Goal: Task Accomplishment & Management: Complete application form

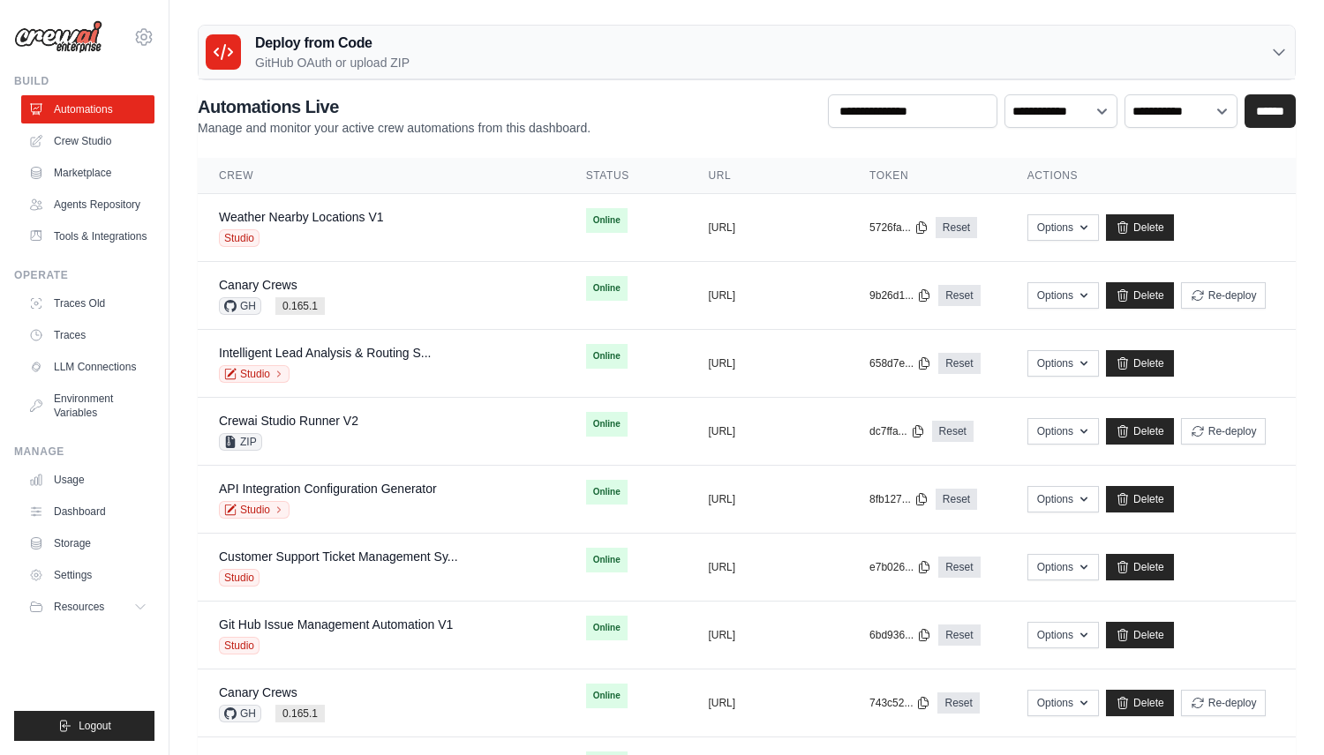
click at [512, 48] on div "Deploy from Code GitHub OAuth or upload ZIP" at bounding box center [747, 53] width 1096 height 54
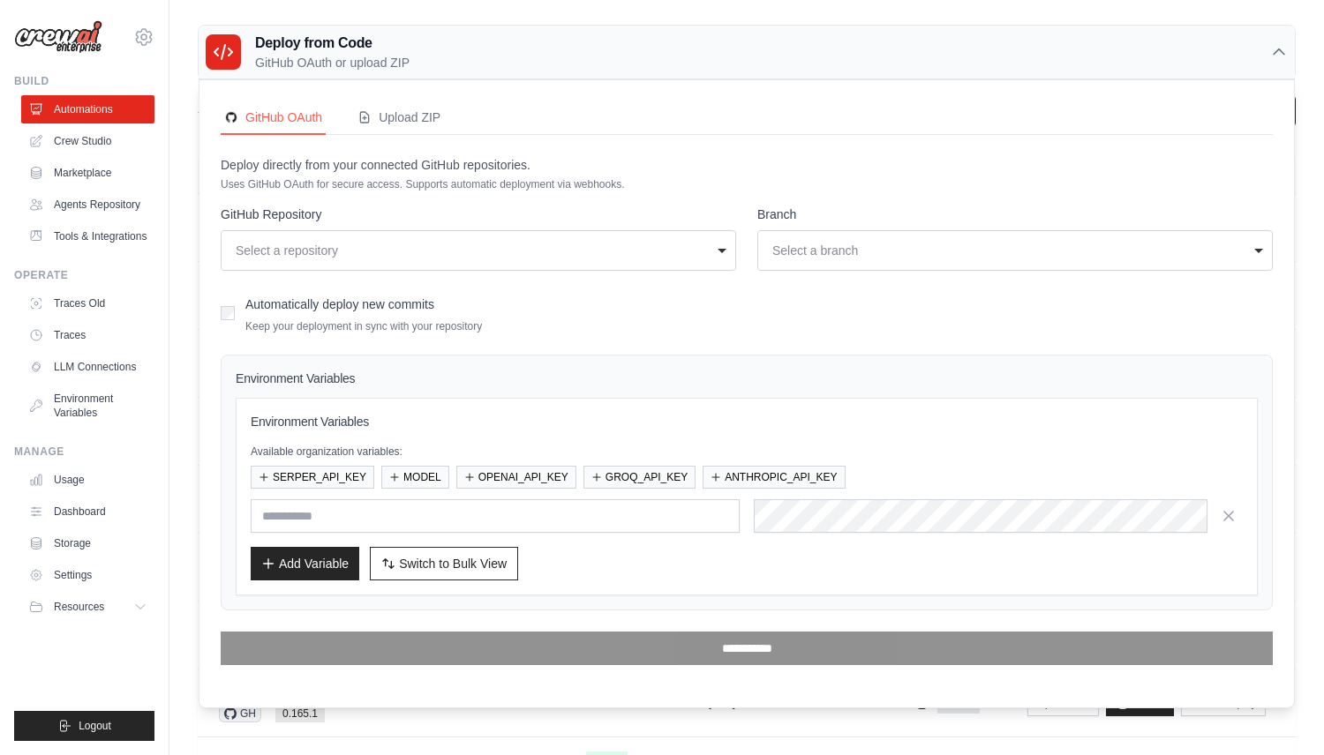
click at [410, 250] on div "Select a repository" at bounding box center [473, 251] width 475 height 18
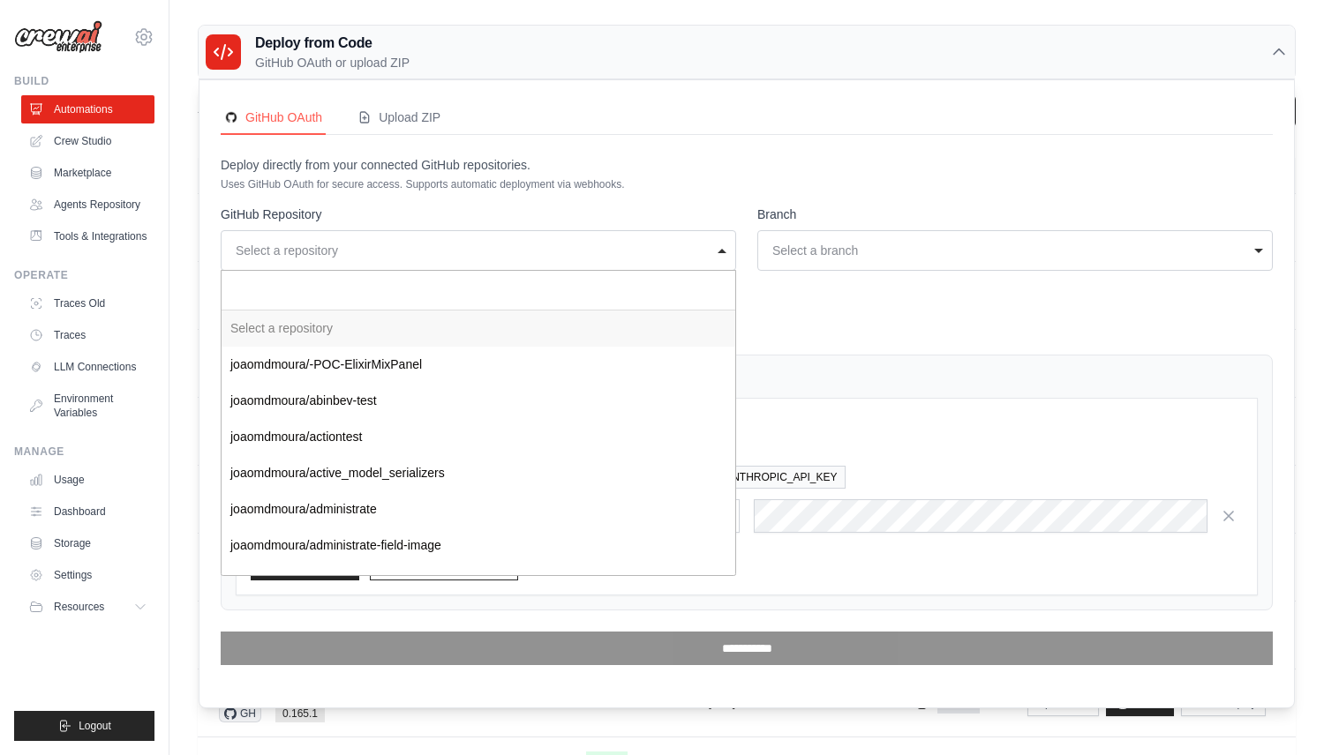
click at [410, 244] on div "Select a repository" at bounding box center [473, 251] width 475 height 18
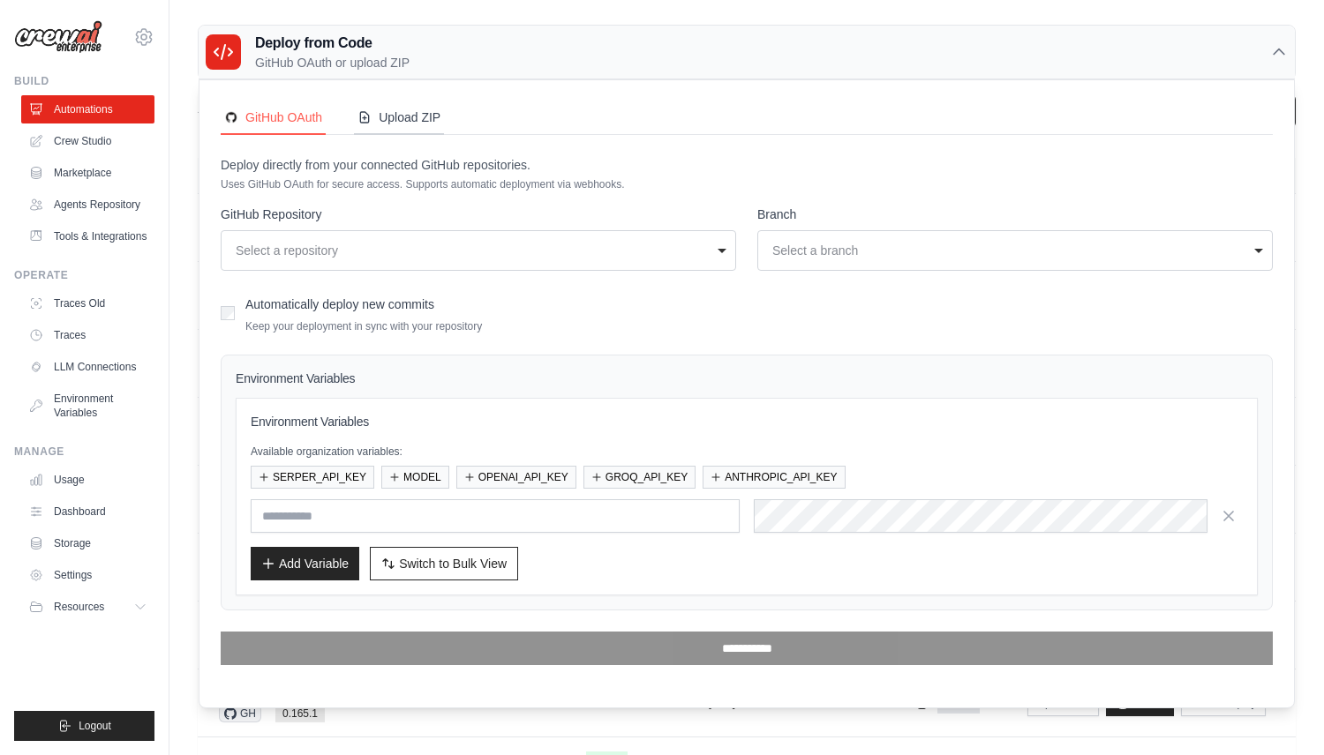
click at [407, 114] on div "Upload ZIP" at bounding box center [398, 118] width 83 height 18
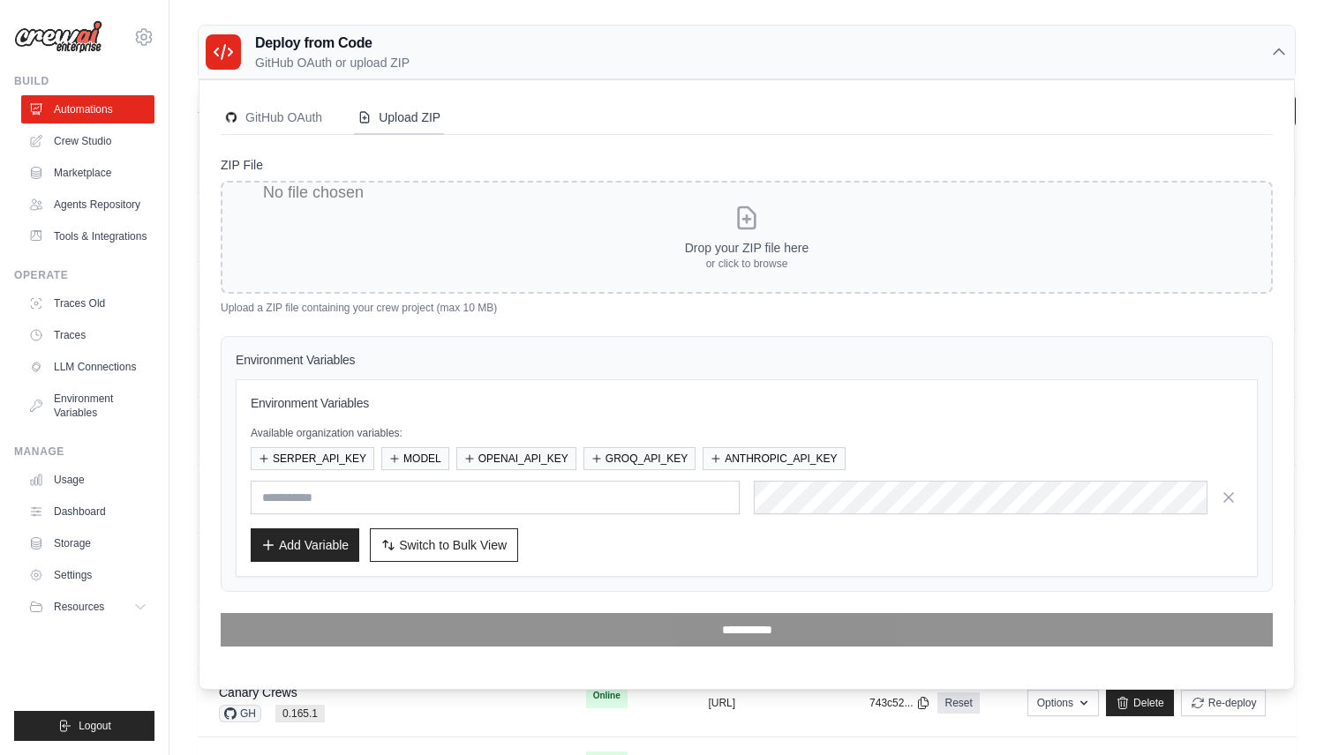
click at [407, 114] on div "Upload ZIP" at bounding box center [398, 118] width 83 height 18
click at [323, 116] on button "GitHub OAuth" at bounding box center [273, 118] width 105 height 34
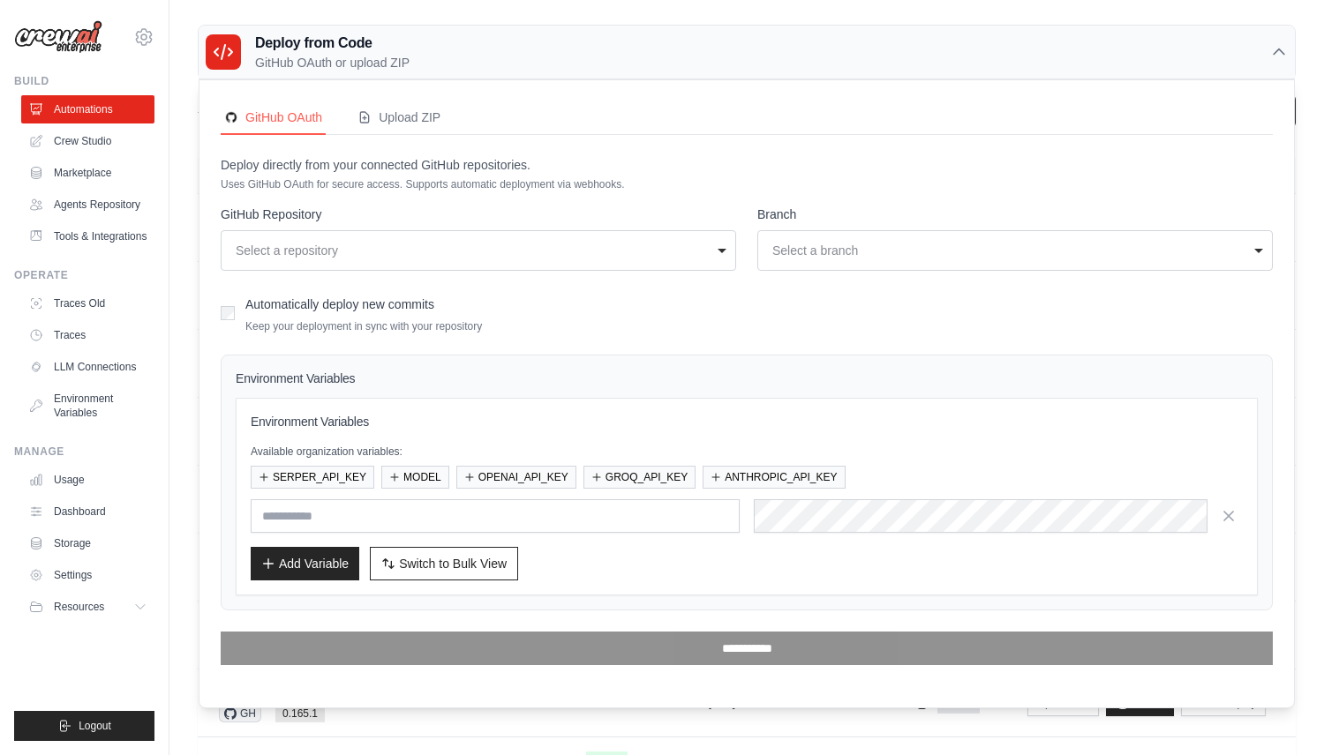
click at [389, 61] on p "GitHub OAuth or upload ZIP" at bounding box center [332, 63] width 154 height 18
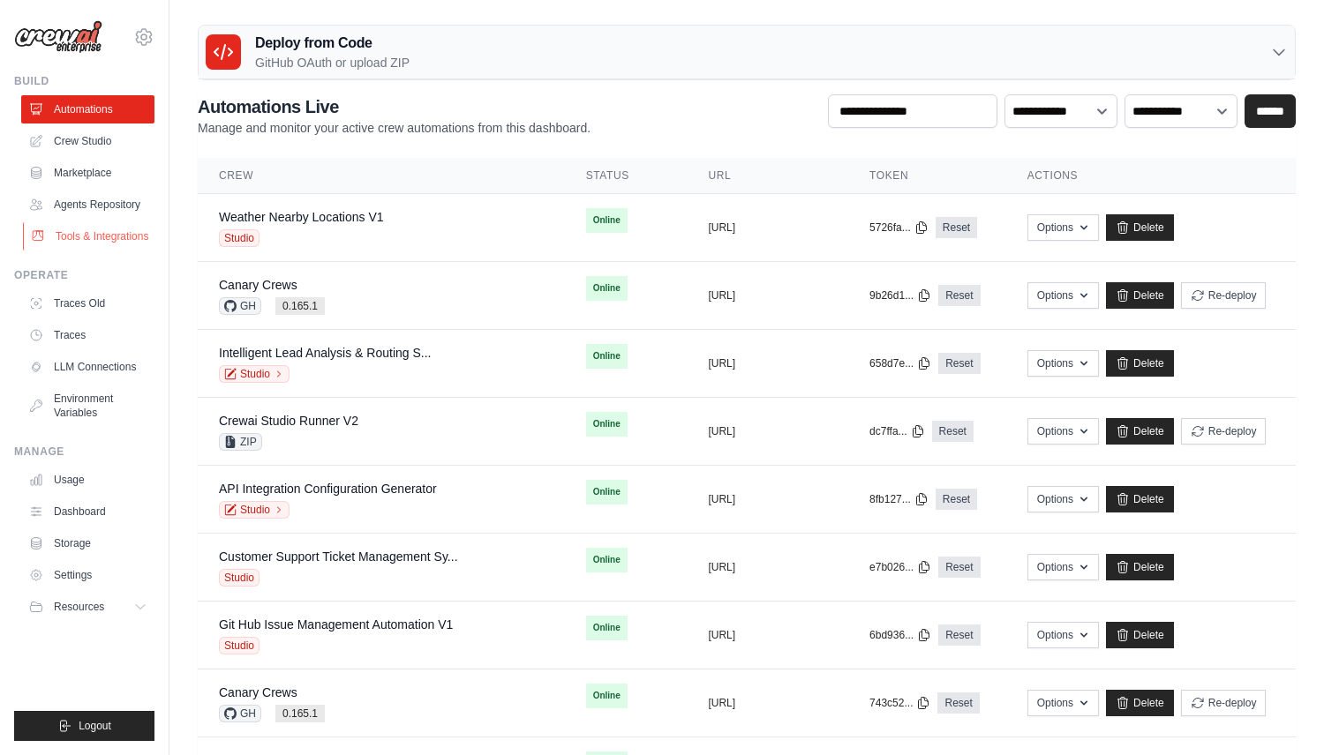
click at [137, 242] on link "Tools & Integrations" at bounding box center [89, 236] width 133 height 28
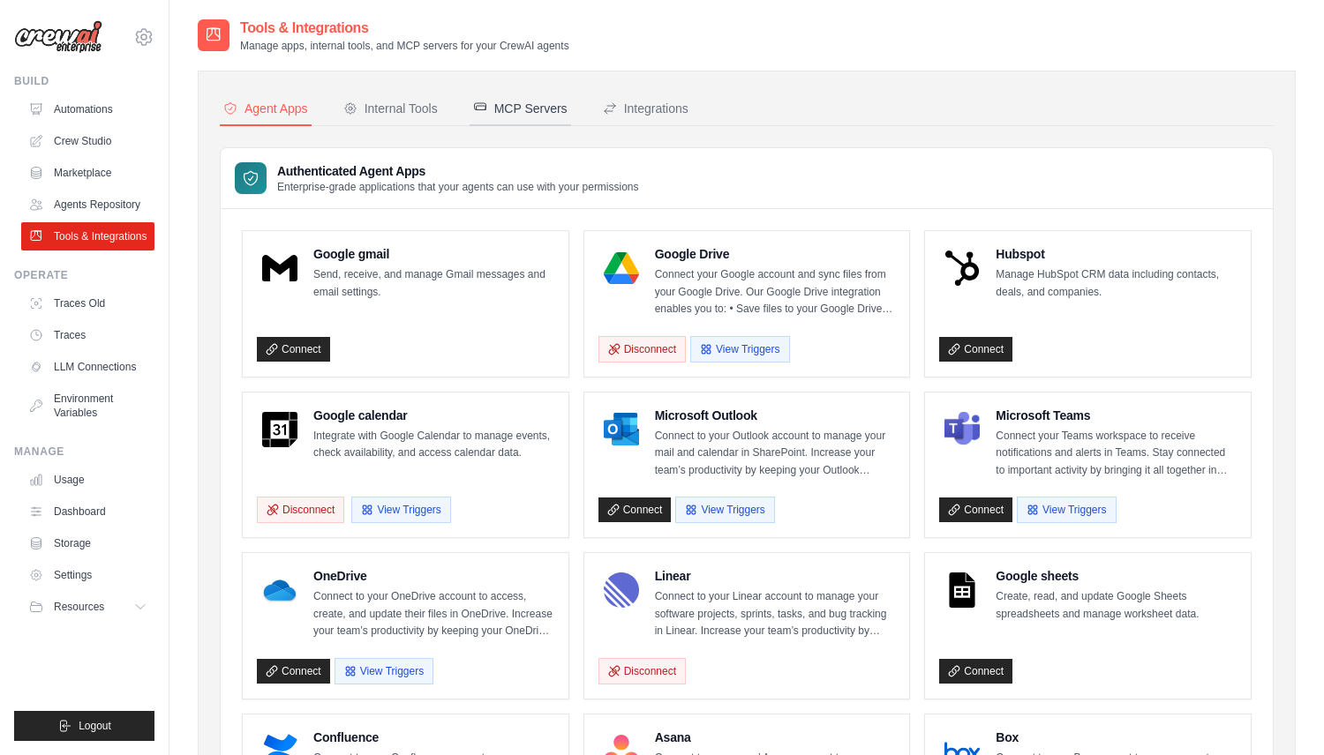
click at [484, 104] on icon at bounding box center [480, 108] width 14 height 14
click at [496, 104] on div "MCP Servers" at bounding box center [520, 109] width 94 height 18
click at [549, 116] on div "MCP Servers" at bounding box center [520, 109] width 94 height 18
click at [420, 115] on div "Internal Tools" at bounding box center [390, 109] width 94 height 18
click at [379, 109] on div "Internal Tools" at bounding box center [390, 109] width 94 height 18
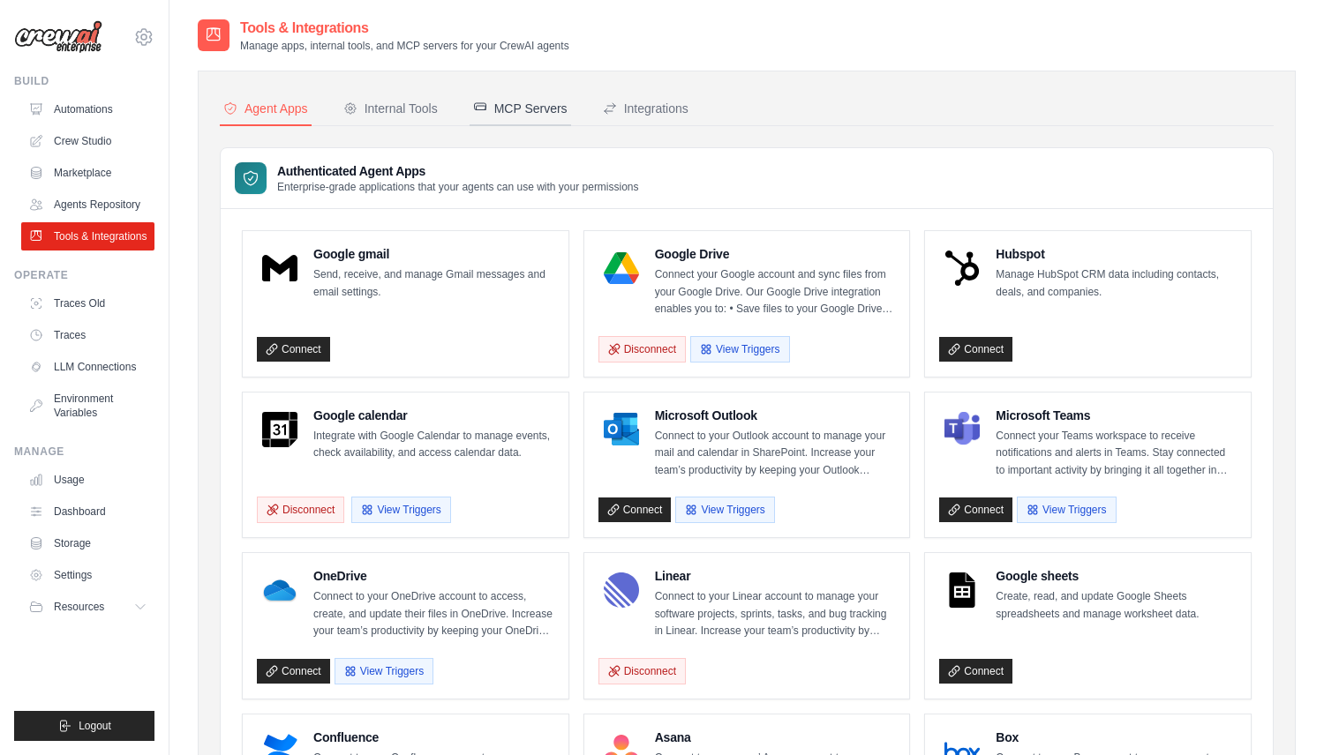
click at [532, 106] on div "MCP Servers" at bounding box center [520, 109] width 94 height 18
click at [688, 106] on button "Integrations" at bounding box center [645, 110] width 93 height 34
click at [510, 110] on div "MCP Servers" at bounding box center [520, 109] width 94 height 18
click at [375, 110] on div "Internal Tools" at bounding box center [390, 109] width 94 height 18
click at [297, 110] on div "Agent Apps" at bounding box center [265, 109] width 85 height 18
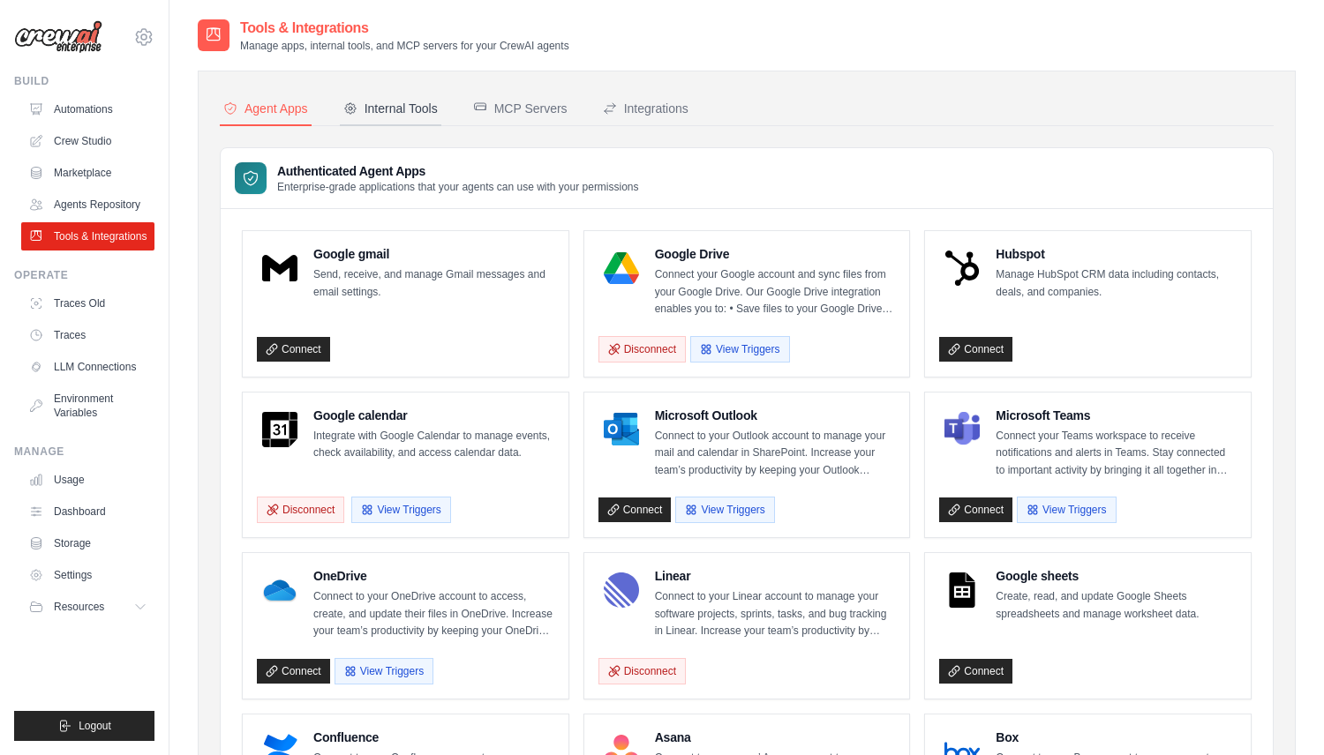
click at [413, 110] on div "Internal Tools" at bounding box center [390, 109] width 94 height 18
click at [510, 110] on div "MCP Servers" at bounding box center [520, 109] width 94 height 18
click at [469, 93] on button "MCP Servers" at bounding box center [519, 110] width 101 height 34
click at [295, 350] on link "Connect" at bounding box center [293, 349] width 73 height 25
click at [303, 341] on link "Connect" at bounding box center [293, 349] width 73 height 25
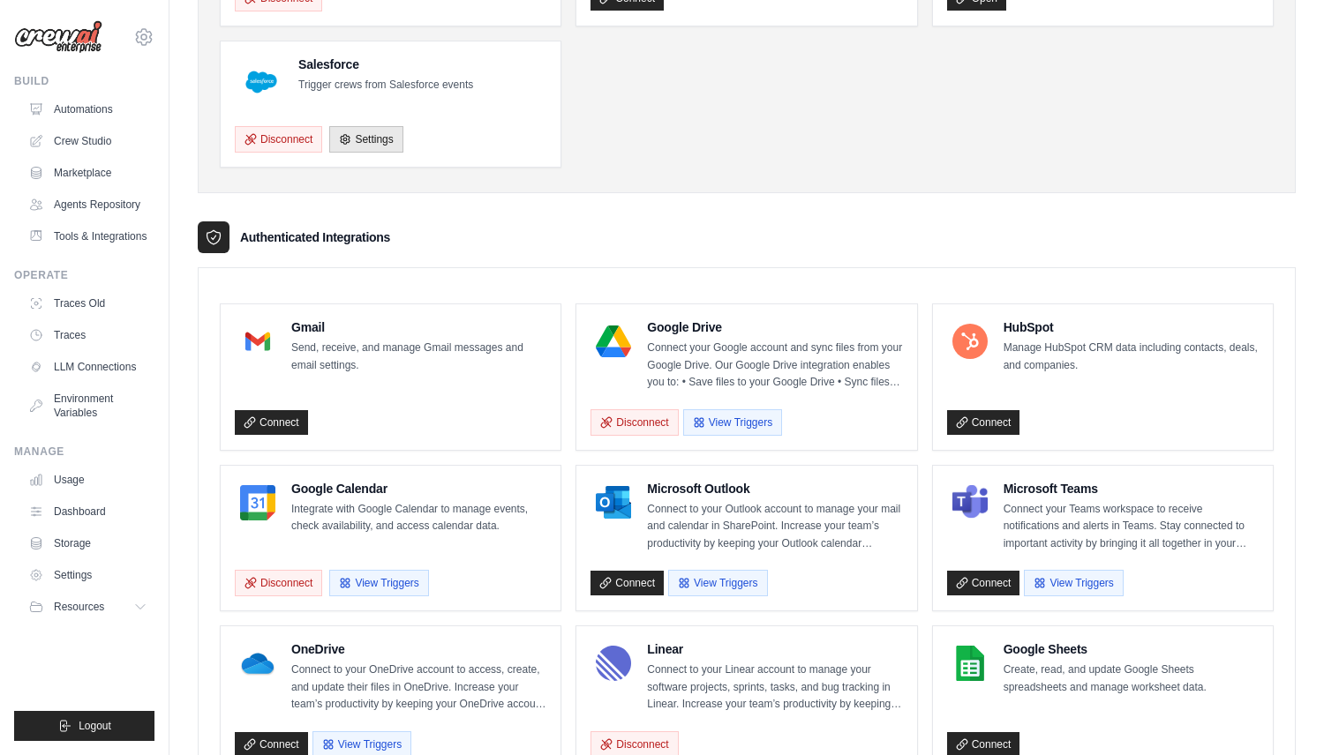
scroll to position [472, 0]
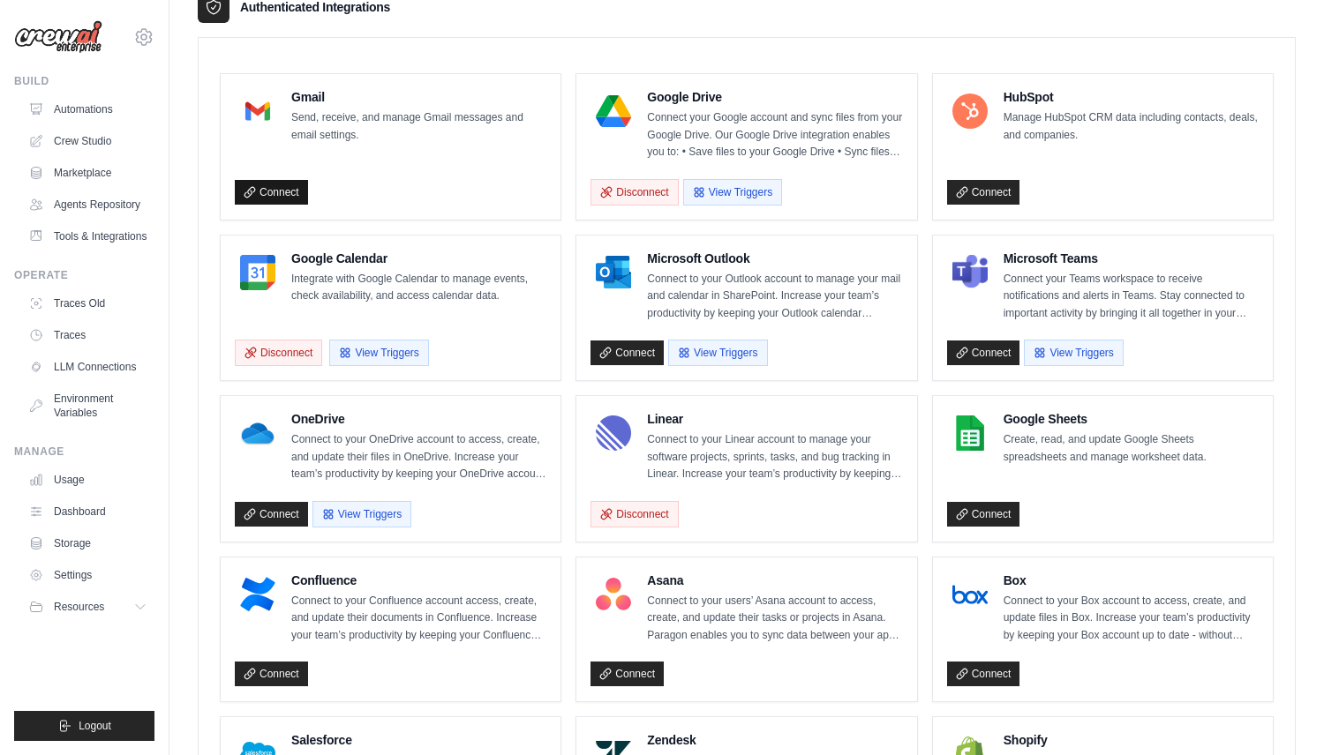
click at [296, 189] on link "Connect" at bounding box center [271, 192] width 73 height 25
click at [288, 355] on button "Disconnect" at bounding box center [278, 352] width 87 height 26
click at [271, 353] on link "Connect" at bounding box center [271, 353] width 73 height 25
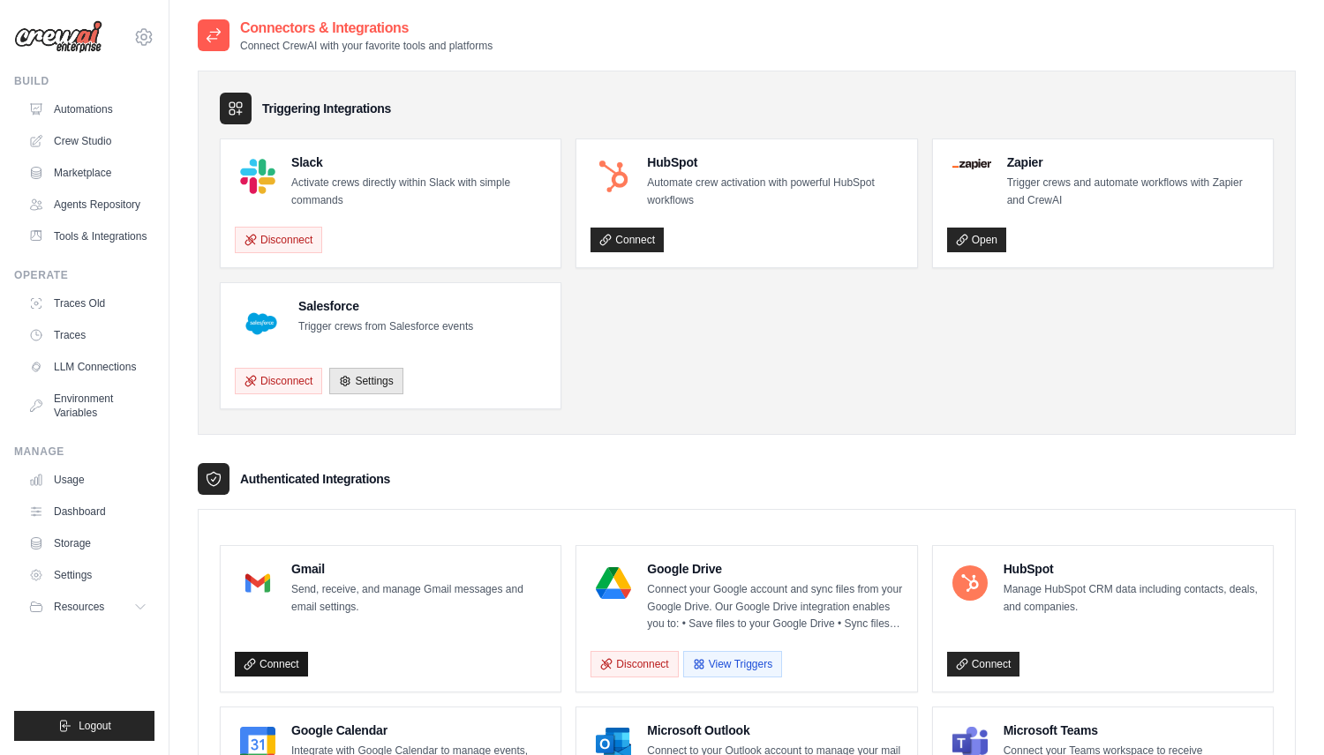
click at [289, 665] on link "Connect" at bounding box center [271, 664] width 73 height 25
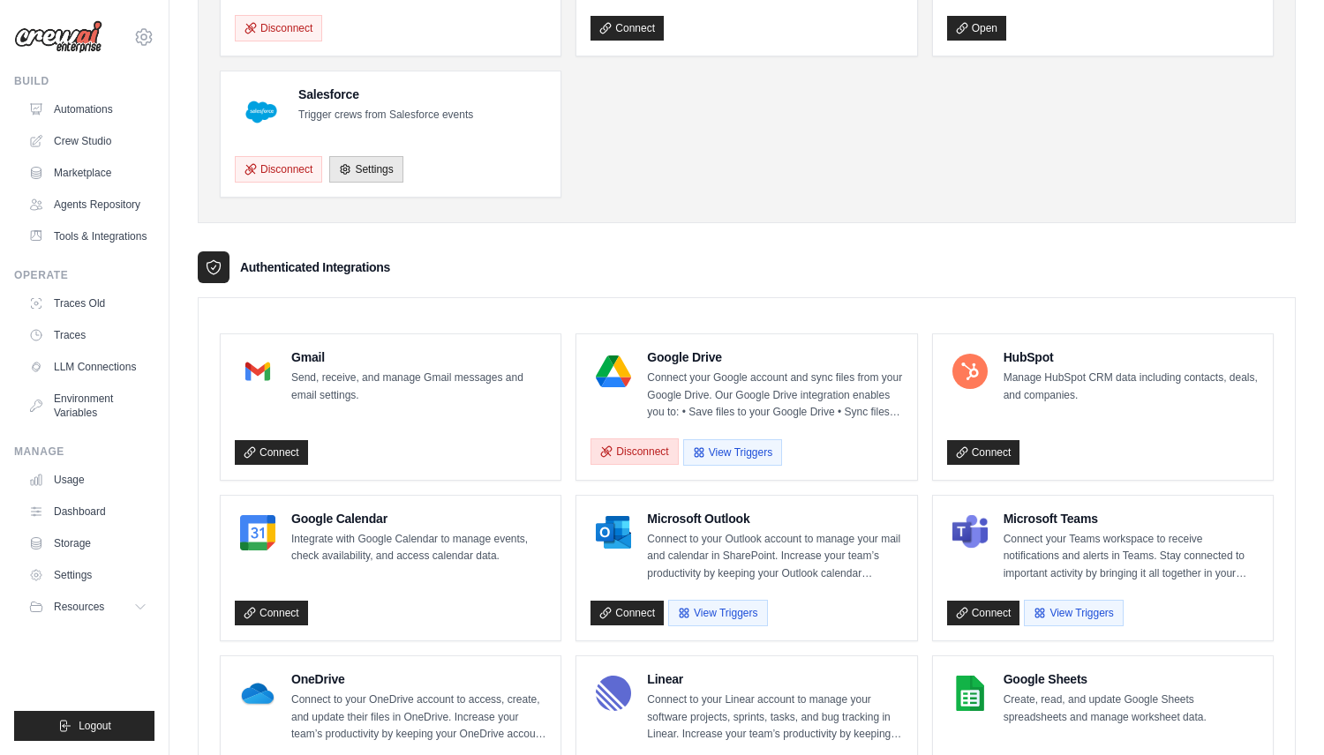
scroll to position [214, 0]
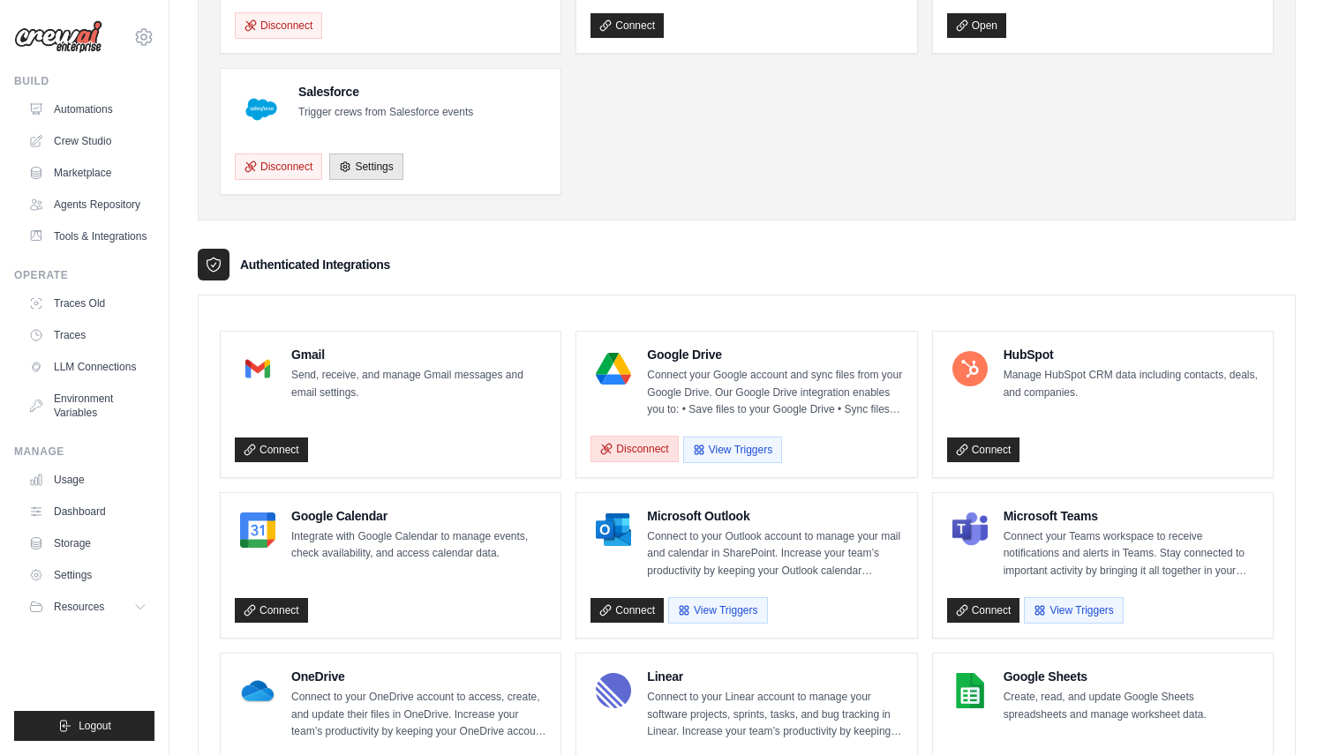
click at [658, 454] on button "Disconnect" at bounding box center [633, 449] width 87 height 26
click at [657, 451] on button "Disconnect" at bounding box center [633, 449] width 87 height 26
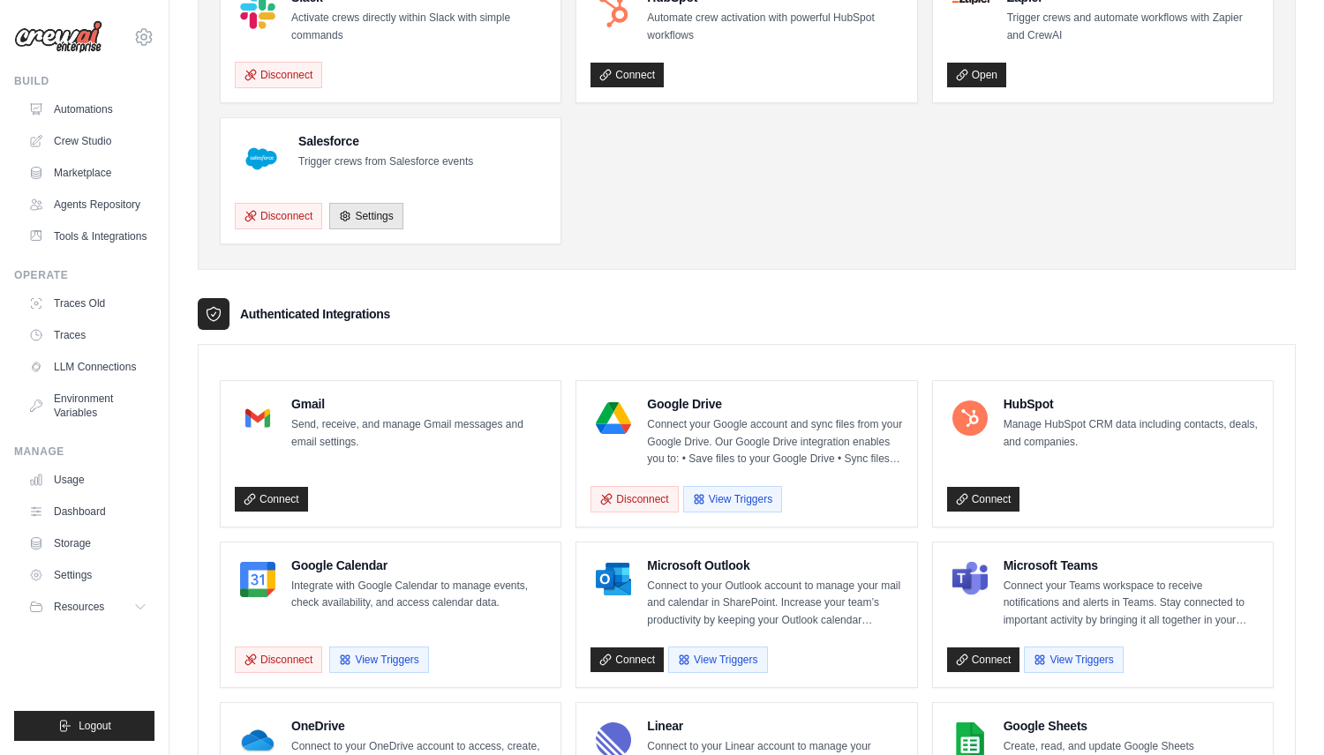
scroll to position [186, 0]
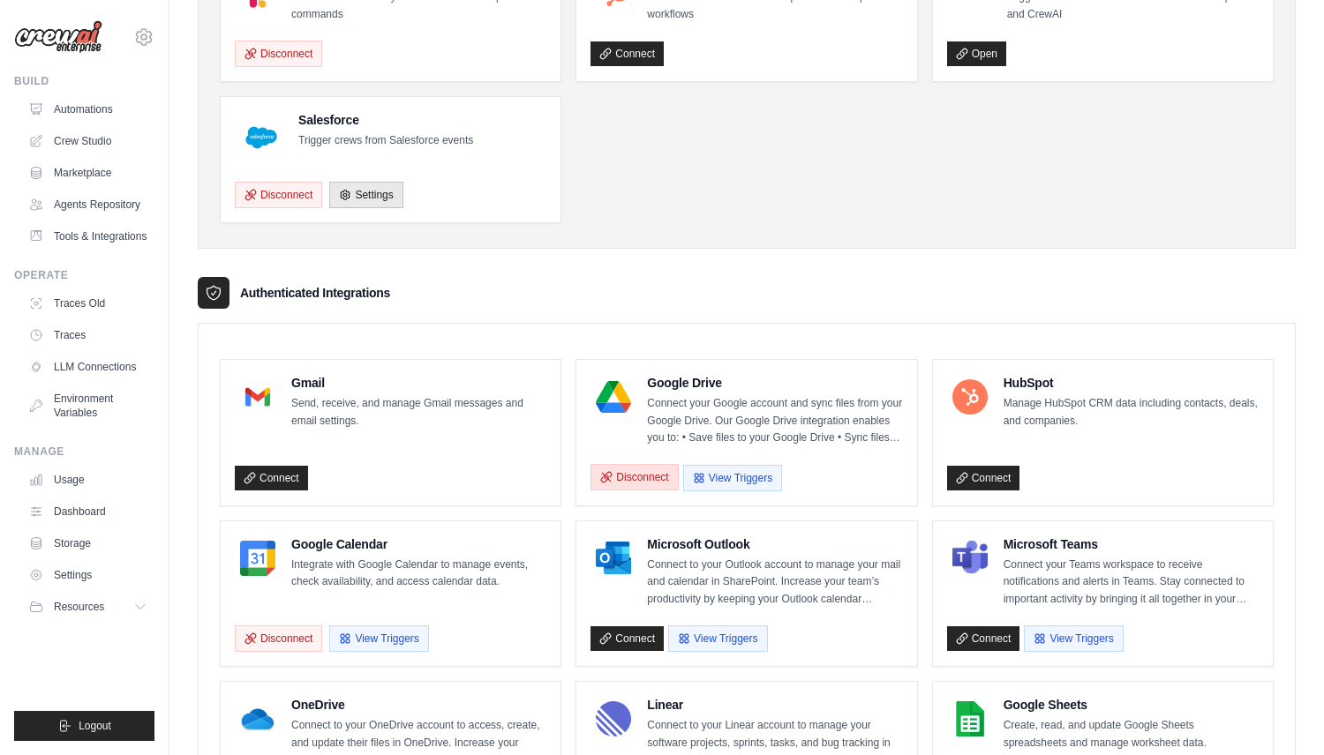
click at [648, 465] on button "Disconnect" at bounding box center [633, 477] width 87 height 26
click at [652, 477] on button "Disconnect" at bounding box center [633, 477] width 87 height 26
click at [653, 469] on button "Disconnect" at bounding box center [633, 477] width 87 height 26
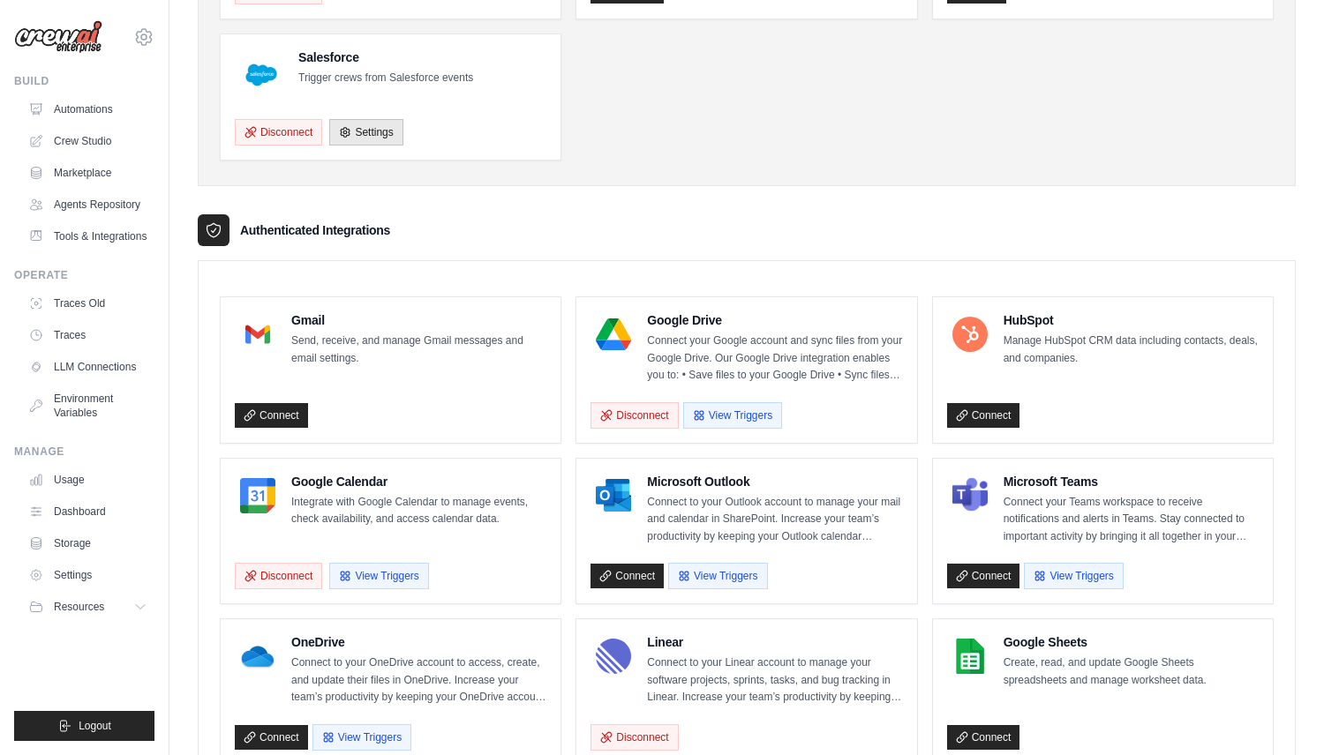
scroll to position [251, 0]
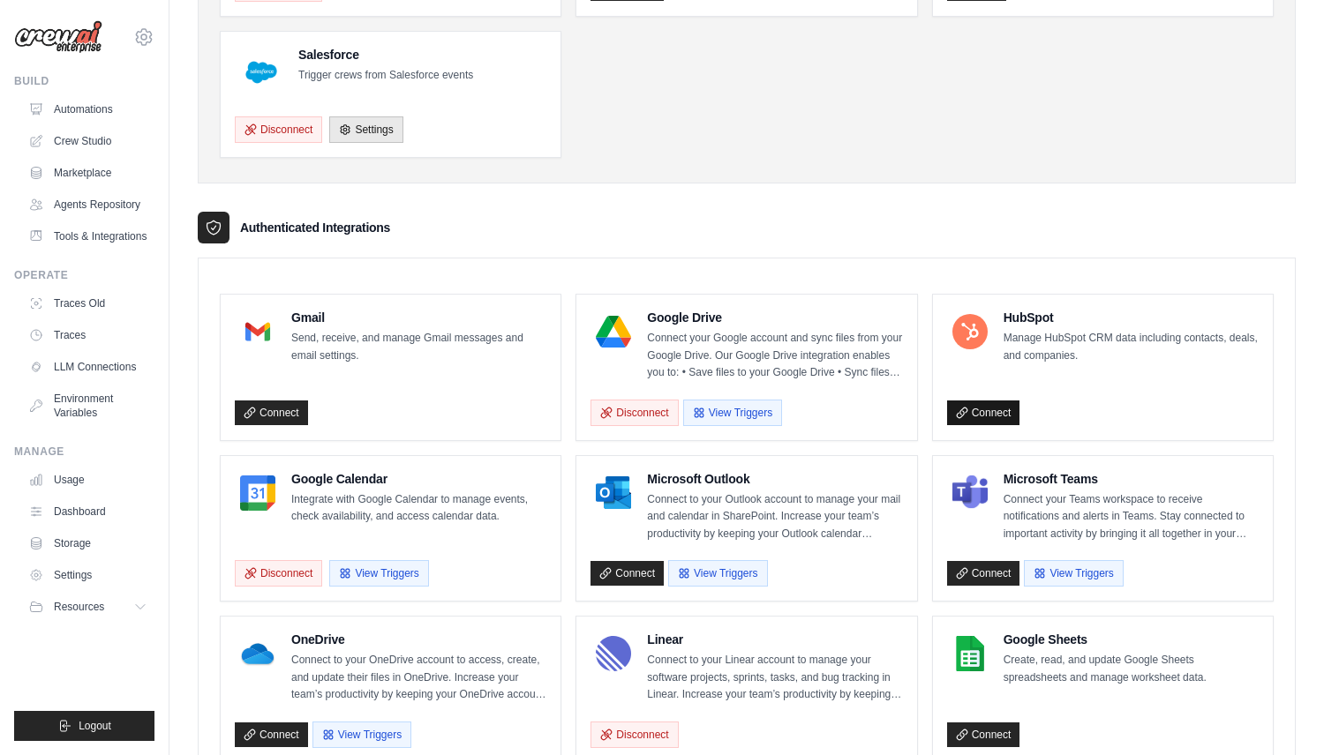
click at [971, 416] on link "Connect" at bounding box center [983, 413] width 73 height 25
click at [269, 411] on link "Connect" at bounding box center [271, 413] width 73 height 25
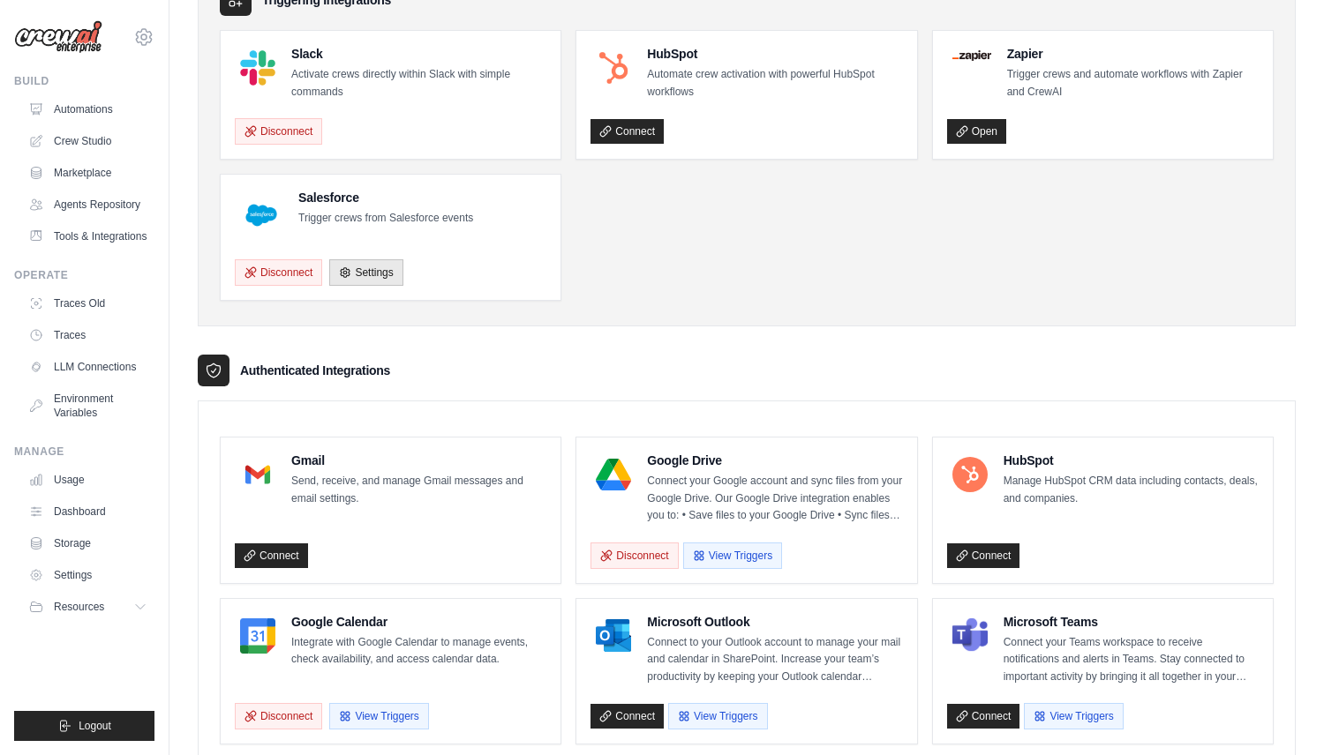
scroll to position [123, 0]
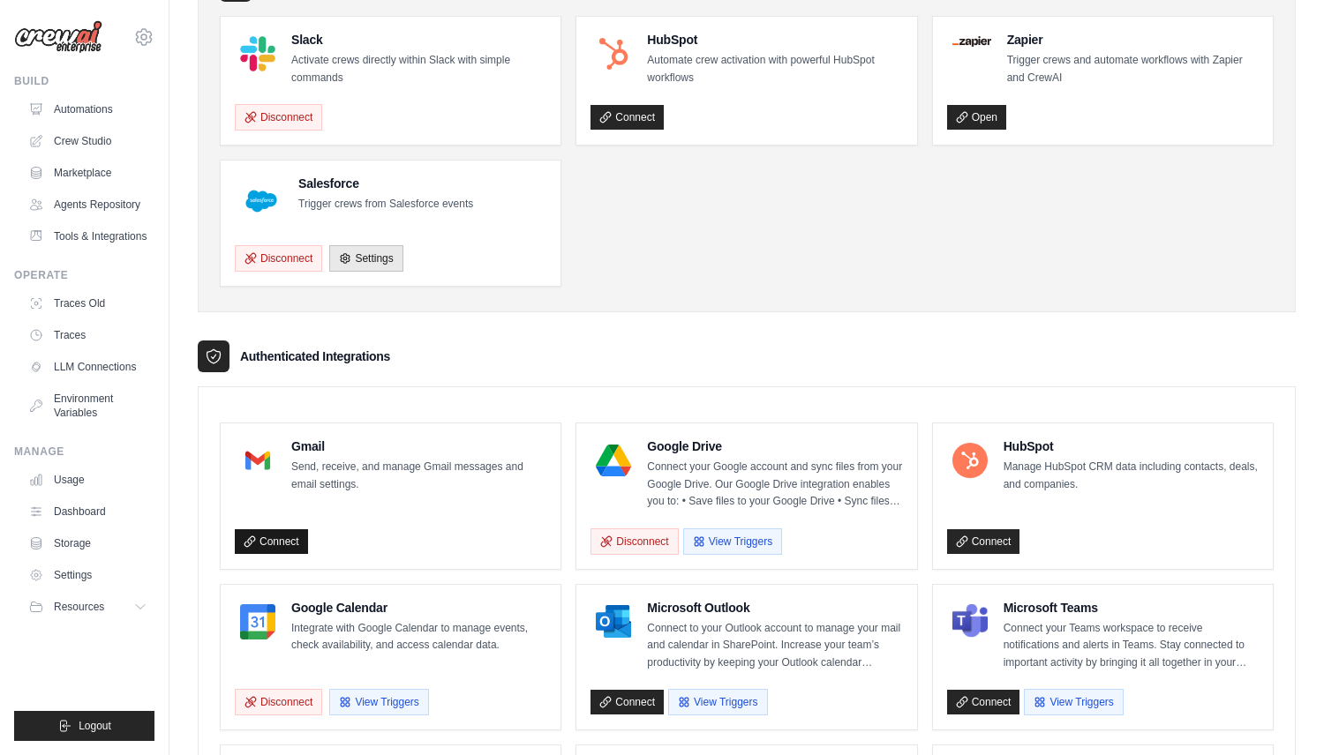
click at [284, 531] on link "Connect" at bounding box center [271, 541] width 73 height 25
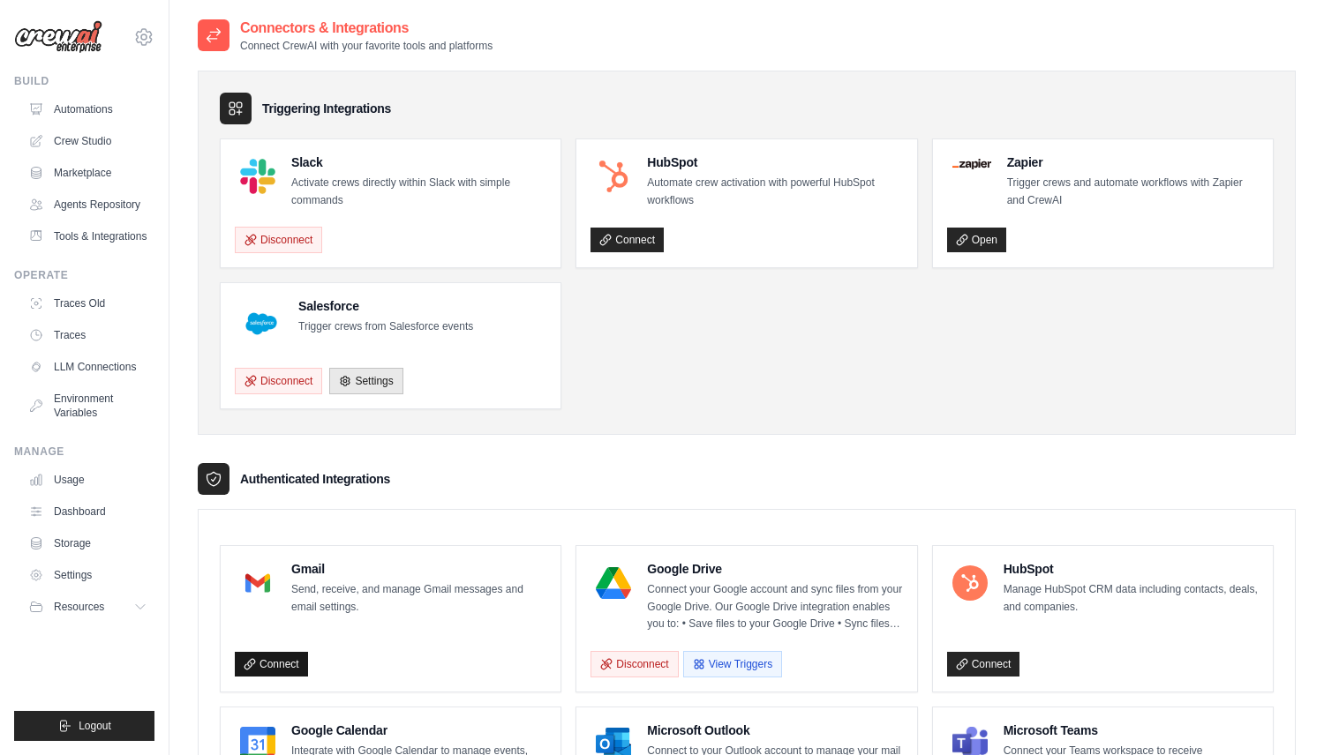
click at [278, 669] on link "Connect" at bounding box center [271, 664] width 73 height 25
click at [258, 664] on link "Connect" at bounding box center [271, 664] width 73 height 25
click at [266, 659] on link "Connect" at bounding box center [271, 664] width 73 height 25
click at [278, 662] on link "Connect" at bounding box center [271, 664] width 73 height 25
click at [288, 654] on link "Connect" at bounding box center [271, 664] width 73 height 25
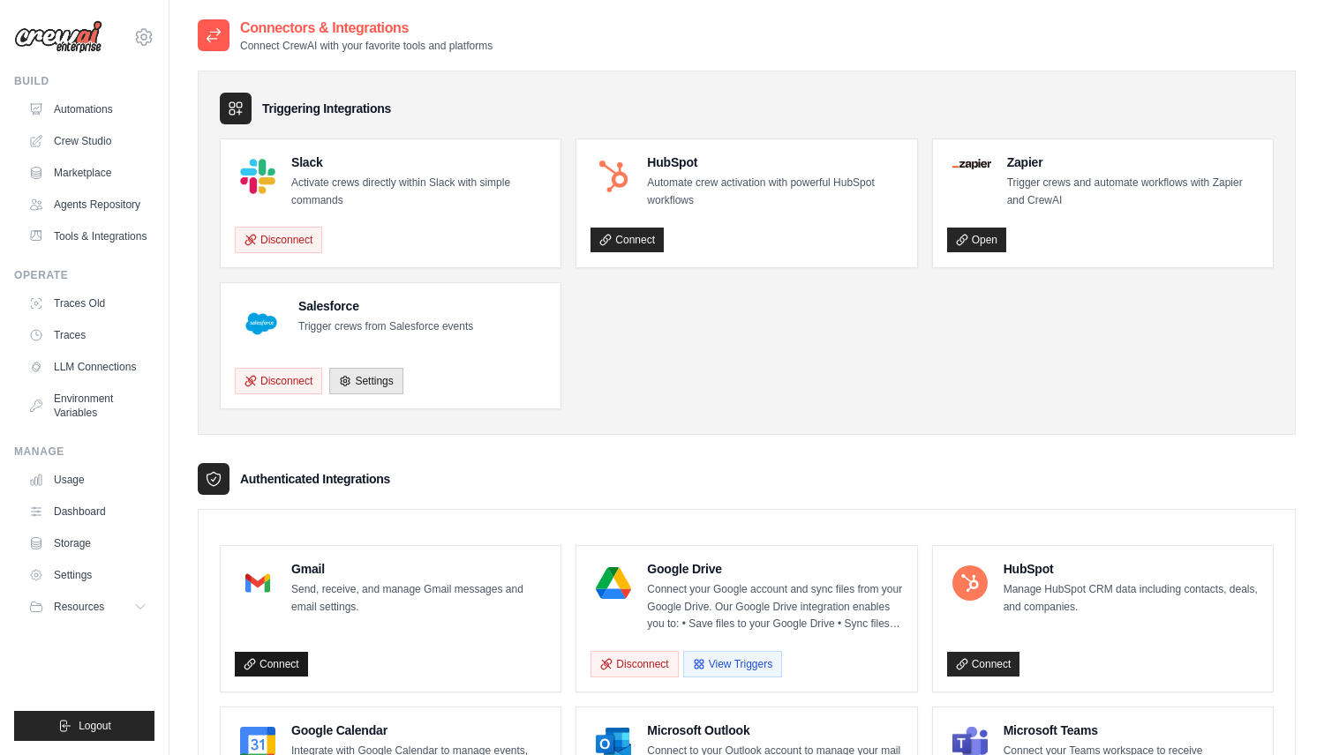
click at [254, 661] on icon at bounding box center [249, 664] width 10 height 10
click at [283, 656] on link "Connect" at bounding box center [271, 664] width 73 height 25
click at [288, 655] on link "Connect" at bounding box center [271, 664] width 73 height 25
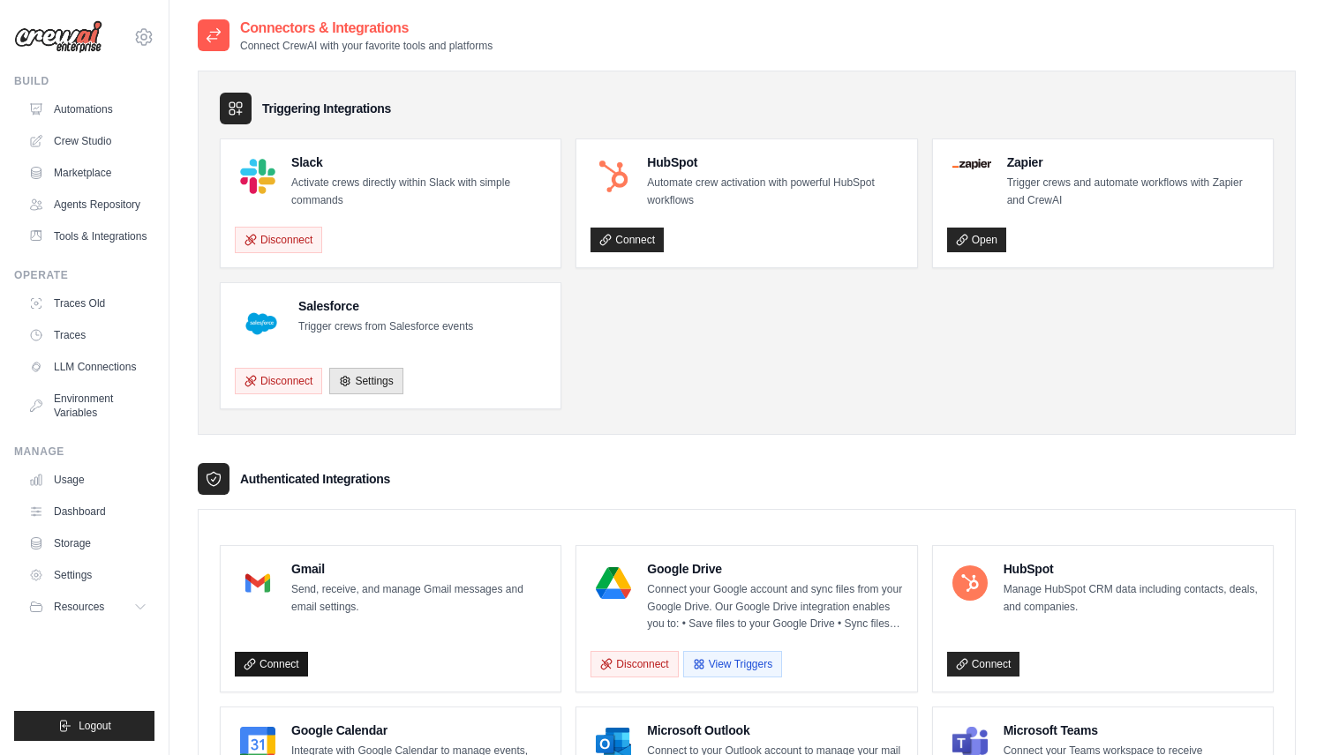
click at [270, 656] on link "Connect" at bounding box center [271, 664] width 73 height 25
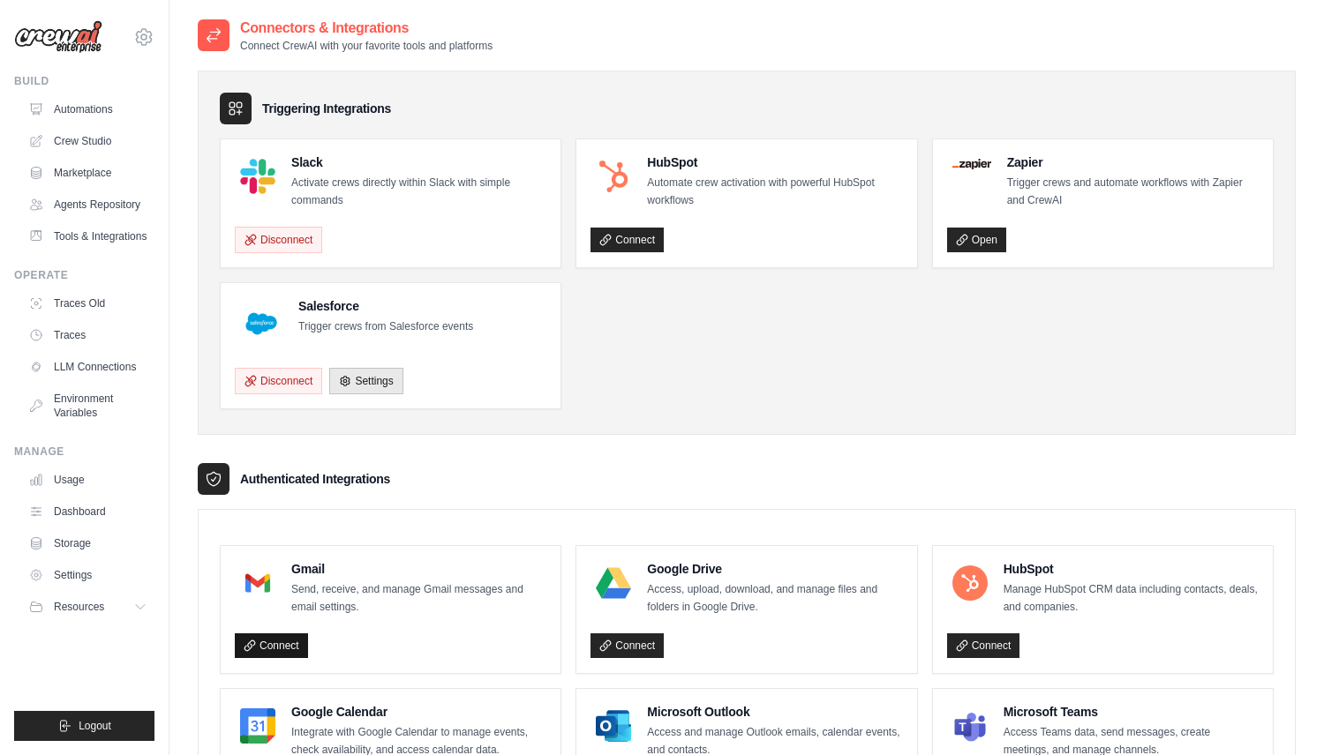
click at [283, 646] on link "Connect" at bounding box center [271, 646] width 73 height 25
click at [265, 636] on link "Connect" at bounding box center [271, 646] width 73 height 25
click at [289, 635] on link "Connect" at bounding box center [271, 646] width 73 height 25
click at [284, 648] on link "Connect" at bounding box center [271, 646] width 73 height 25
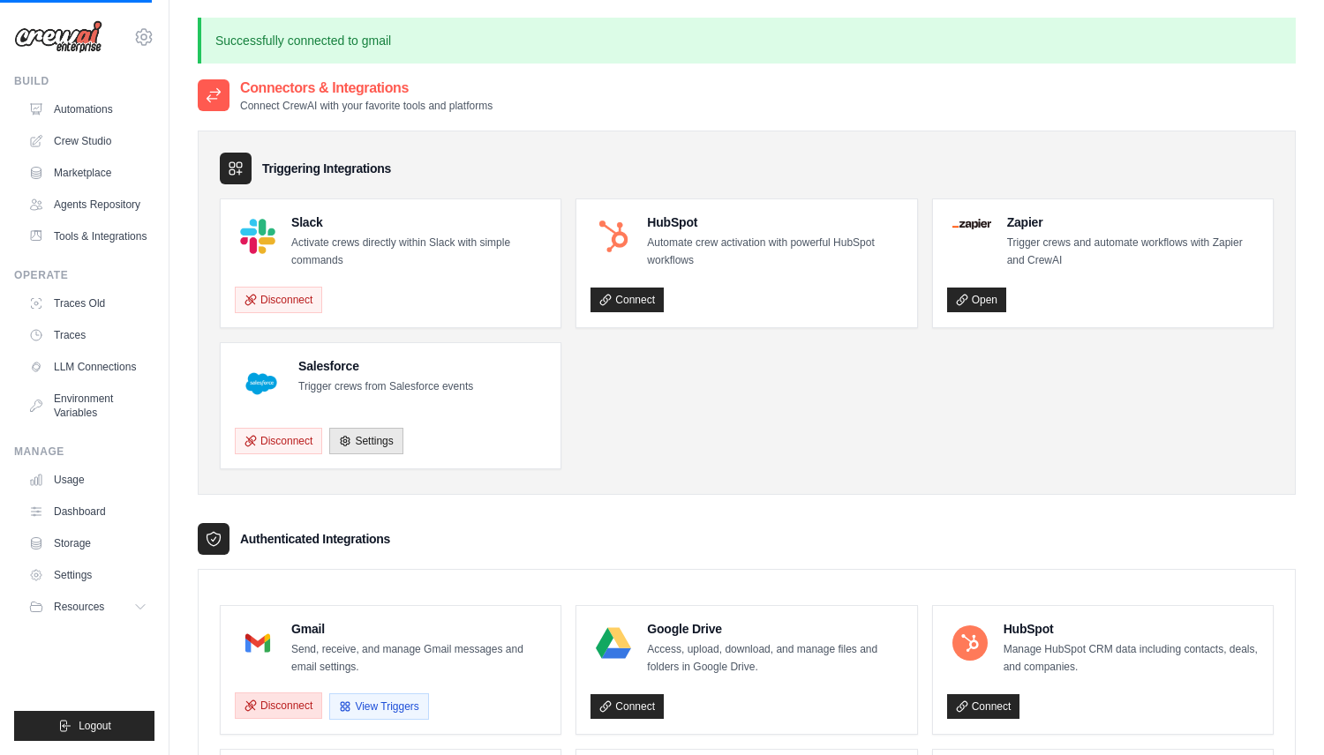
click at [277, 699] on button "Disconnect" at bounding box center [278, 706] width 87 height 26
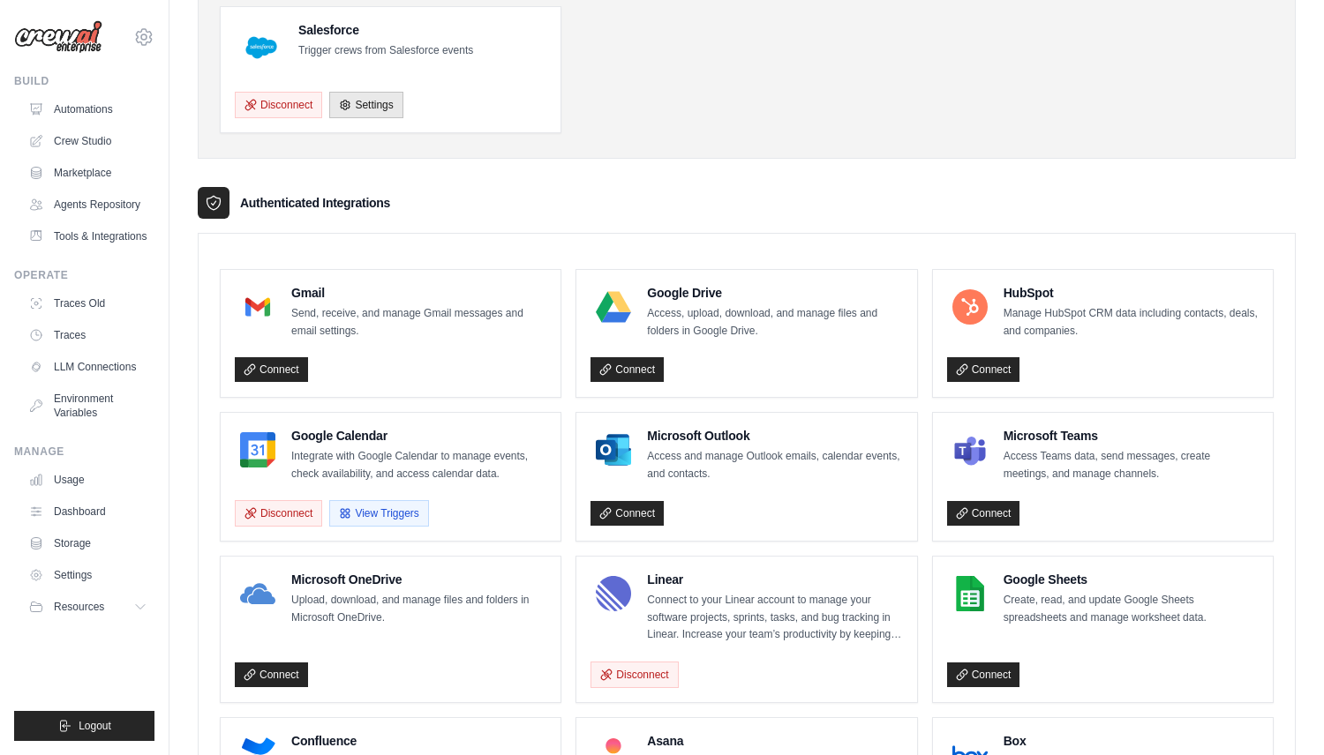
scroll to position [306, 0]
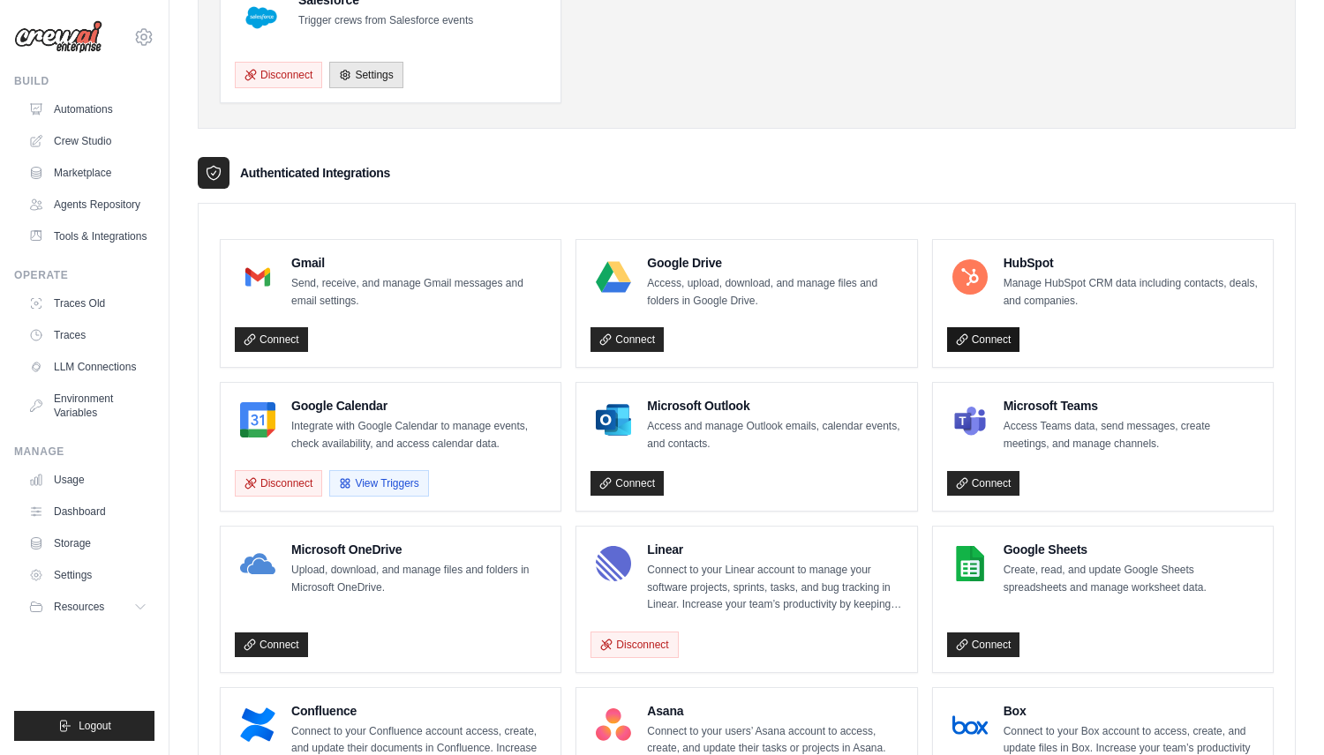
click at [1001, 331] on link "Connect" at bounding box center [983, 339] width 73 height 25
click at [1008, 349] on link "Connect" at bounding box center [983, 339] width 73 height 25
click at [964, 319] on div "HubSpot Manage HubSpot CRM data including contacts, deals, and companies. Conne…" at bounding box center [1102, 303] width 311 height 99
click at [964, 329] on link "Connect" at bounding box center [983, 339] width 73 height 25
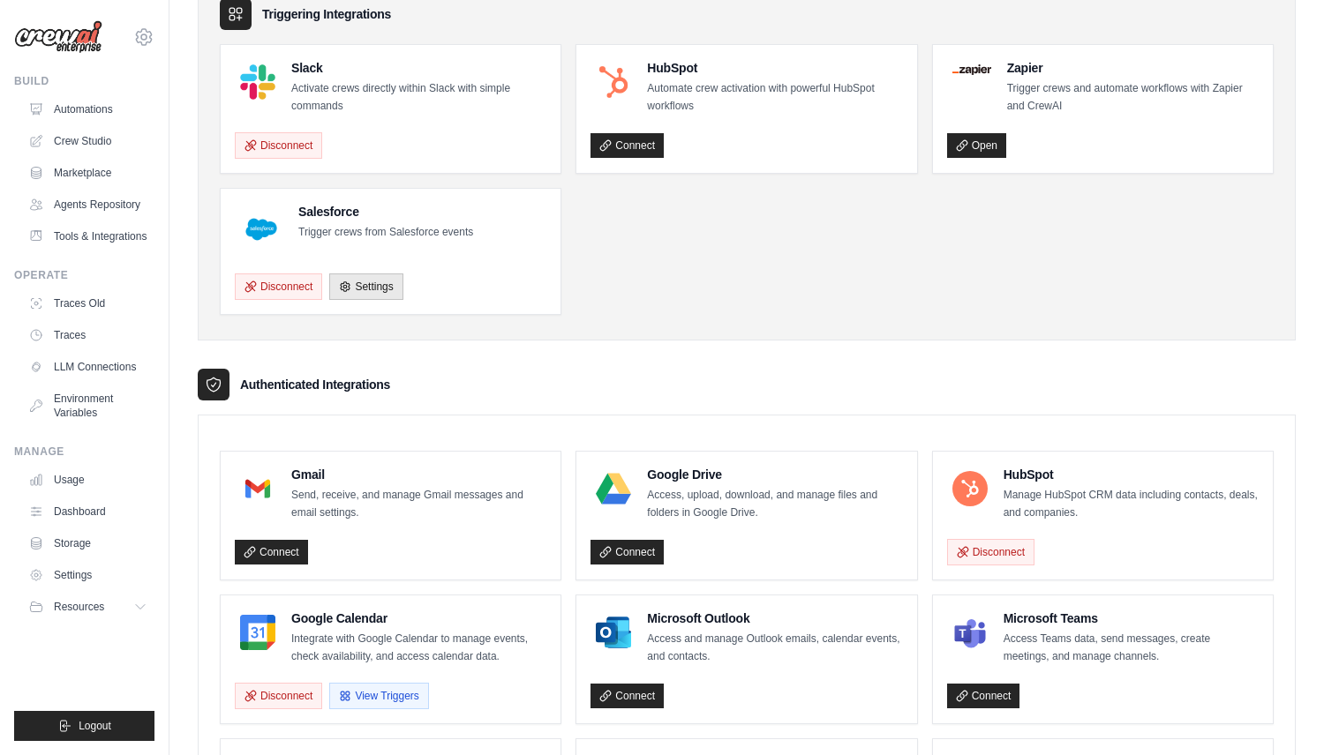
scroll to position [96, 0]
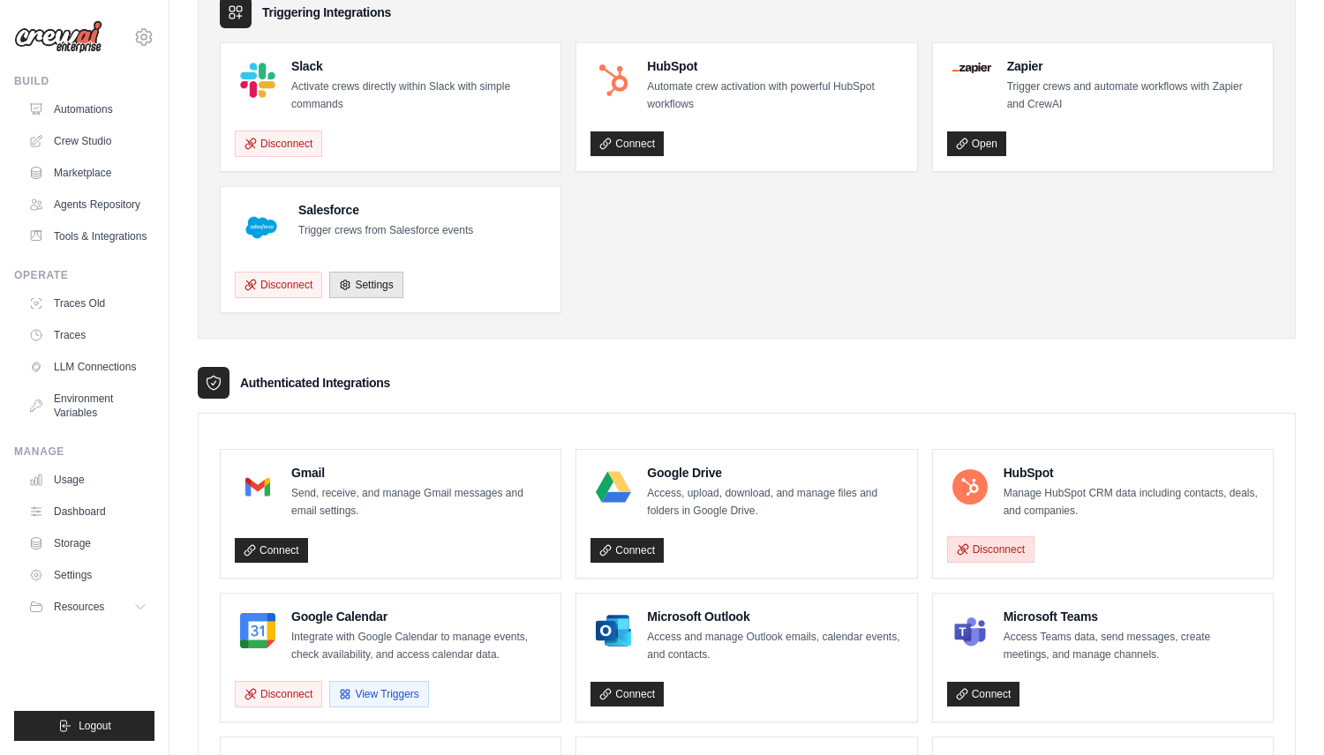
click at [1013, 544] on button "Disconnect" at bounding box center [990, 549] width 87 height 26
click at [647, 547] on link "Connect" at bounding box center [626, 549] width 73 height 25
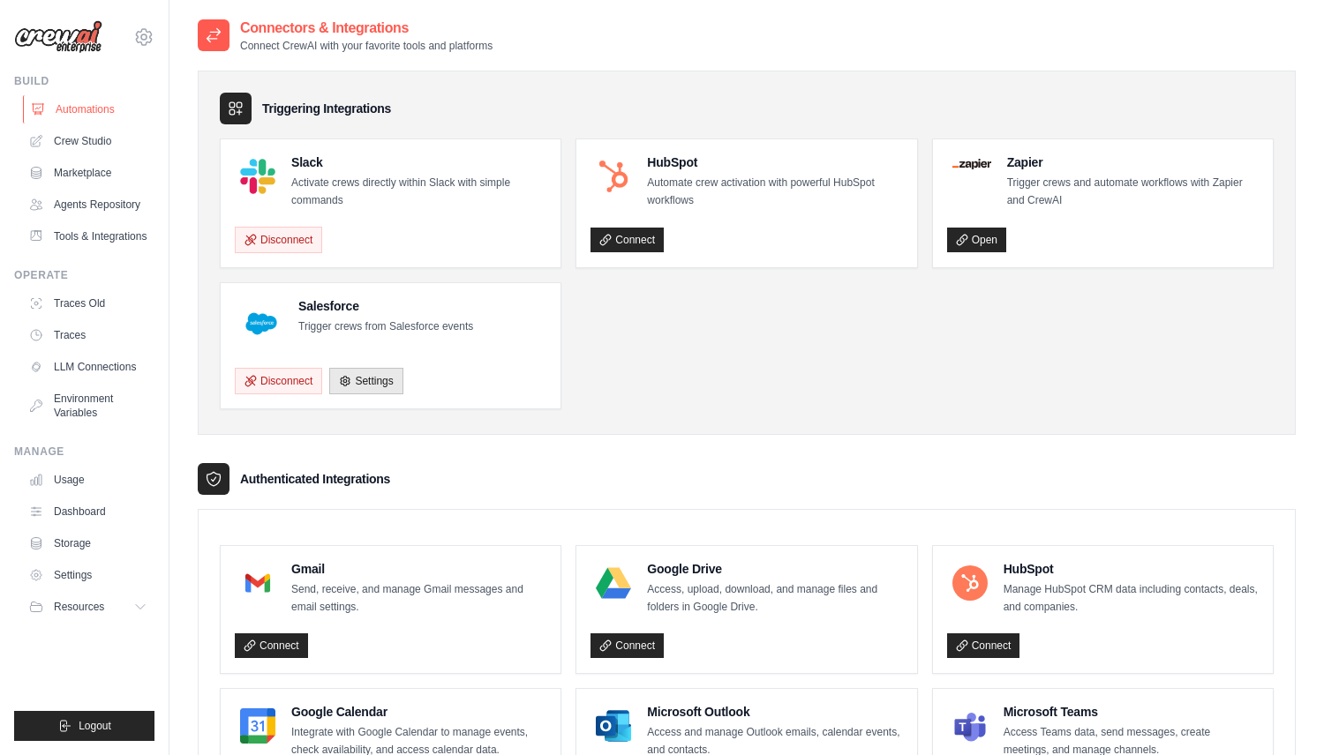
click at [112, 110] on link "Automations" at bounding box center [89, 109] width 133 height 28
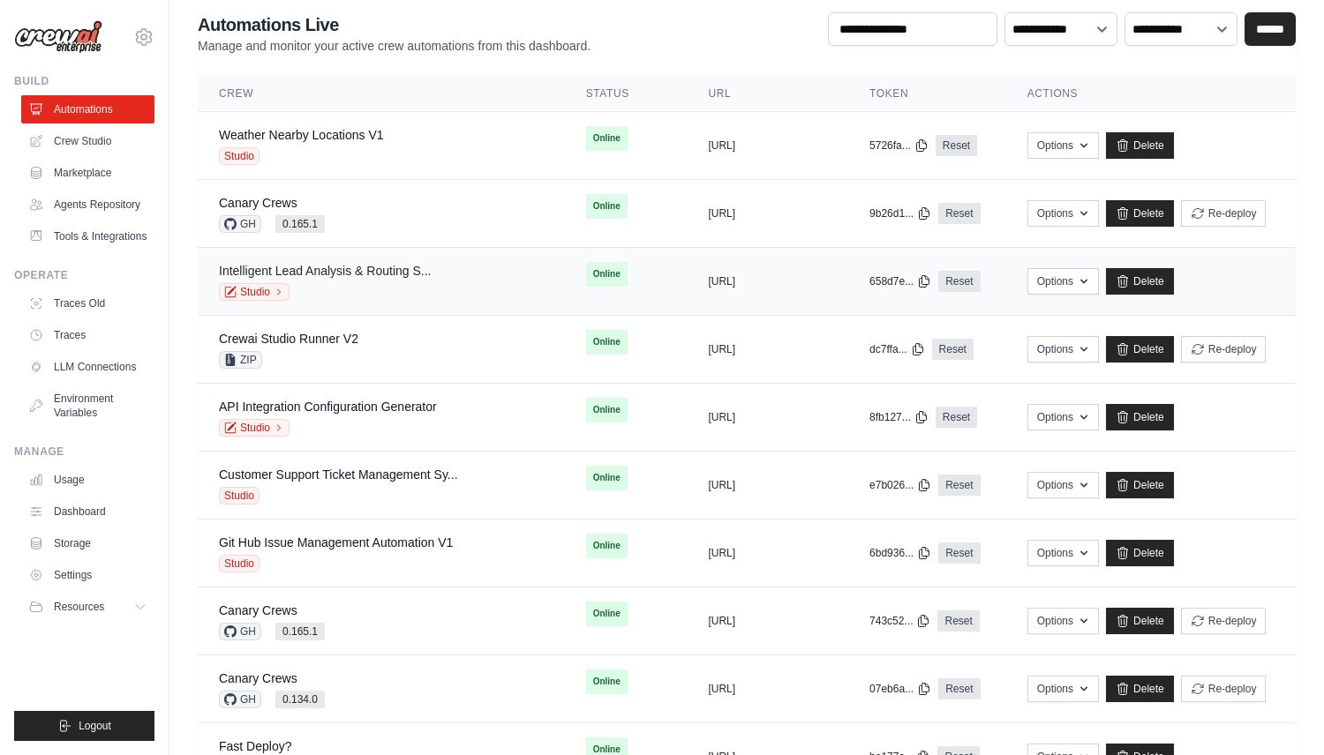
scroll to position [139, 0]
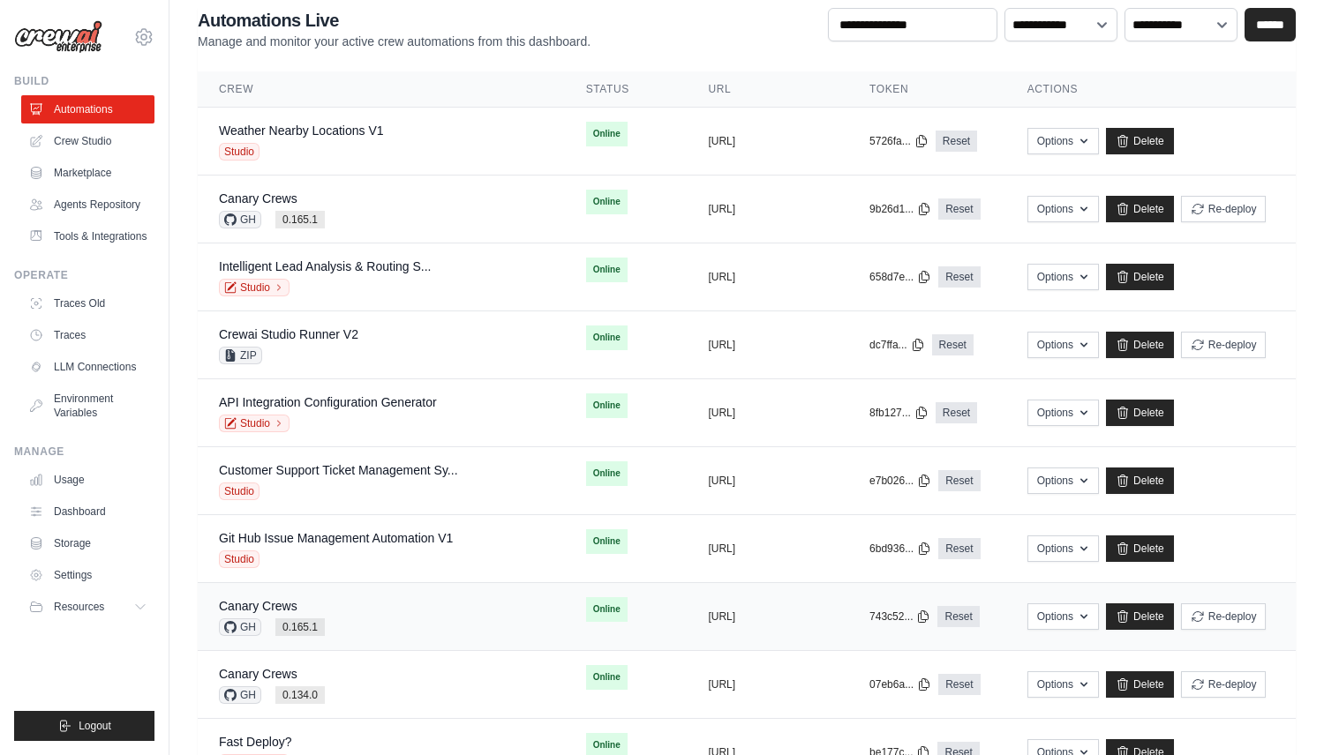
click at [383, 626] on div "Canary Crews GH 0.165.1" at bounding box center [381, 616] width 325 height 39
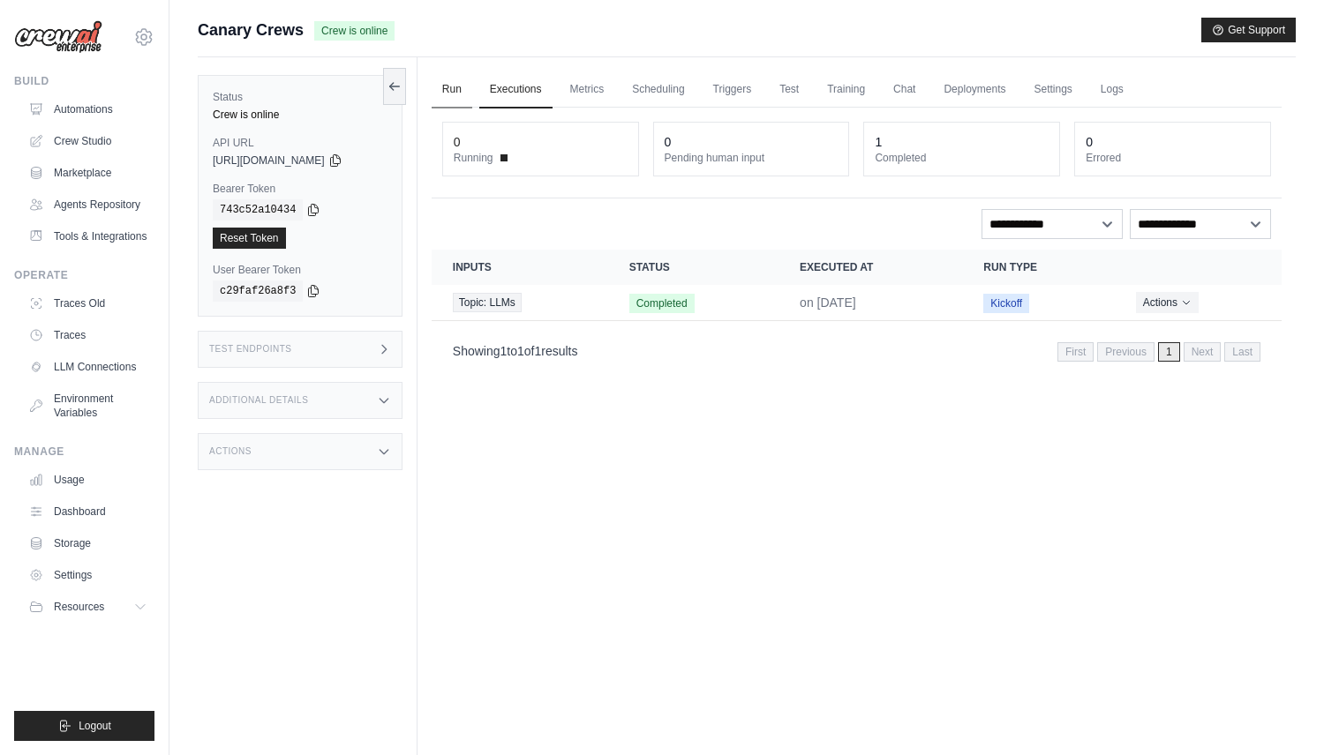
click at [461, 86] on link "Run" at bounding box center [451, 89] width 41 height 37
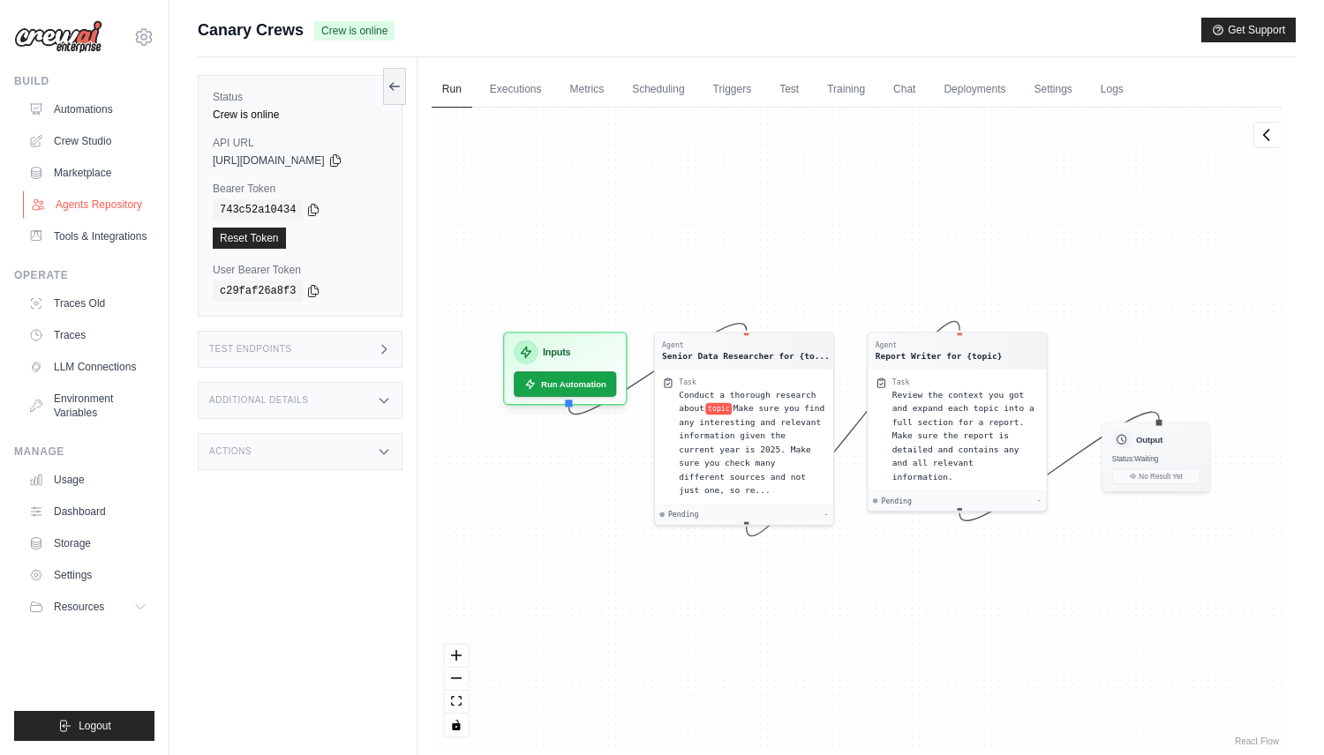
click at [126, 208] on link "Agents Repository" at bounding box center [89, 205] width 133 height 28
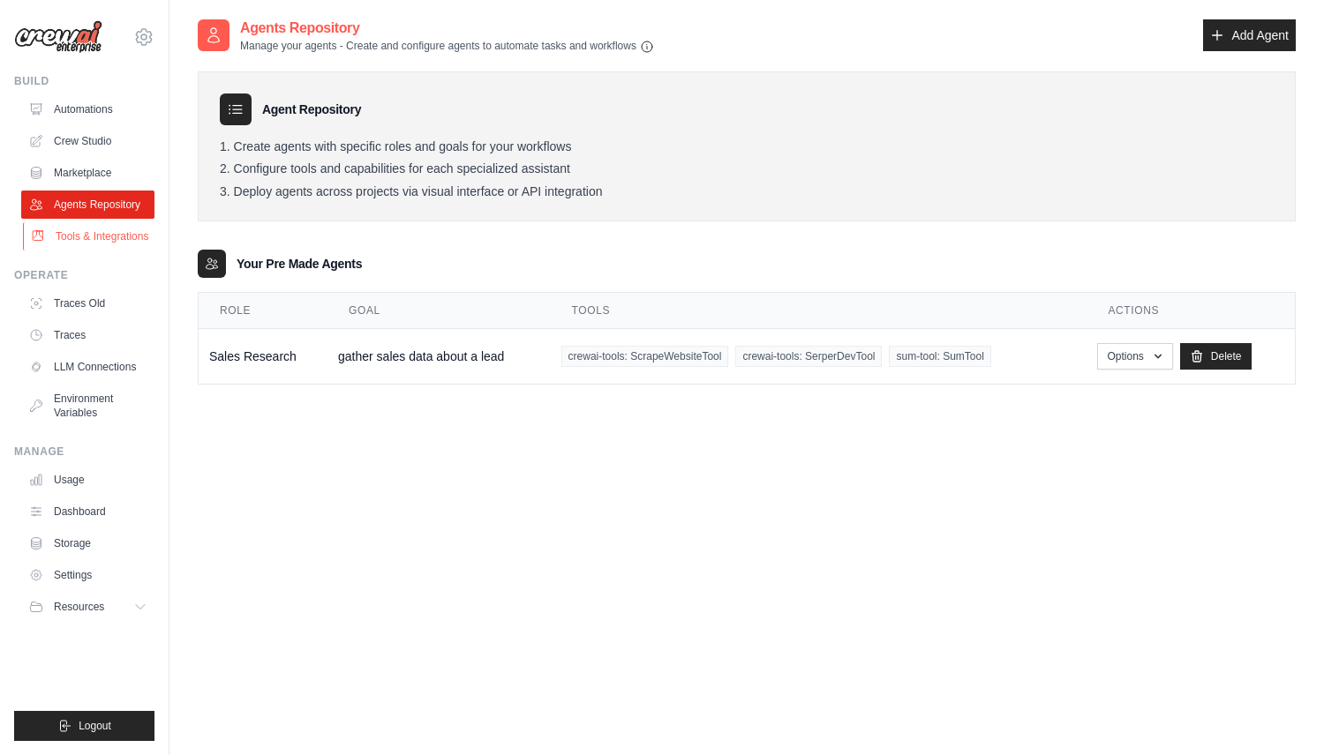
click at [95, 245] on link "Tools & Integrations" at bounding box center [89, 236] width 133 height 28
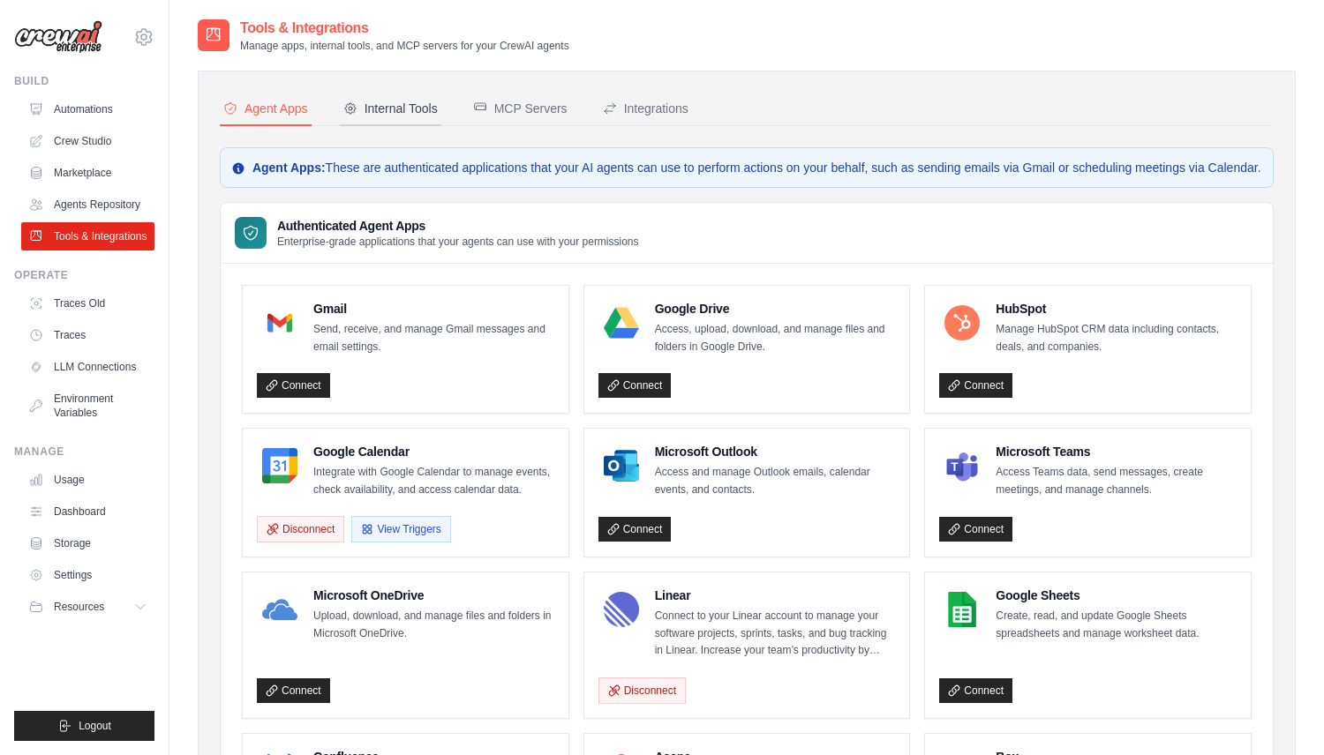
click at [413, 105] on div "Internal Tools" at bounding box center [390, 109] width 94 height 18
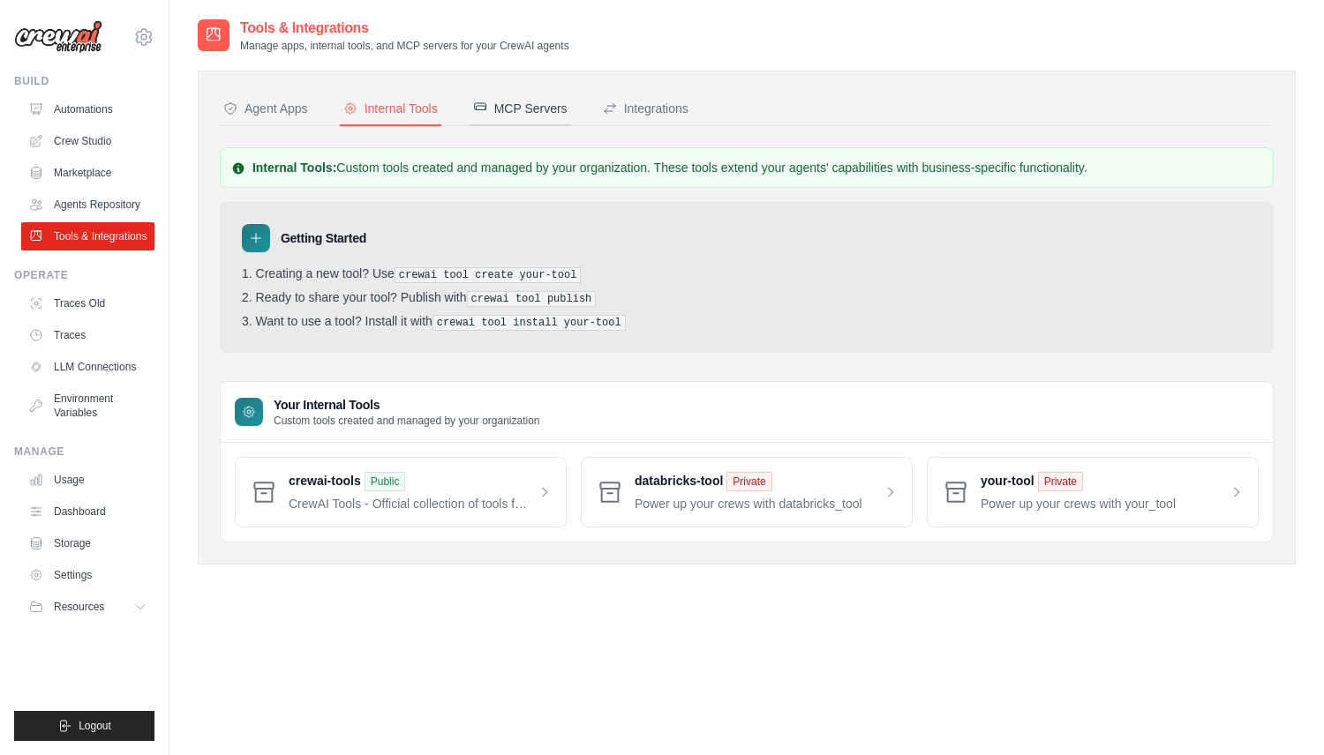
click at [512, 105] on div "MCP Servers" at bounding box center [520, 109] width 94 height 18
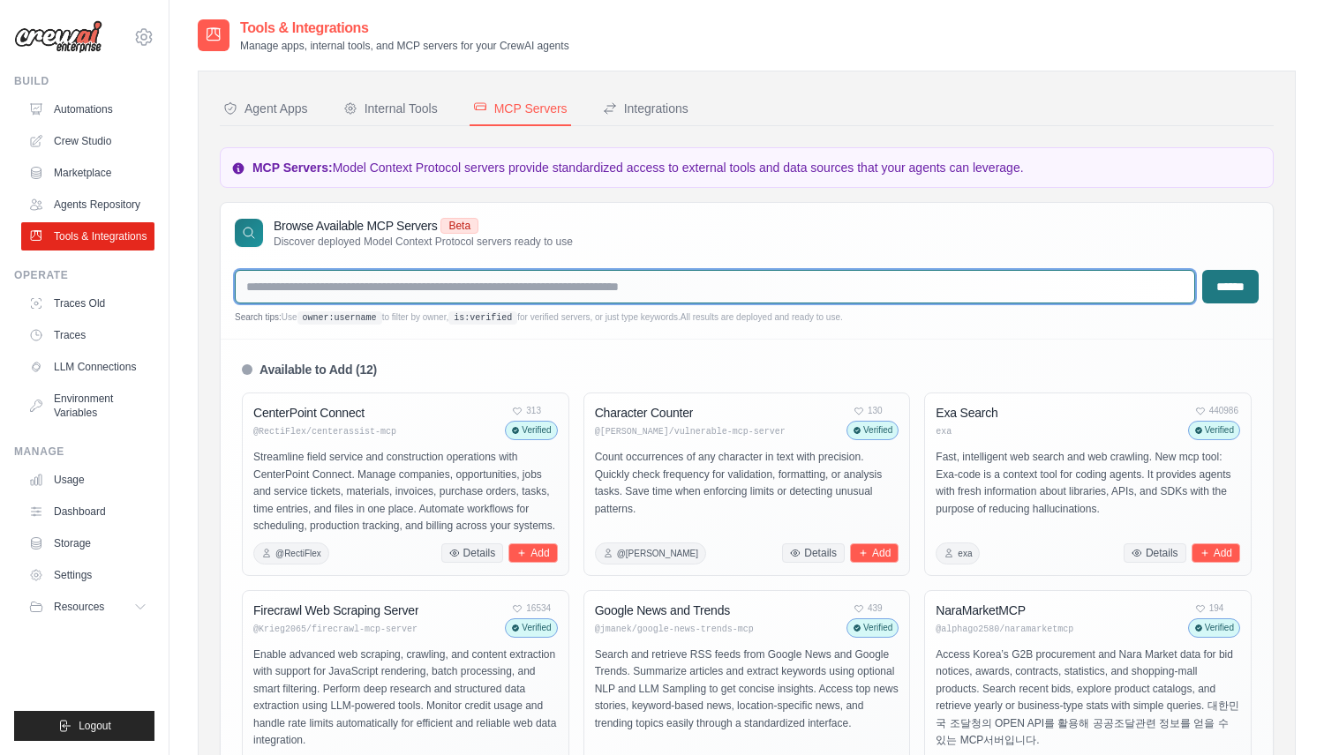
click at [530, 291] on input "text" at bounding box center [715, 287] width 960 height 34
type input "*********"
click at [1202, 270] on input "******" at bounding box center [1230, 287] width 56 height 34
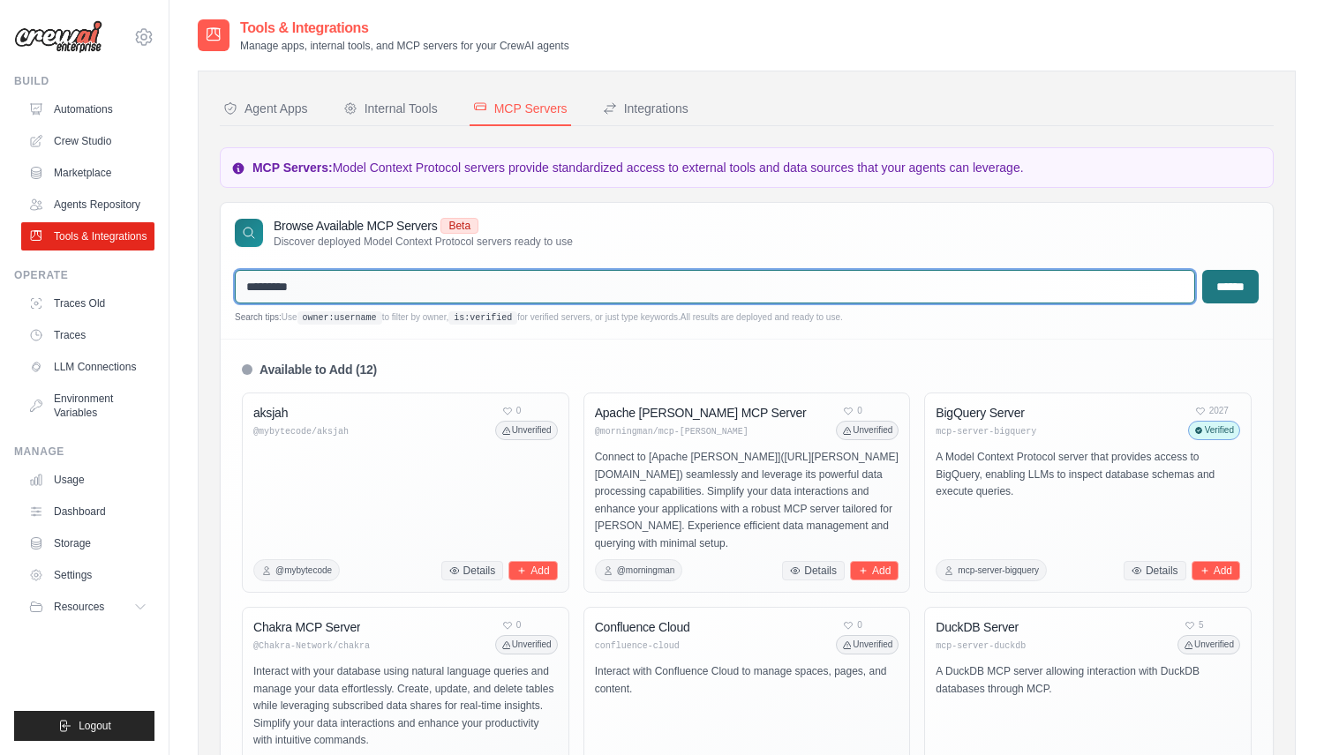
click at [446, 281] on input "*********" at bounding box center [715, 287] width 960 height 34
click at [1202, 270] on input "******" at bounding box center [1230, 287] width 56 height 34
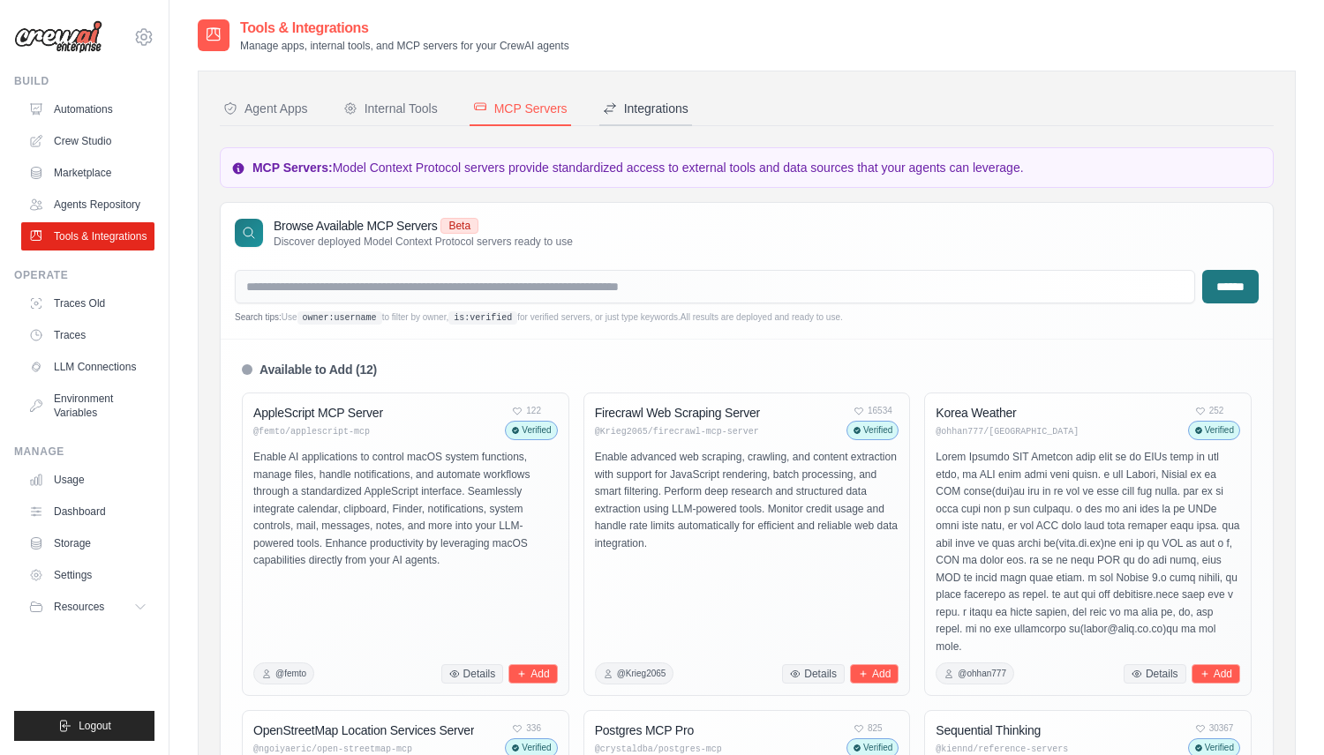
click at [684, 97] on button "Integrations" at bounding box center [645, 110] width 93 height 34
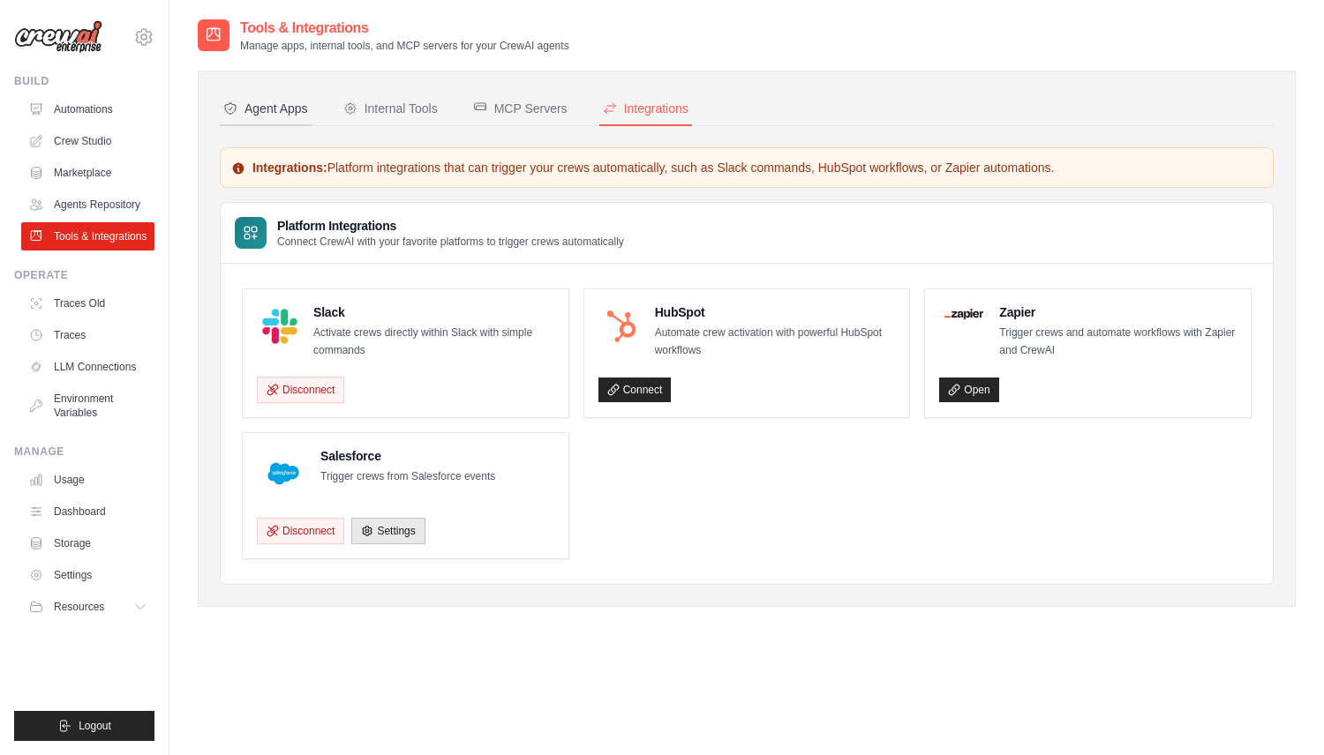
click at [252, 116] on div "Agent Apps" at bounding box center [265, 109] width 85 height 18
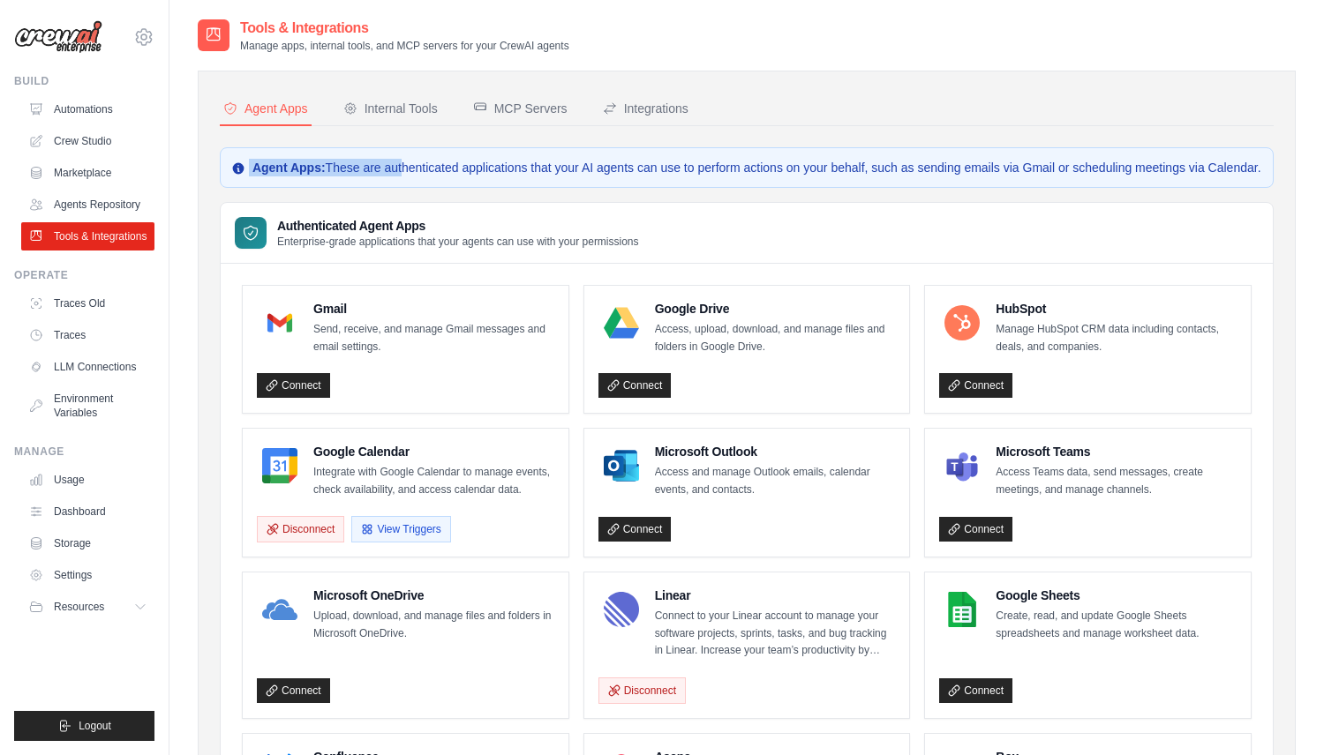
drag, startPoint x: 247, startPoint y: 168, endPoint x: 398, endPoint y: 168, distance: 150.9
click at [398, 168] on p "Agent Apps: These are authenticated applications that your AI agents can use to…" at bounding box center [746, 168] width 1031 height 18
click at [378, 174] on p "Agent Apps: These are authenticated applications that your AI agents can use to…" at bounding box center [746, 168] width 1031 height 18
drag, startPoint x: 326, startPoint y: 166, endPoint x: 508, endPoint y: 166, distance: 182.6
click at [508, 166] on p "Agent Apps: These are authenticated applications that your AI agents can use to…" at bounding box center [746, 168] width 1031 height 18
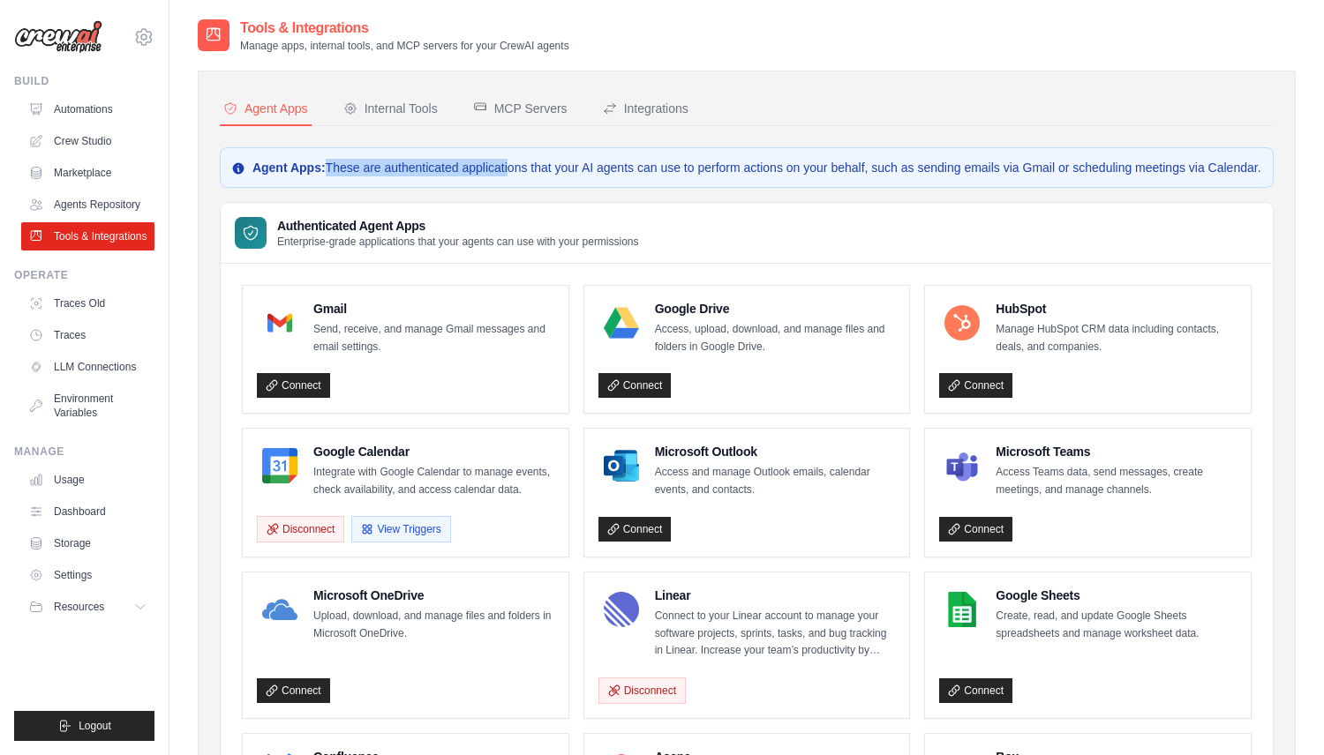
copy p "These are authenticated applicat"
click at [404, 100] on div "Internal Tools" at bounding box center [390, 109] width 94 height 18
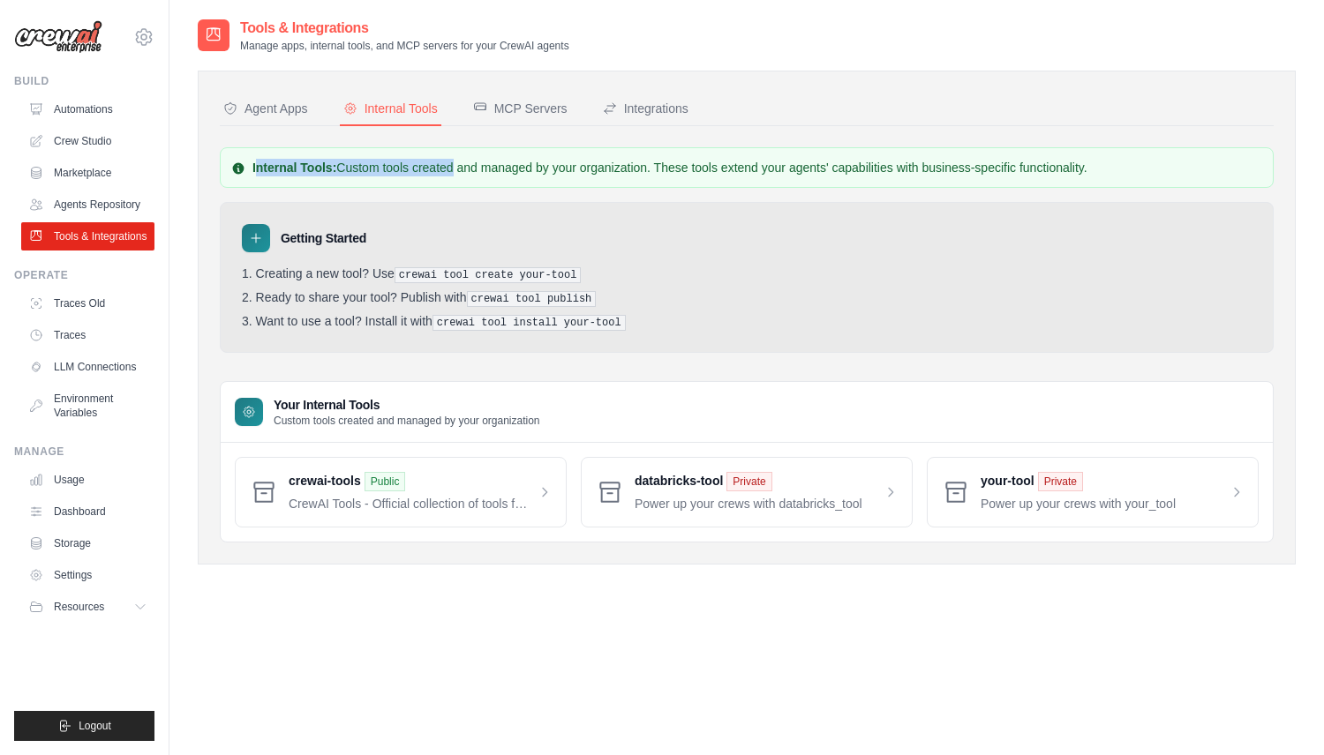
drag, startPoint x: 254, startPoint y: 169, endPoint x: 451, endPoint y: 168, distance: 196.8
click at [451, 168] on p "Internal Tools: Custom tools created and managed by your organization. These to…" at bounding box center [746, 168] width 1031 height 18
click at [450, 168] on p "Internal Tools: Custom tools created and managed by your organization. These to…" at bounding box center [746, 168] width 1031 height 18
drag, startPoint x: 339, startPoint y: 165, endPoint x: 563, endPoint y: 163, distance: 224.1
click at [563, 163] on p "Internal Tools: Custom tools created and managed by your organization. These to…" at bounding box center [746, 168] width 1031 height 18
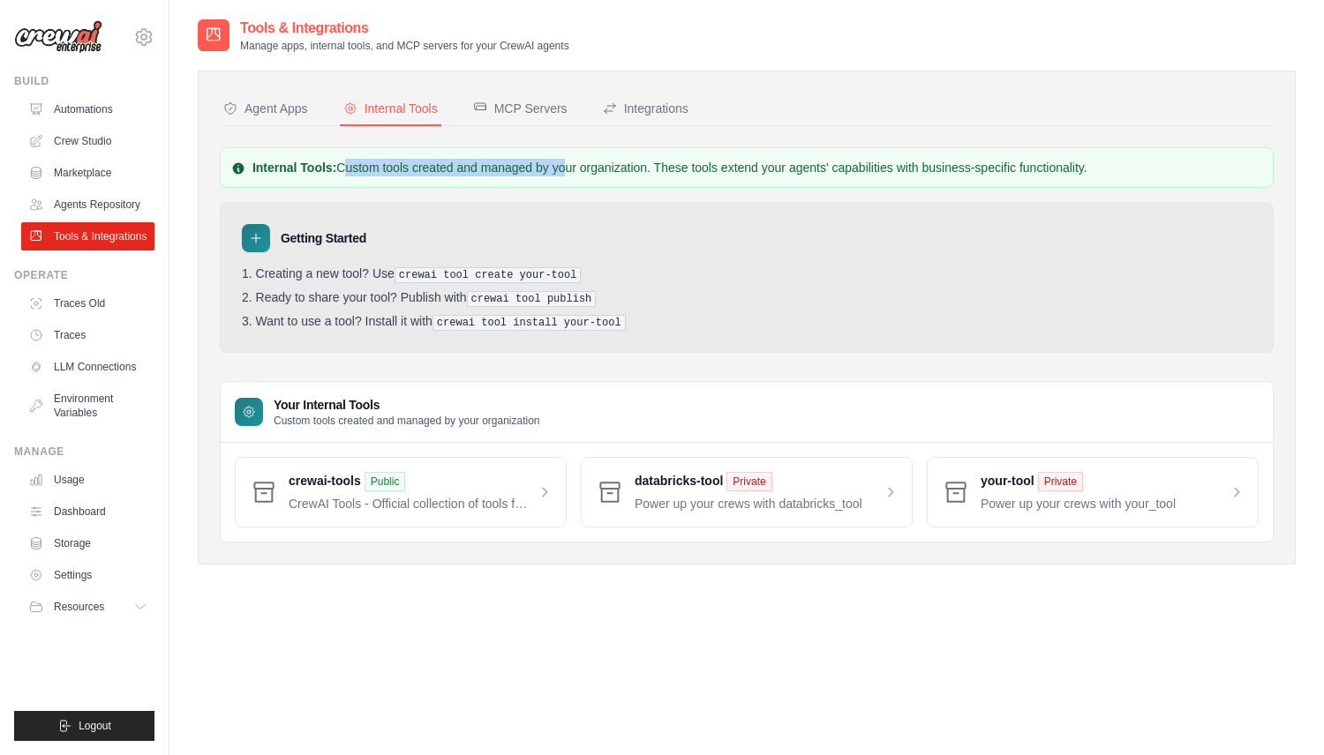
copy p "Custom tools created and managed by y"
click at [515, 99] on button "MCP Servers" at bounding box center [519, 110] width 101 height 34
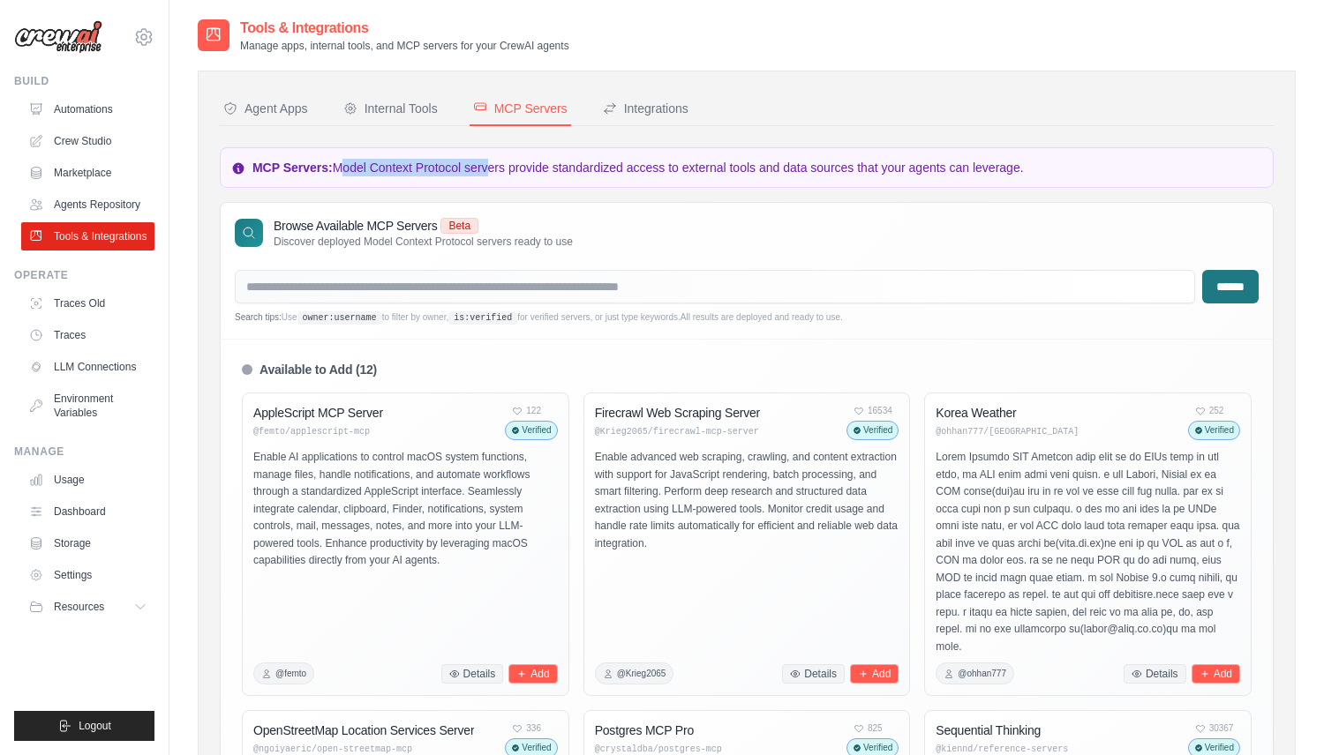
drag, startPoint x: 338, startPoint y: 161, endPoint x: 484, endPoint y: 161, distance: 145.6
click at [484, 161] on p "MCP Servers: Model Context Protocol servers provide standardized access to exte…" at bounding box center [746, 168] width 1031 height 18
copy p "Model Context Protocol ser"
click at [634, 117] on button "Integrations" at bounding box center [645, 110] width 93 height 34
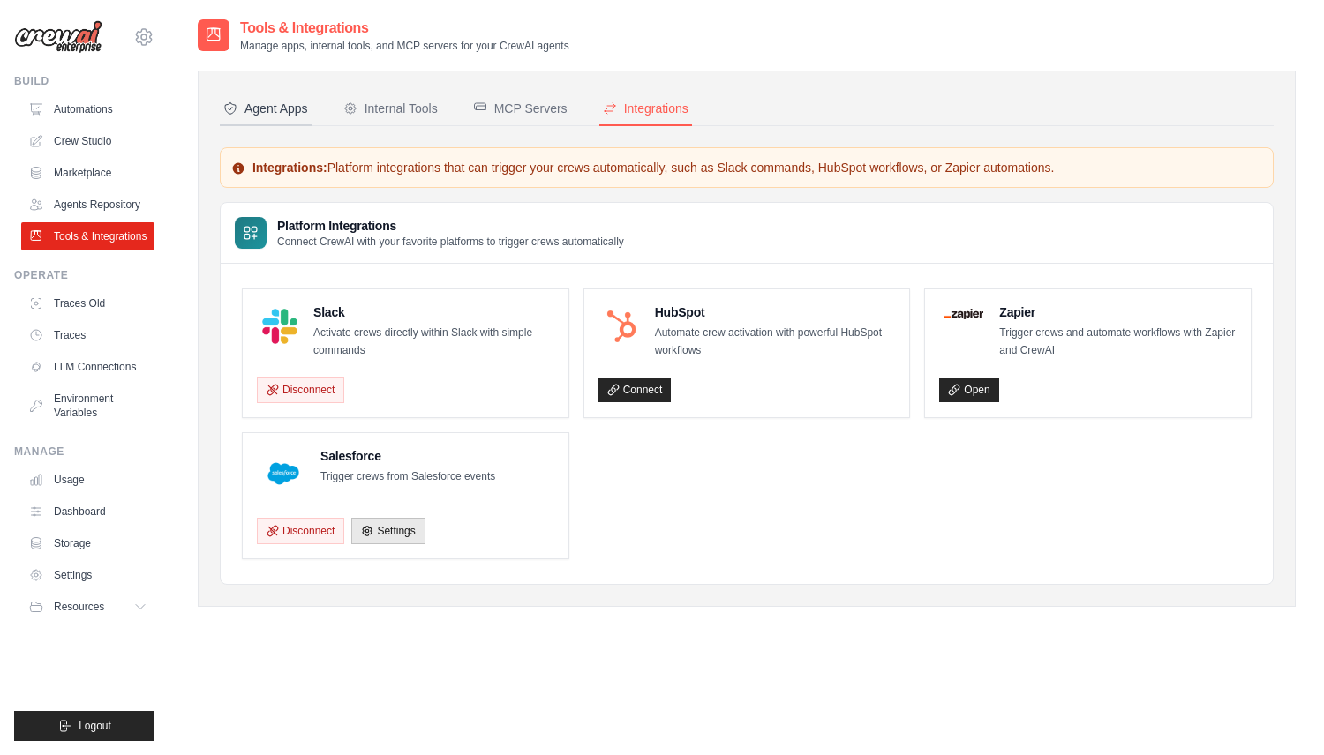
click at [297, 98] on button "Agent Apps" at bounding box center [266, 110] width 92 height 34
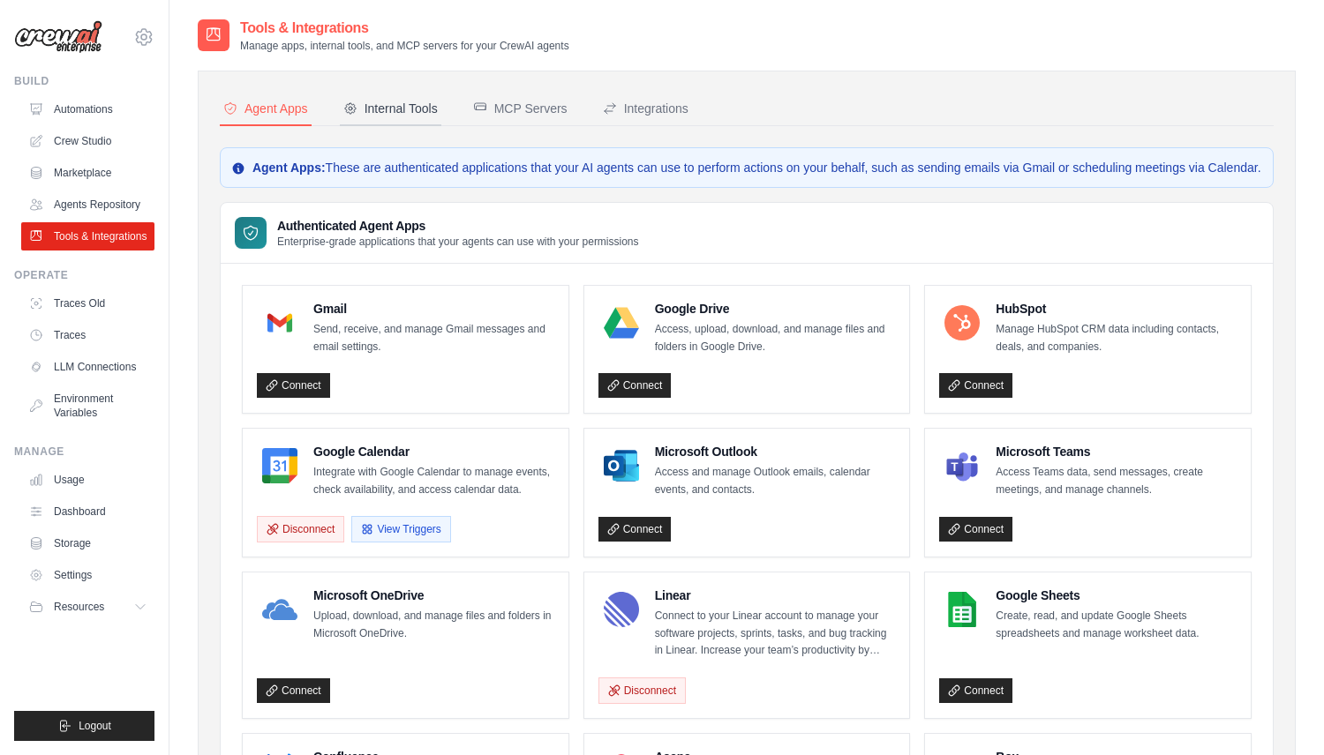
click at [353, 101] on div "Internal Tools" at bounding box center [390, 109] width 94 height 18
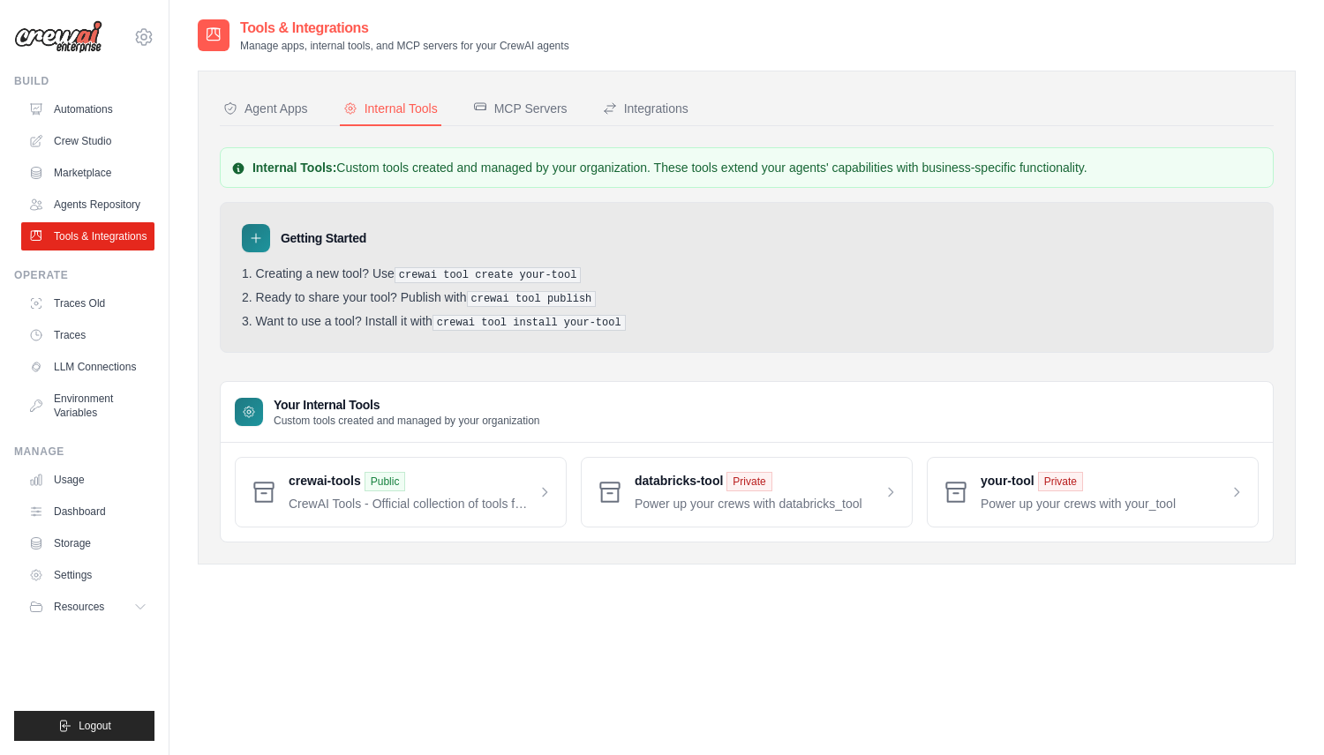
click at [530, 101] on div "MCP Servers" at bounding box center [520, 109] width 94 height 18
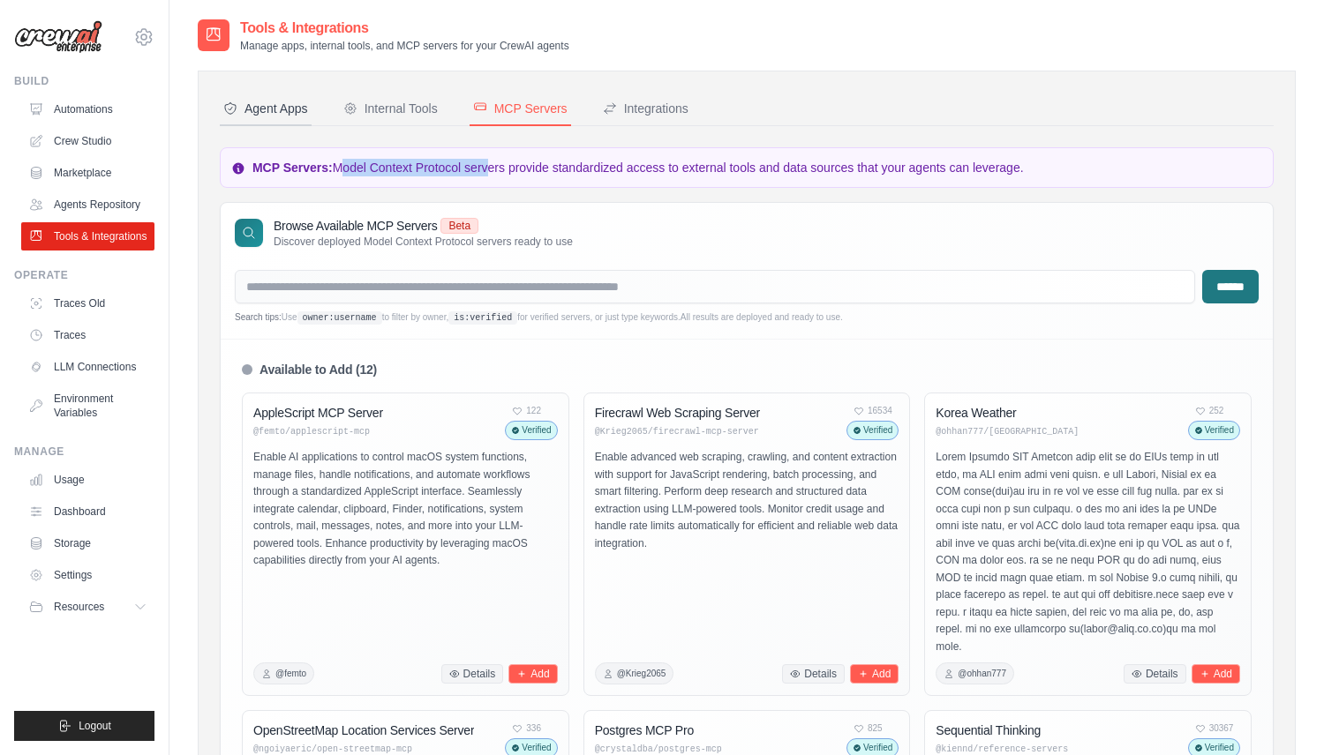
click at [292, 106] on div "Agent Apps" at bounding box center [265, 109] width 85 height 18
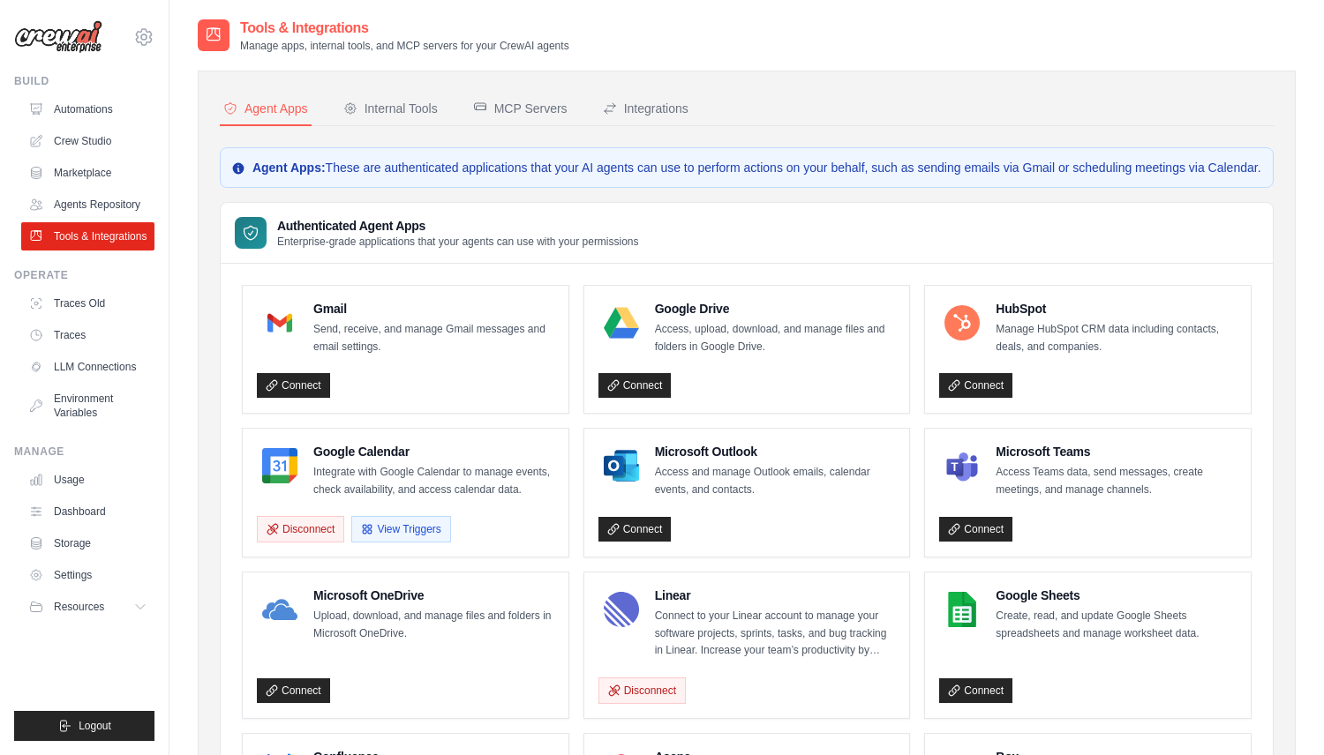
click at [494, 113] on div "MCP Servers" at bounding box center [520, 109] width 94 height 18
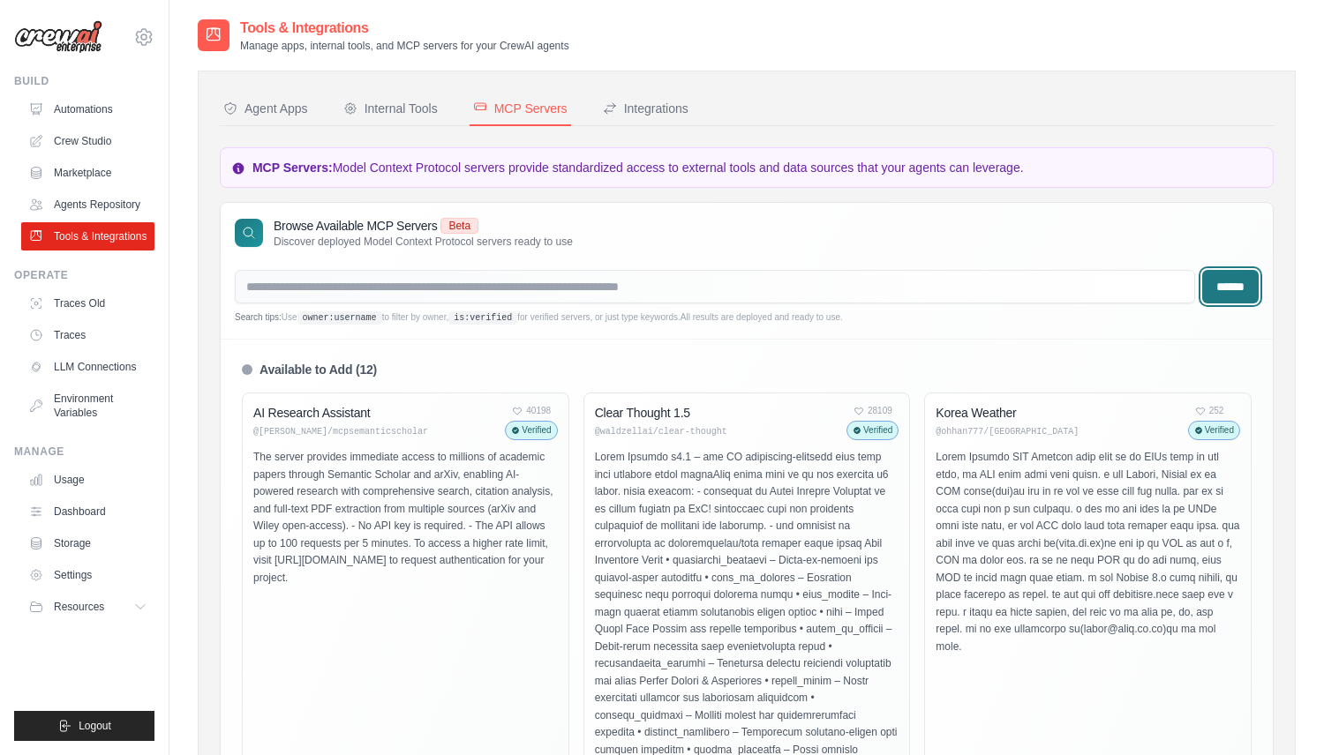
click at [1202, 292] on input "******" at bounding box center [1230, 287] width 56 height 34
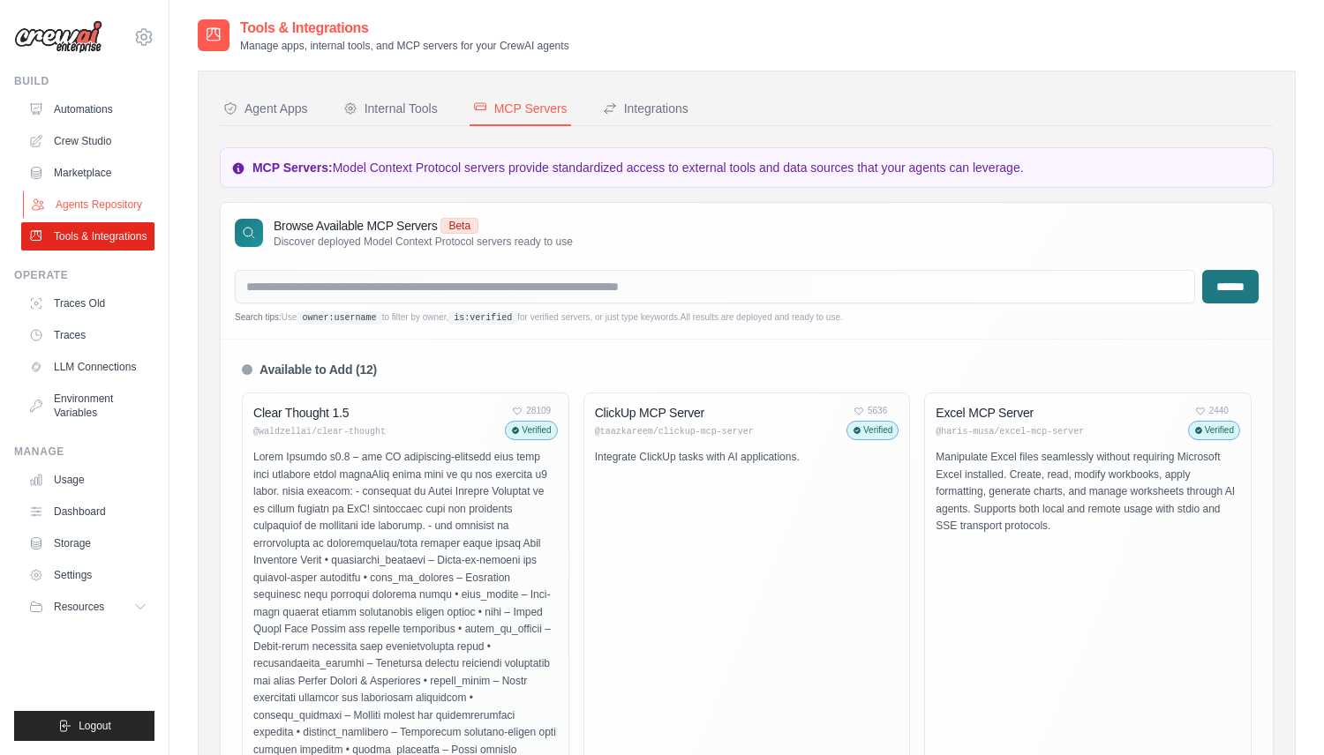
click at [70, 207] on link "Agents Repository" at bounding box center [89, 205] width 133 height 28
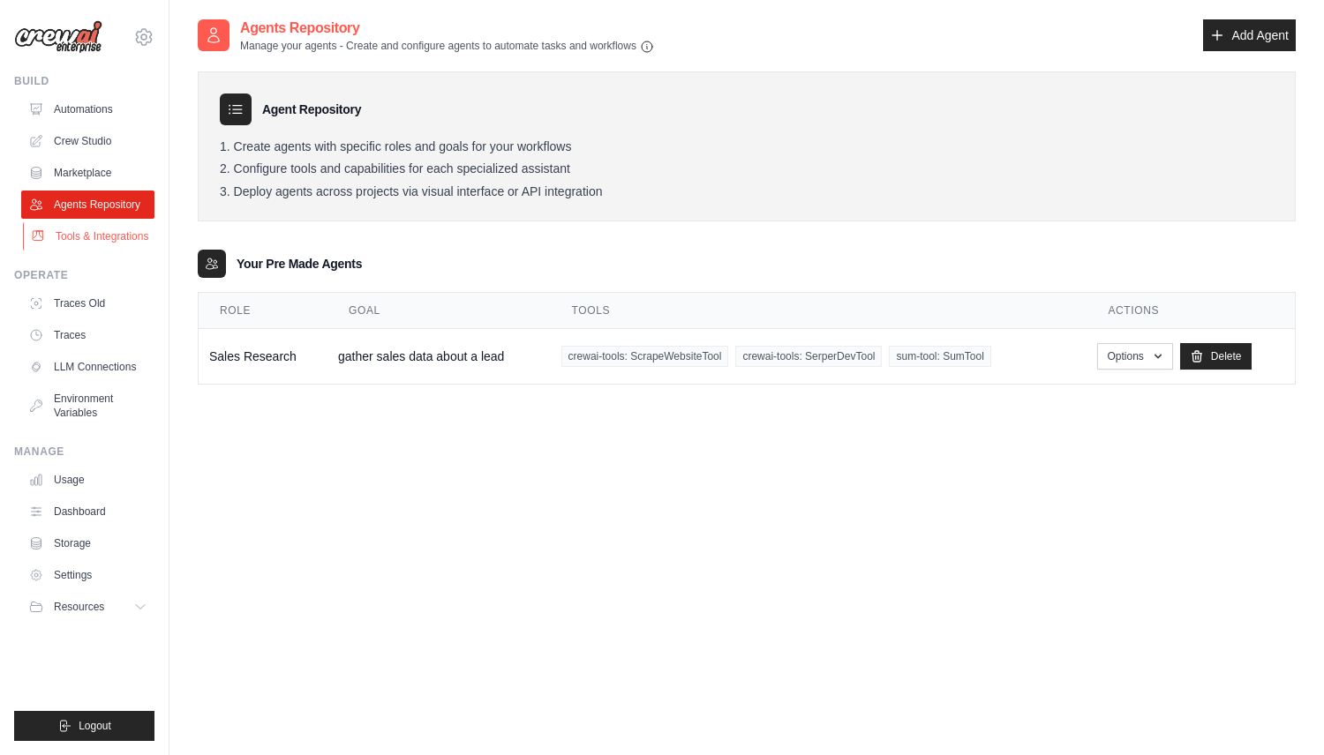
click at [73, 230] on link "Tools & Integrations" at bounding box center [89, 236] width 133 height 28
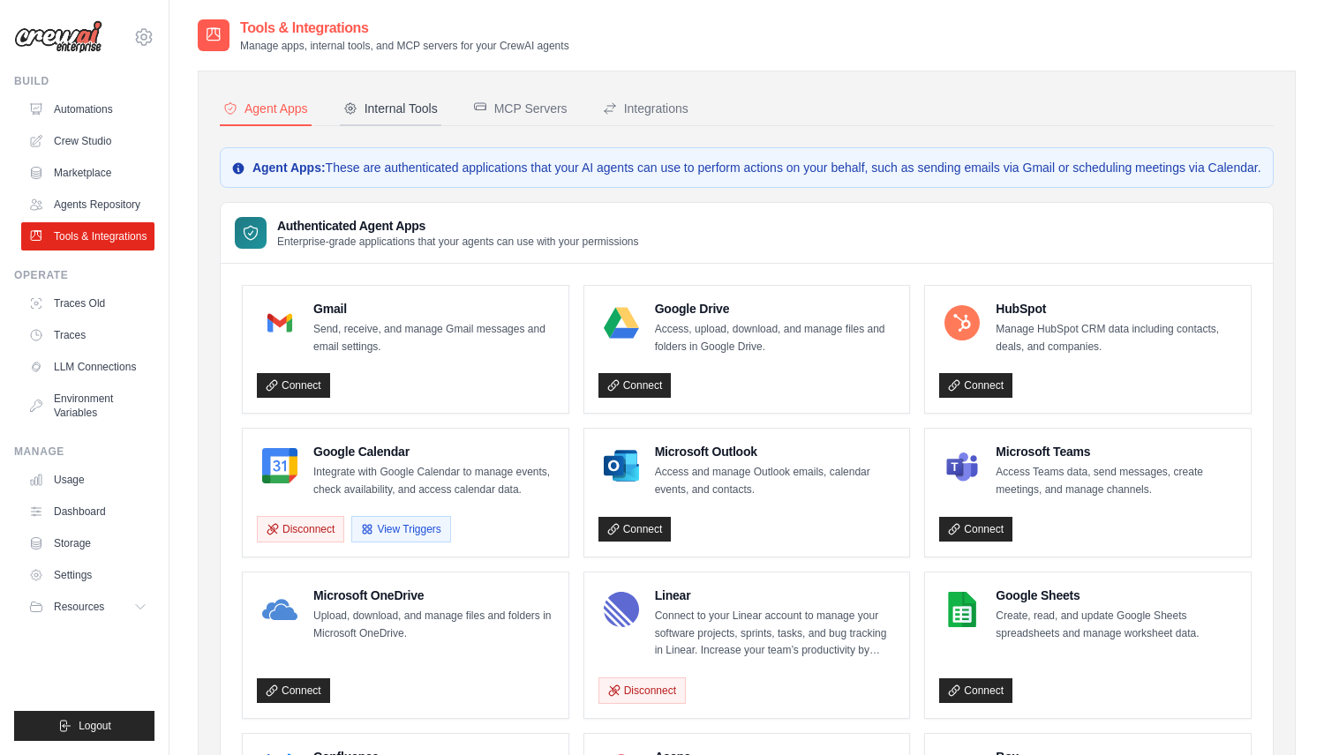
click at [404, 103] on div "Internal Tools" at bounding box center [390, 109] width 94 height 18
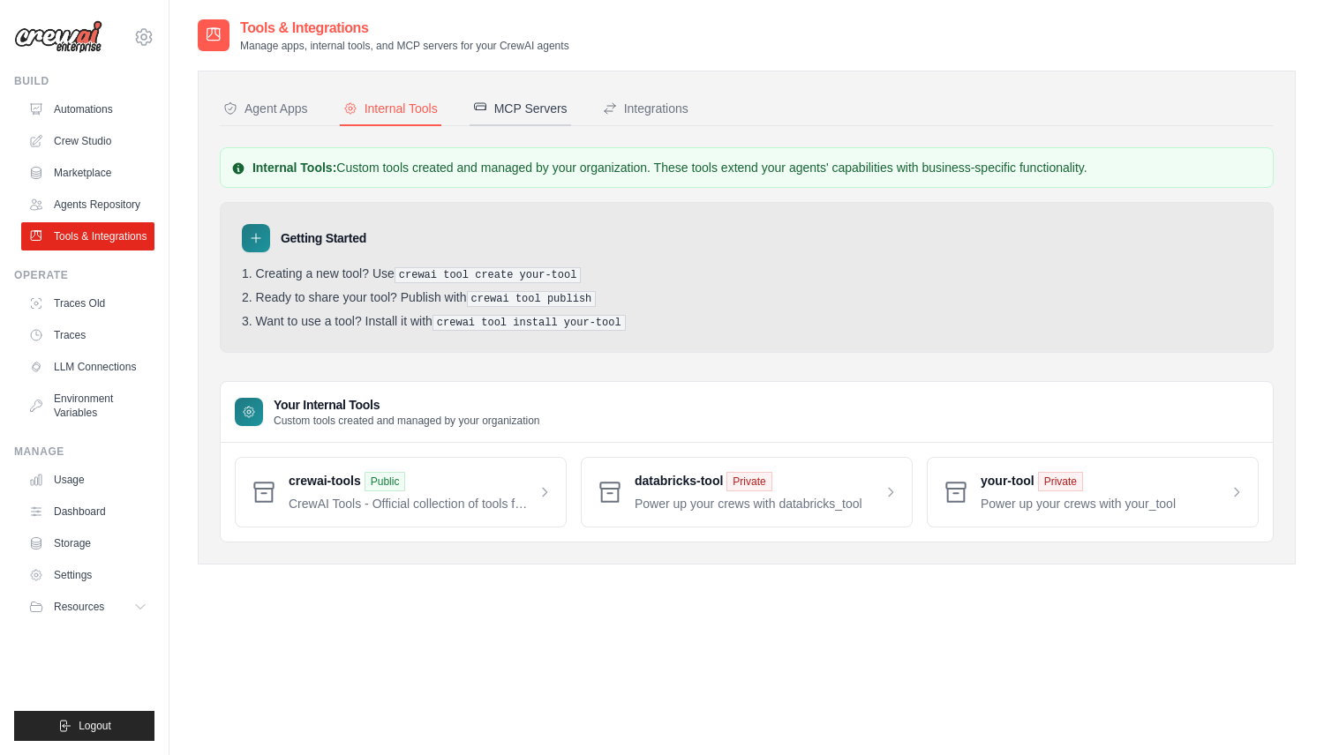
click at [521, 104] on div "MCP Servers" at bounding box center [520, 109] width 94 height 18
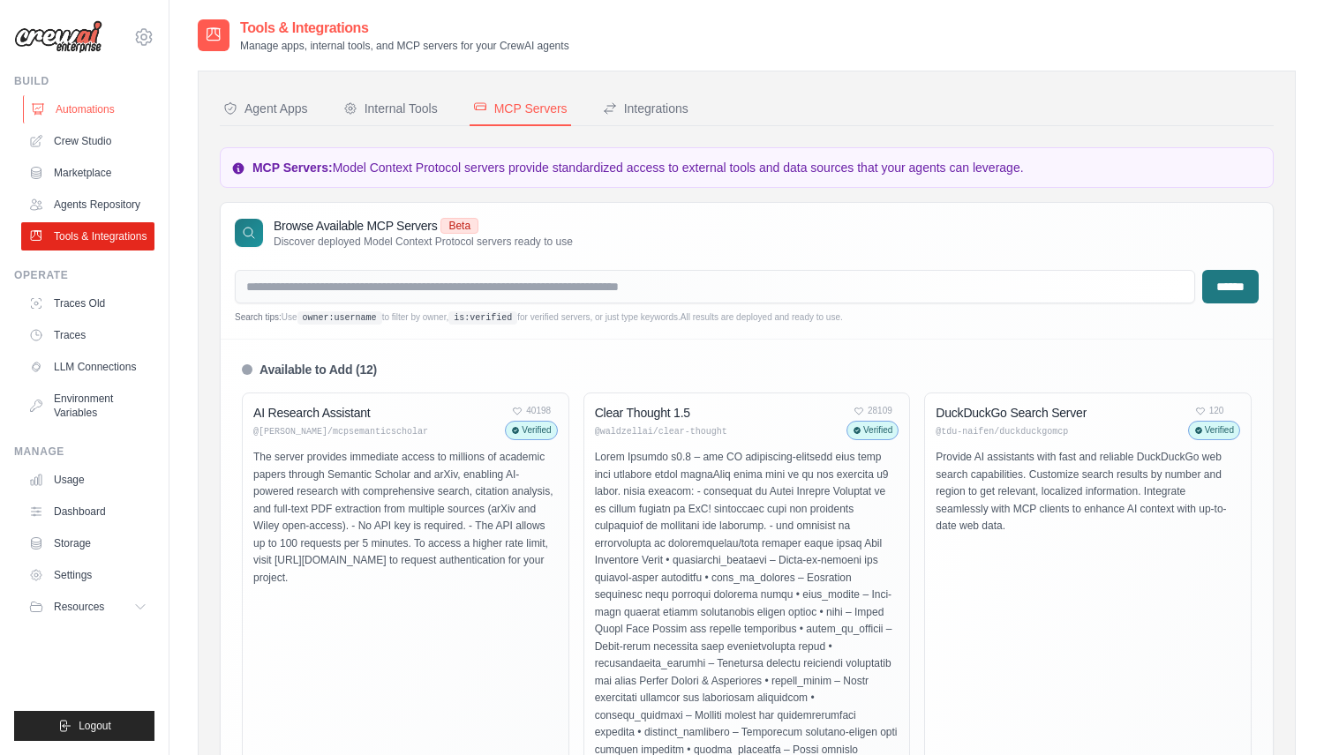
click at [112, 109] on link "Automations" at bounding box center [89, 109] width 133 height 28
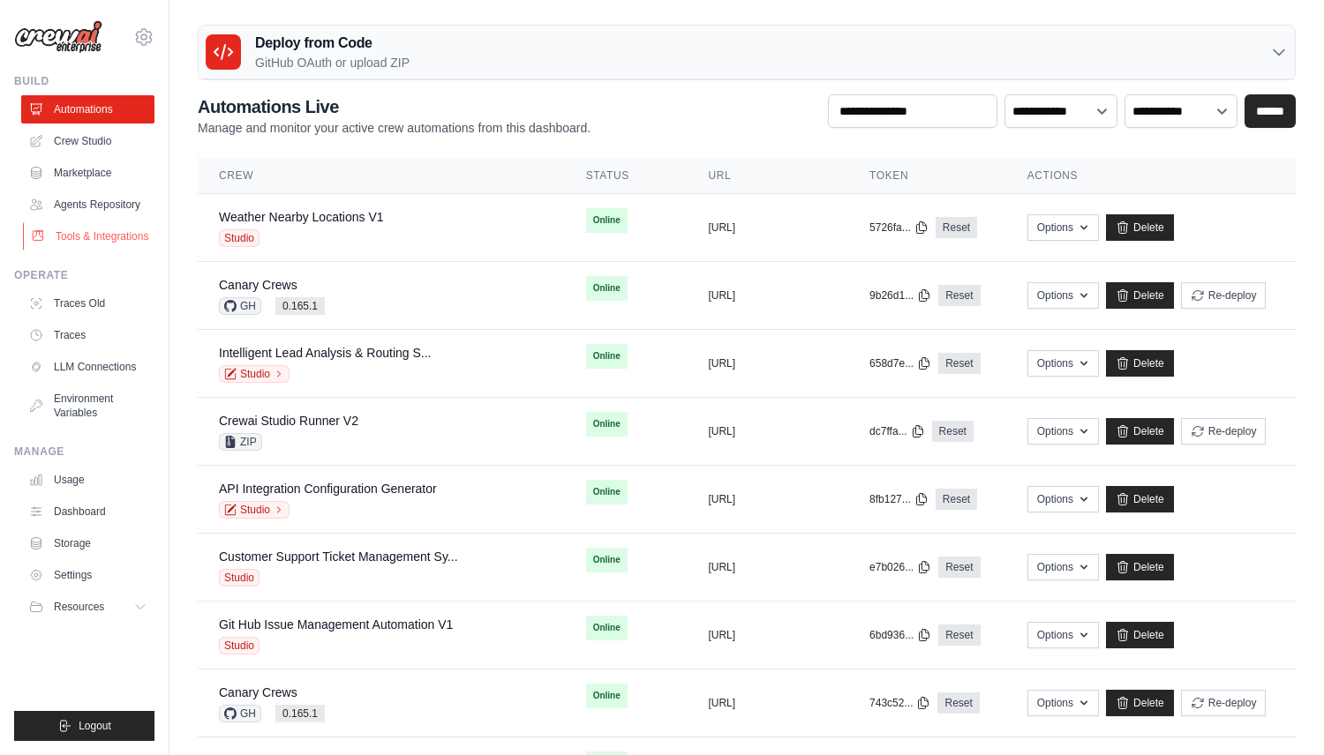
click at [122, 237] on link "Tools & Integrations" at bounding box center [89, 236] width 133 height 28
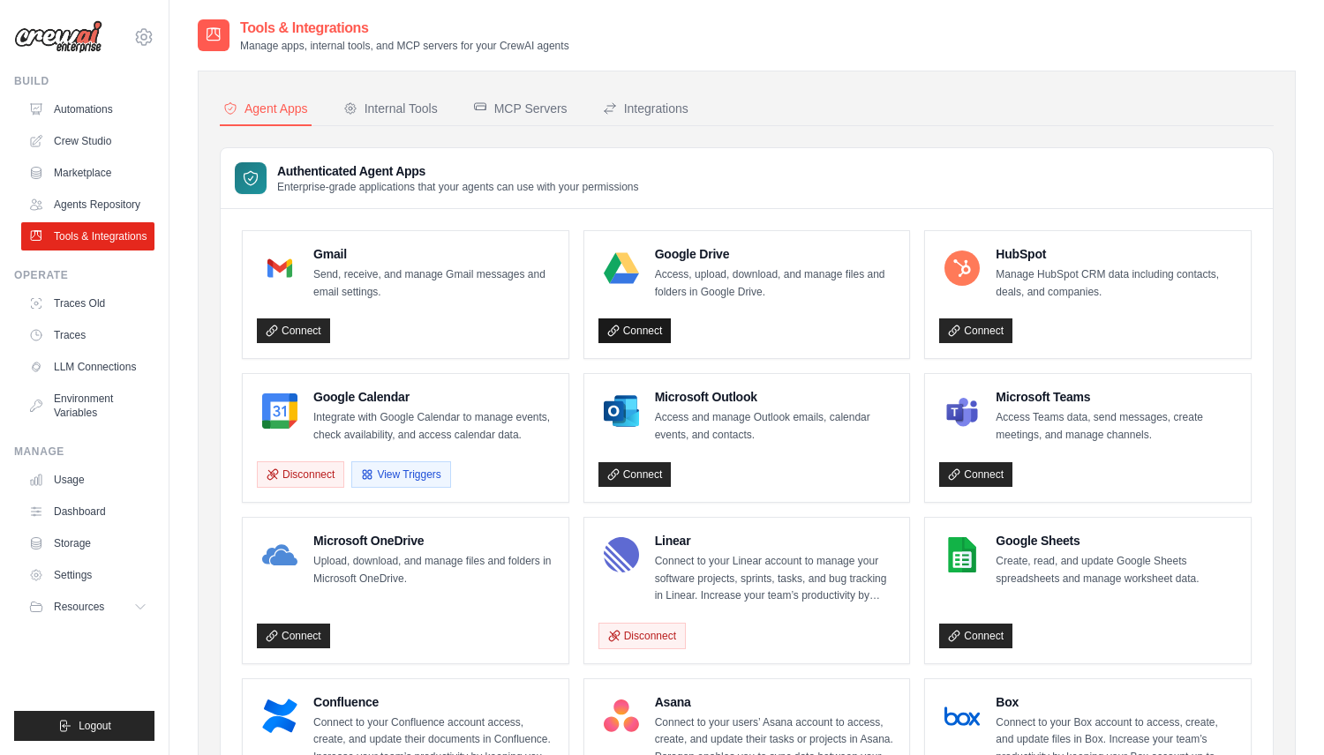
click at [634, 330] on link "Connect" at bounding box center [634, 331] width 73 height 25
click at [271, 326] on icon at bounding box center [272, 331] width 12 height 12
click at [315, 476] on button "Disconnect" at bounding box center [300, 474] width 87 height 26
click at [309, 524] on div "Microsoft OneDrive Upload, download, and manage files and folders in Microsoft …" at bounding box center [406, 590] width 326 height 146
click at [306, 461] on link "Connect" at bounding box center [293, 473] width 73 height 25
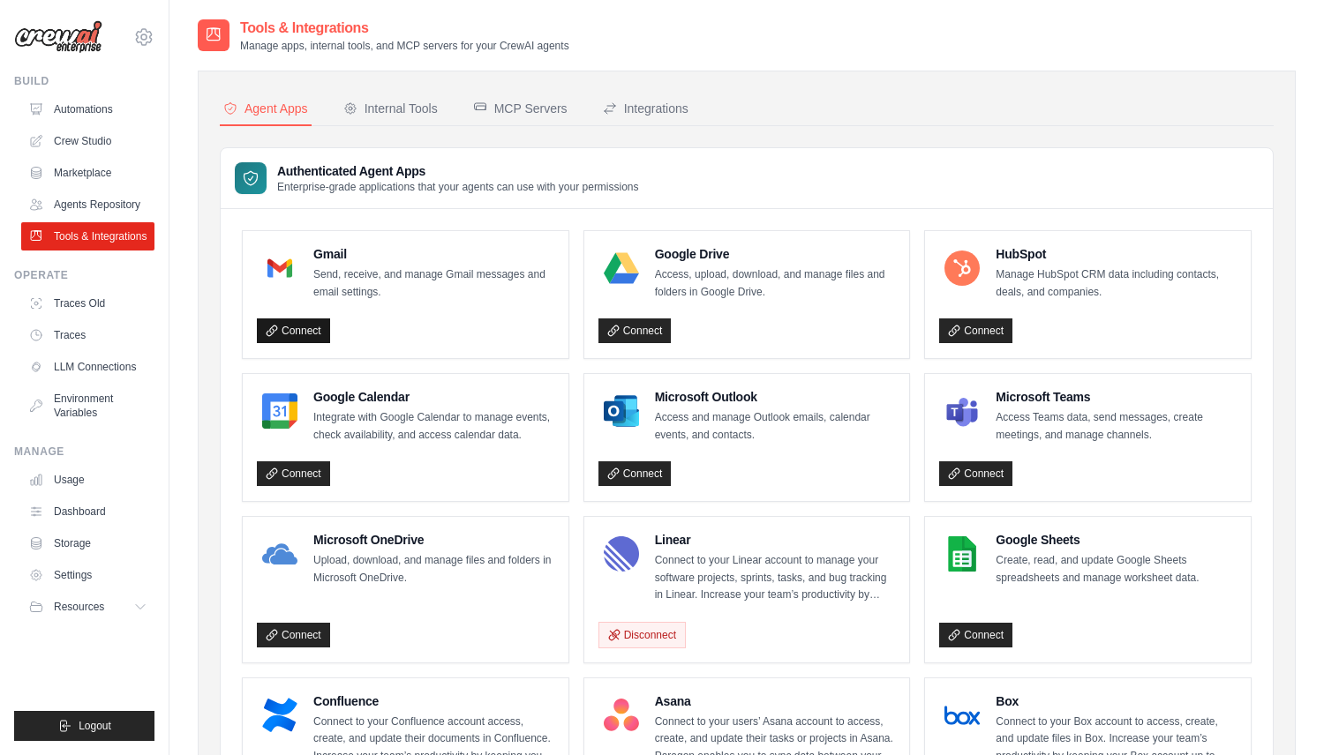
click at [305, 327] on link "Connect" at bounding box center [293, 331] width 73 height 25
click at [637, 332] on link "Connect" at bounding box center [634, 331] width 73 height 25
click at [645, 337] on link "Connect" at bounding box center [634, 331] width 73 height 25
click at [626, 326] on link "Connect" at bounding box center [634, 331] width 73 height 25
click at [277, 480] on link "Connect" at bounding box center [293, 473] width 73 height 25
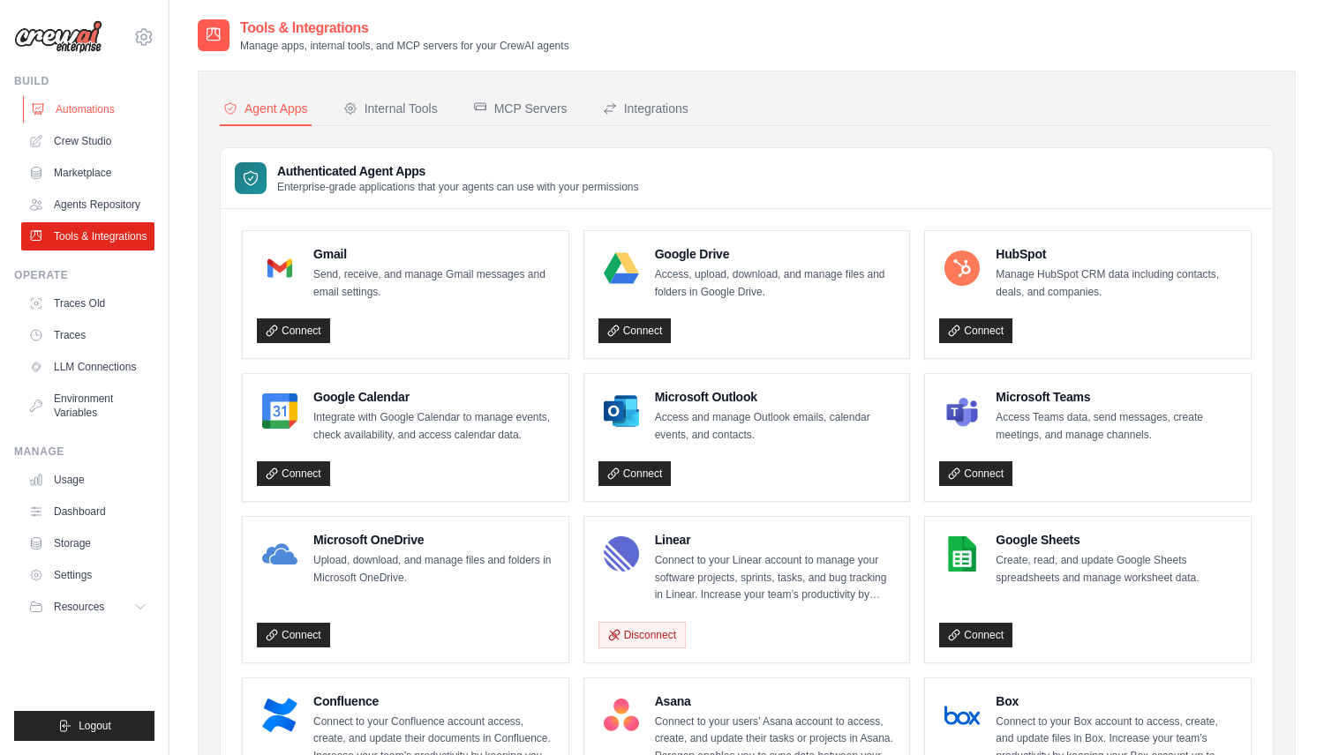
click at [103, 108] on link "Automations" at bounding box center [89, 109] width 133 height 28
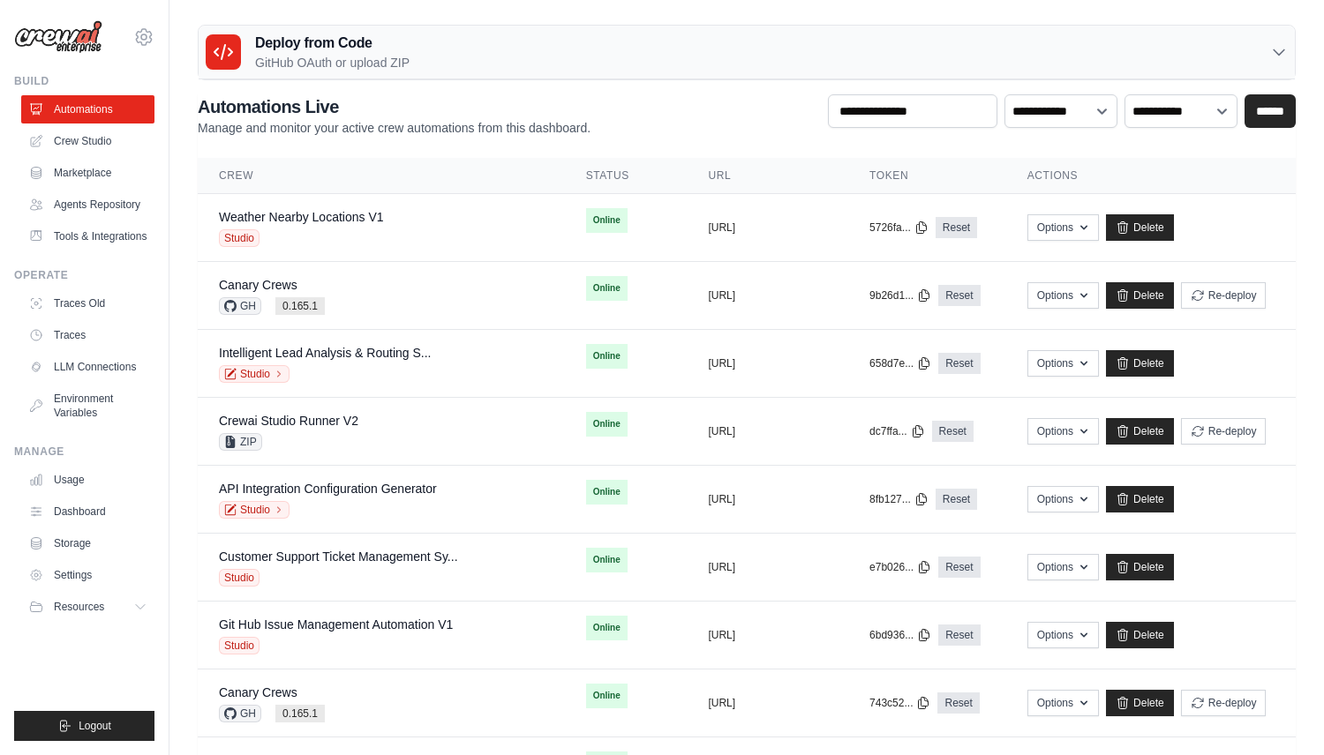
click at [380, 44] on h3 "Deploy from Code" at bounding box center [332, 43] width 154 height 21
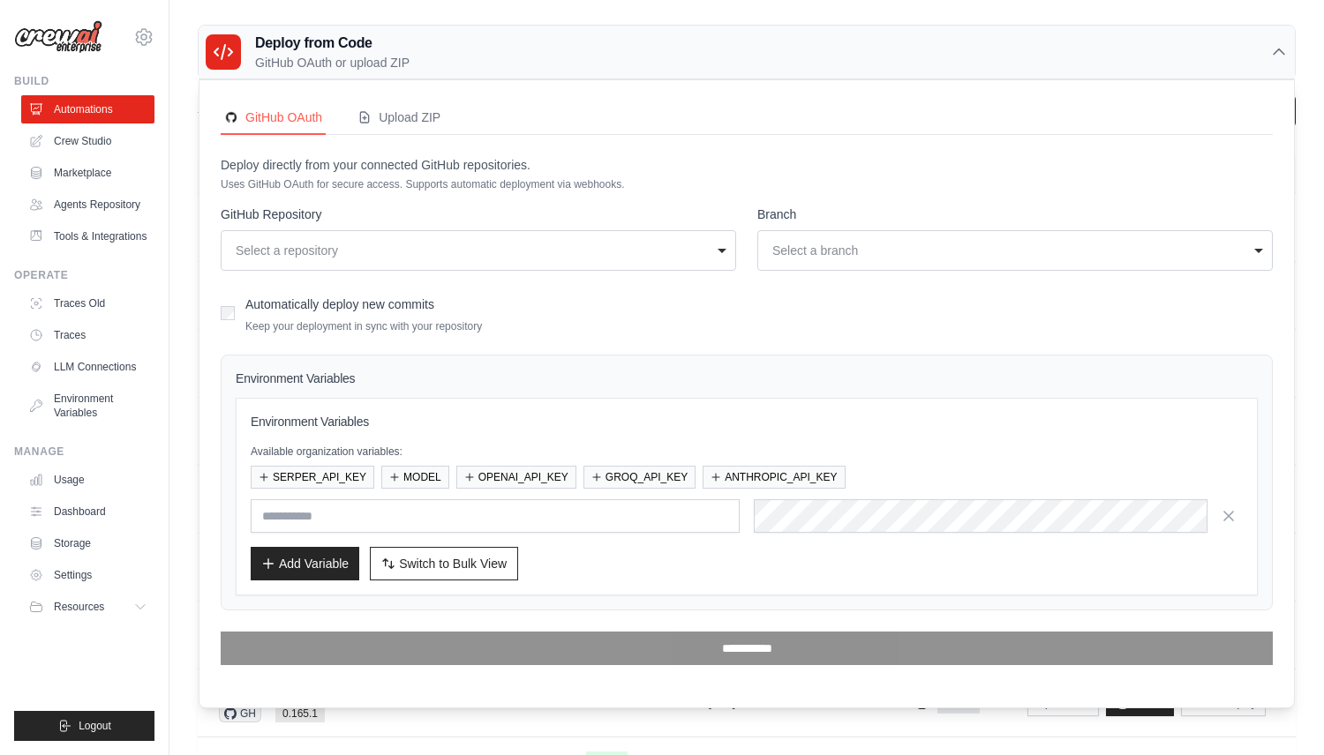
click at [154, 55] on div "joao@crewai.com CrewAI Internal Org MP@Crew CrewAI Demo Account" at bounding box center [84, 377] width 169 height 755
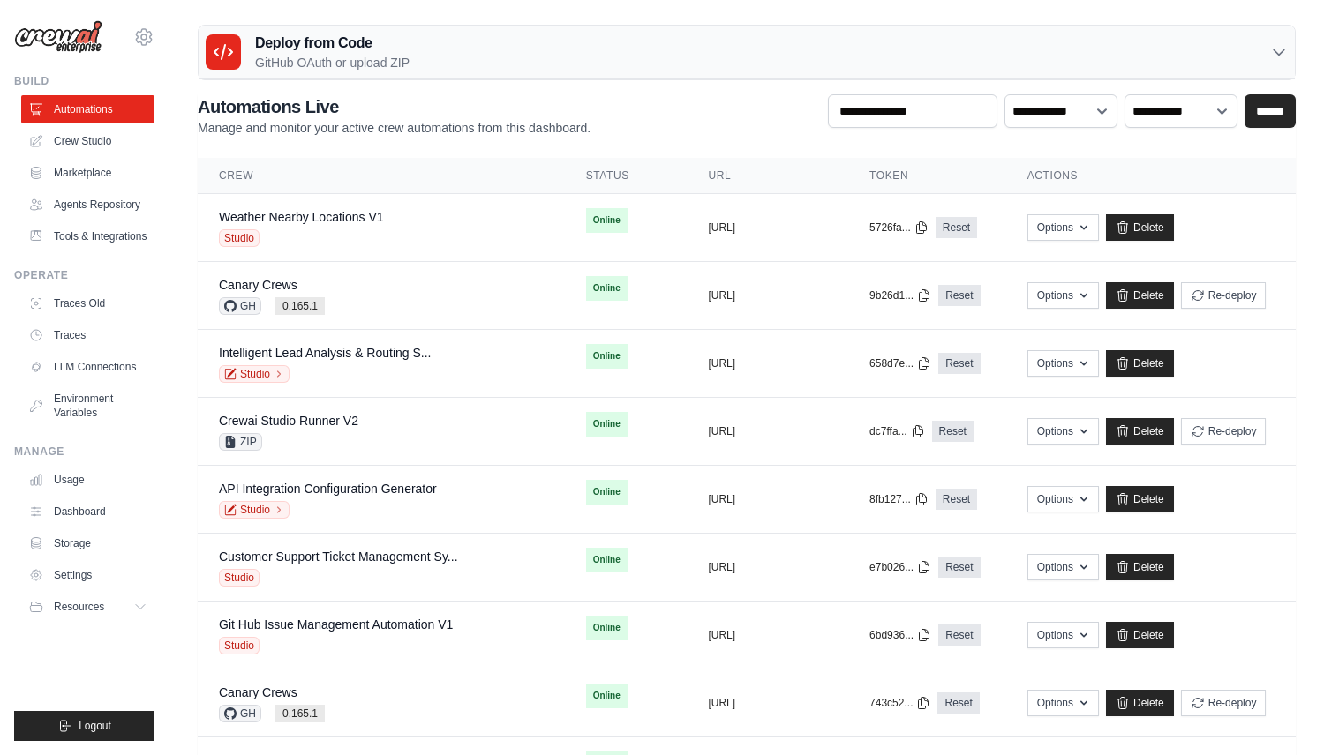
click at [311, 43] on h3 "Deploy from Code" at bounding box center [332, 43] width 154 height 21
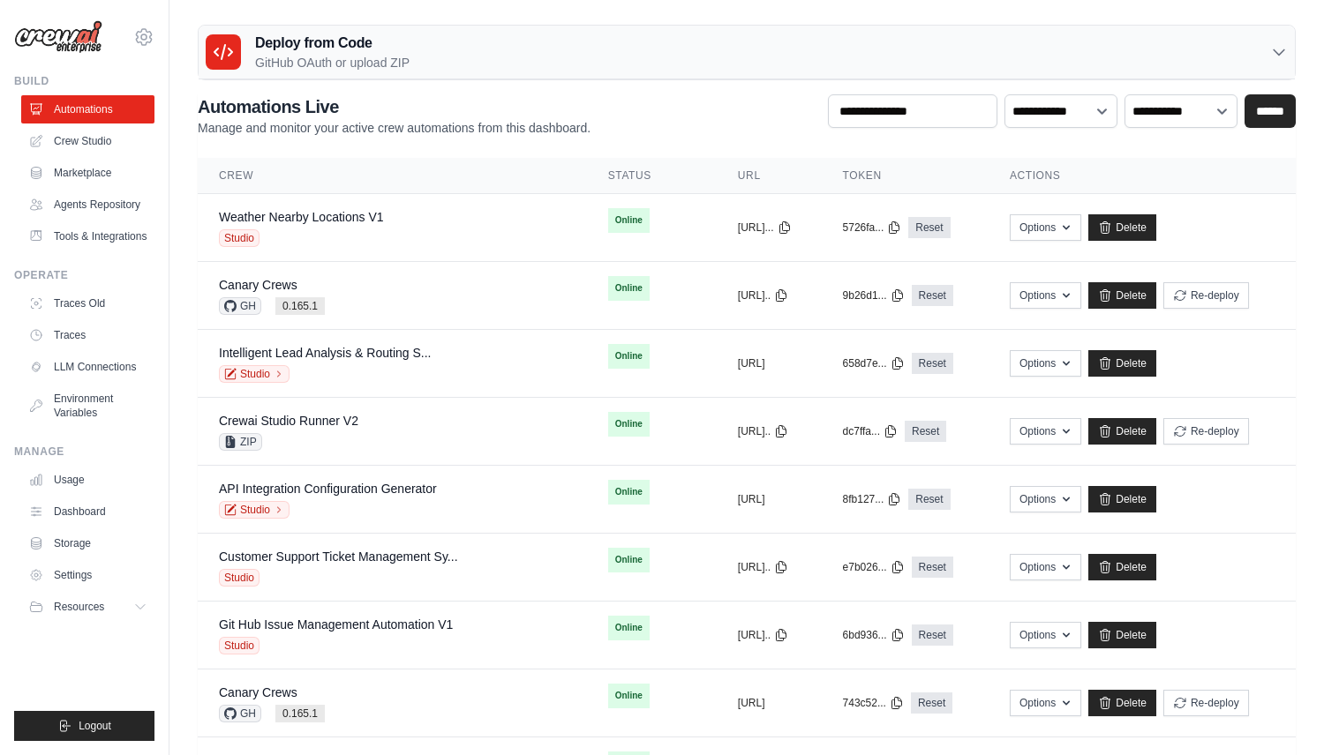
click at [314, 48] on h3 "Deploy from Code" at bounding box center [332, 43] width 154 height 21
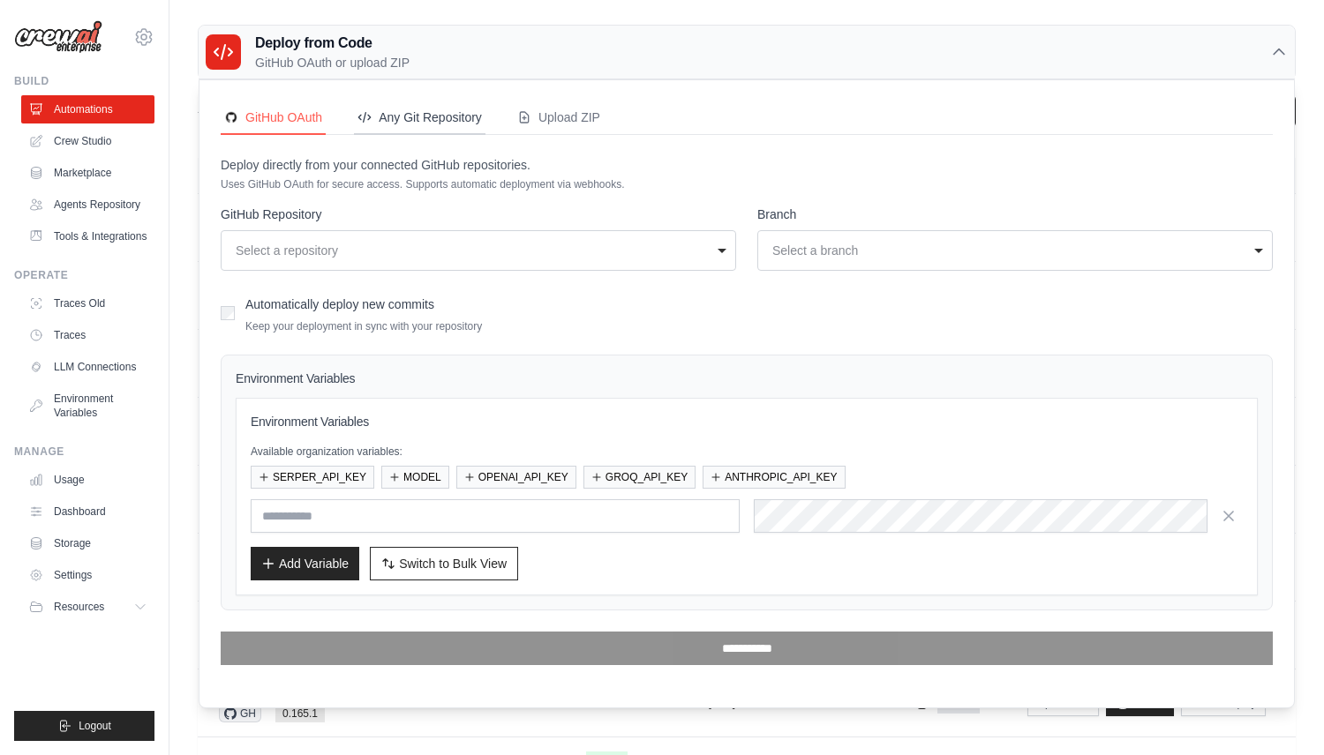
click at [478, 126] on button "Any Git Repository" at bounding box center [419, 118] width 131 height 34
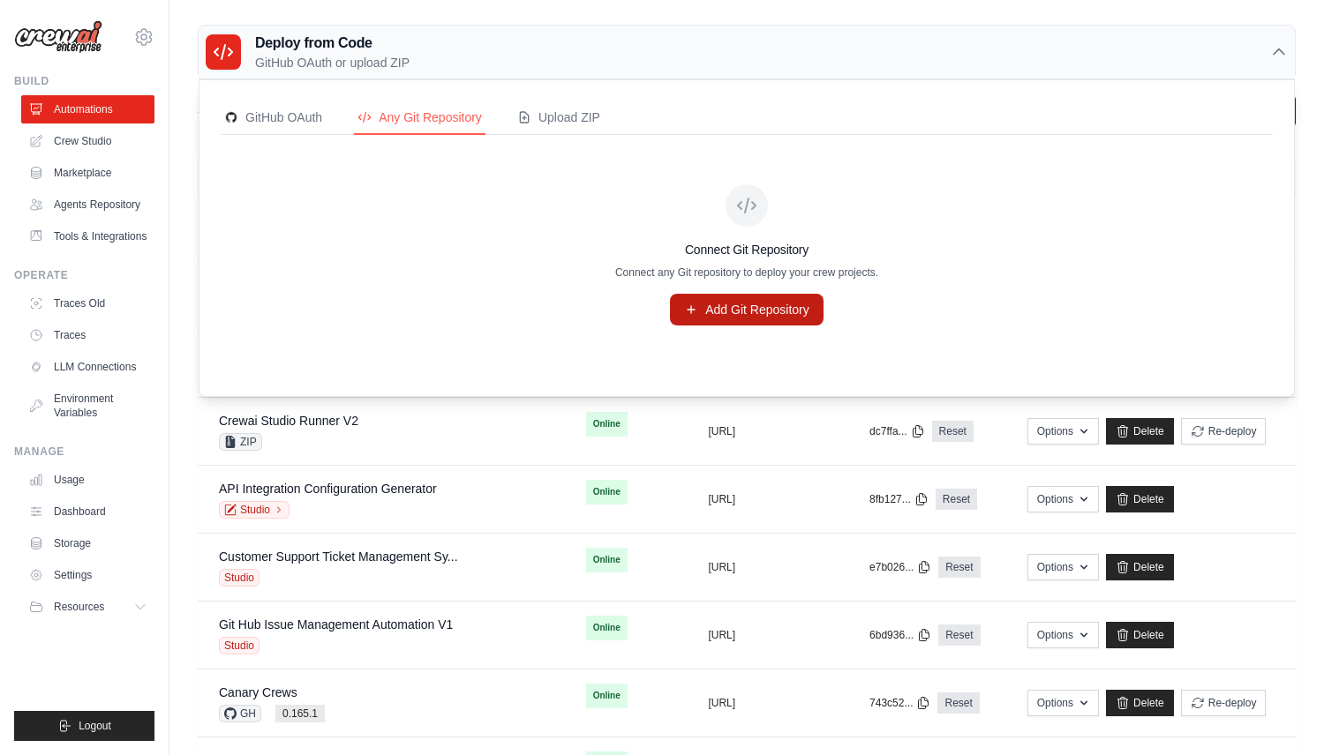
click at [760, 311] on link "Add Git Repository" at bounding box center [747, 310] width 154 height 32
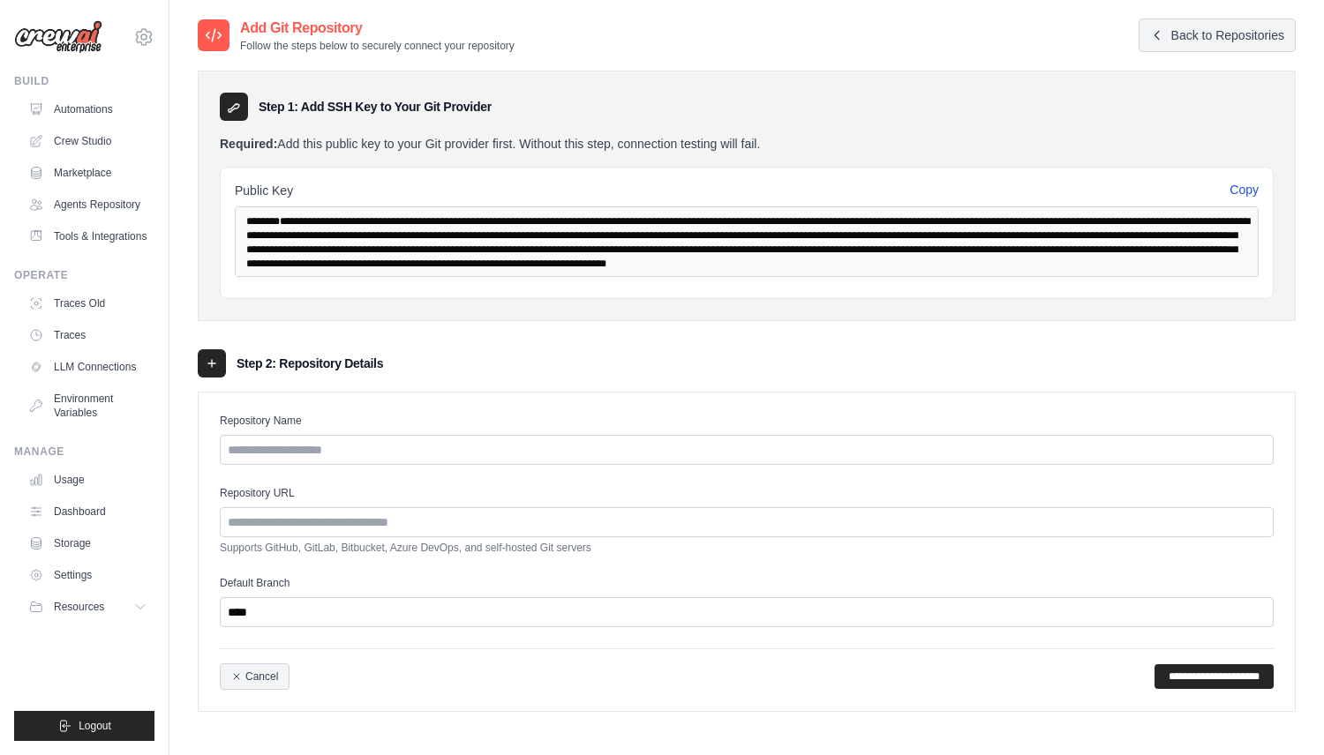
click at [1247, 191] on button "Copy" at bounding box center [1243, 190] width 29 height 18
click at [679, 450] on input "Repository Name" at bounding box center [747, 450] width 1054 height 30
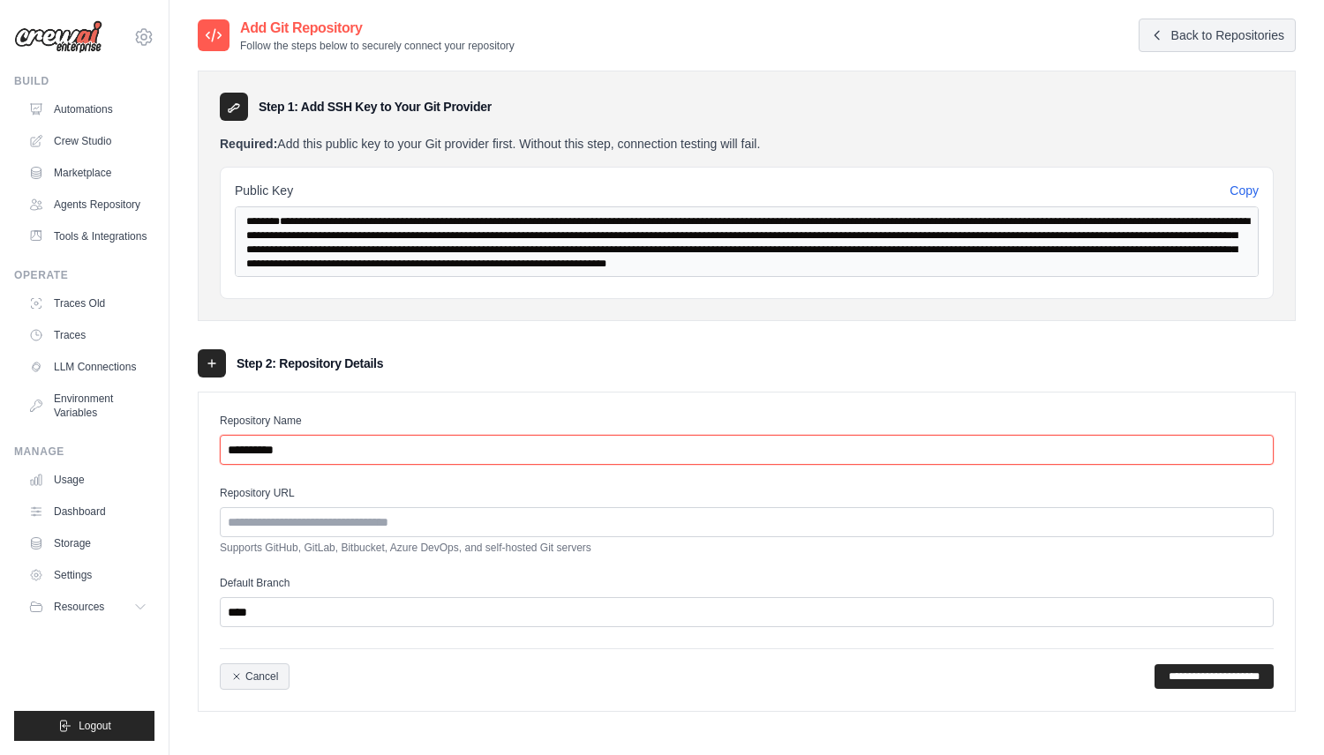
type input "**********"
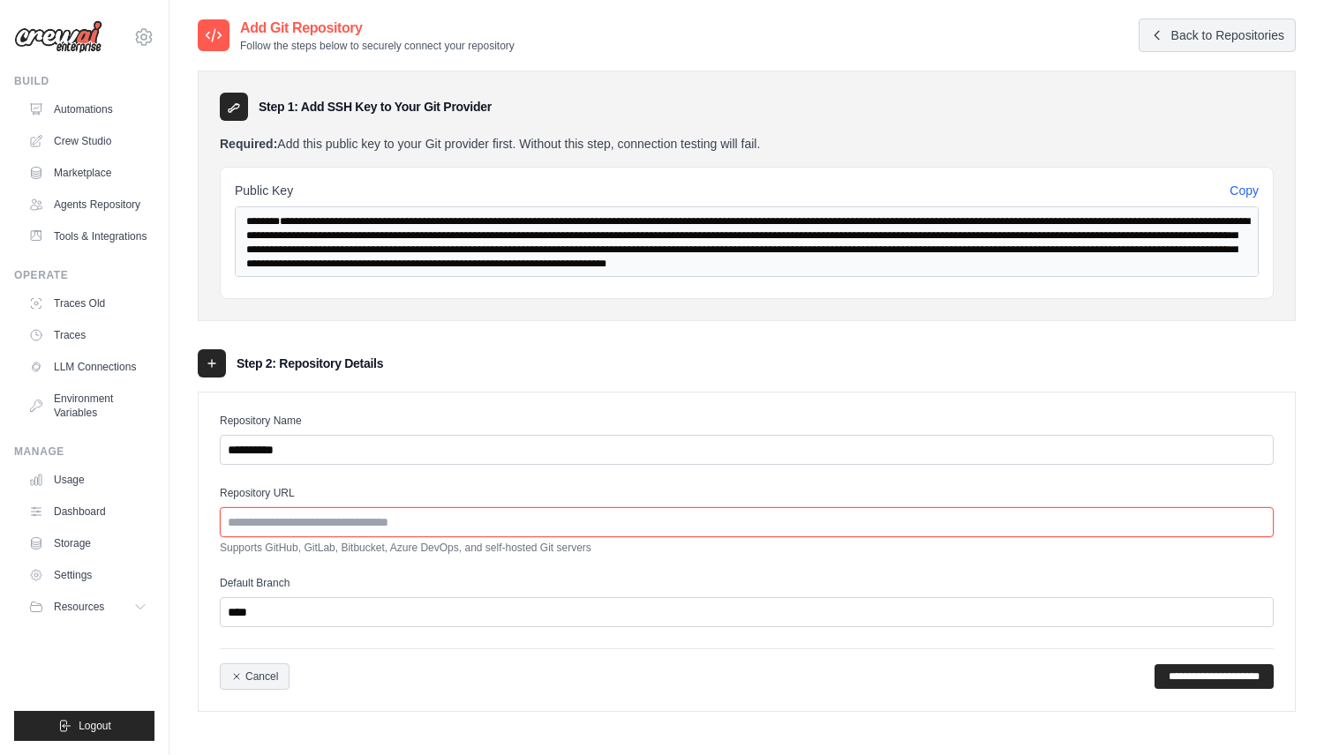
click at [412, 515] on input "Repository URL" at bounding box center [747, 522] width 1054 height 30
paste input "**********"
paste input "url"
type input "**********"
click at [1197, 673] on input "**********" at bounding box center [1213, 676] width 119 height 25
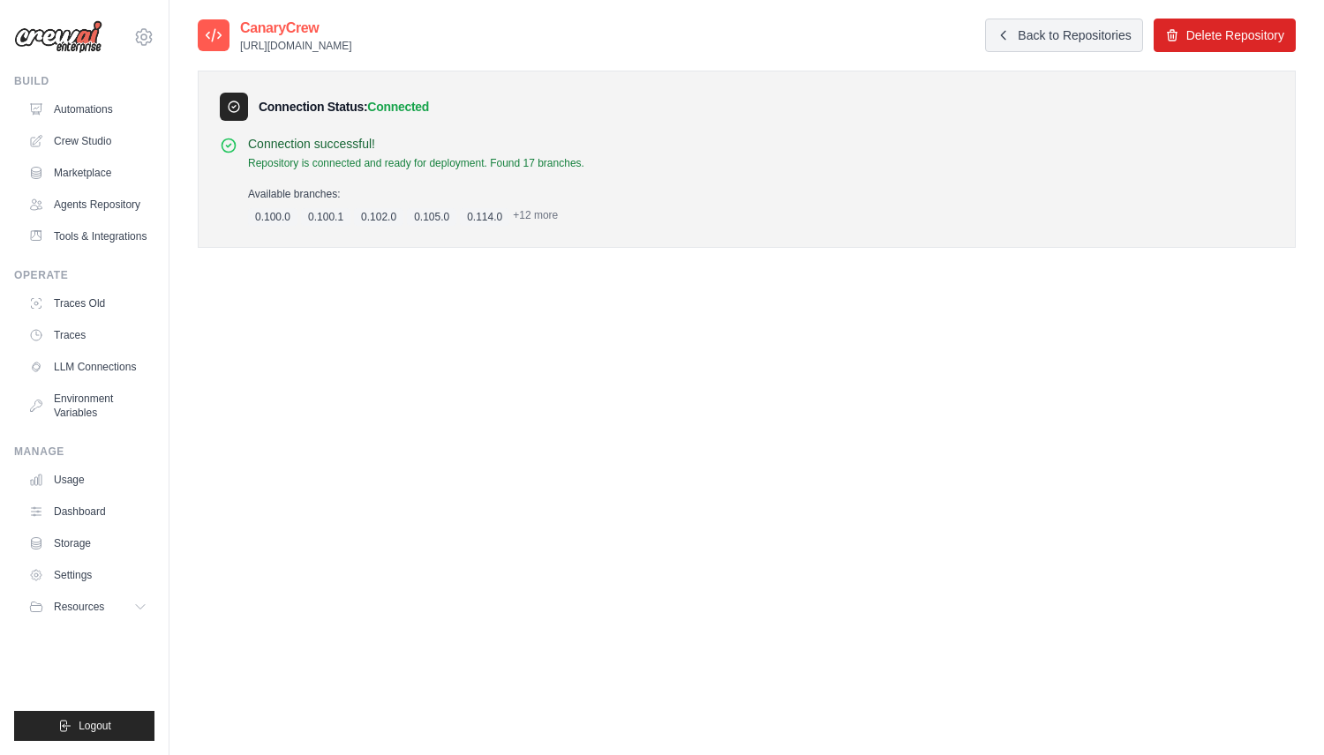
click at [964, 571] on div "CanaryCrew [URL][DOMAIN_NAME] Back to Repositories Delete Repository Connection…" at bounding box center [747, 395] width 1098 height 755
click at [85, 109] on link "Automations" at bounding box center [89, 109] width 133 height 28
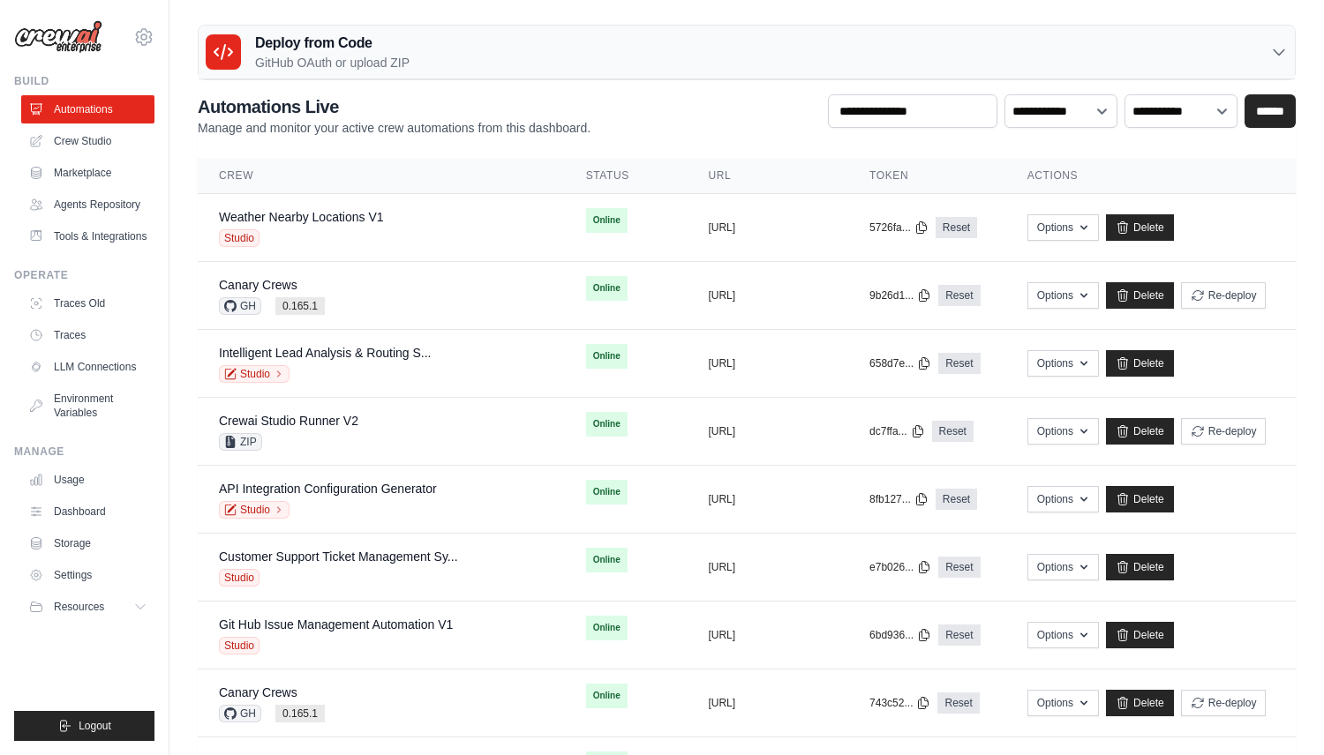
click at [414, 60] on div "Deploy from Code GitHub OAuth or upload ZIP" at bounding box center [747, 53] width 1096 height 54
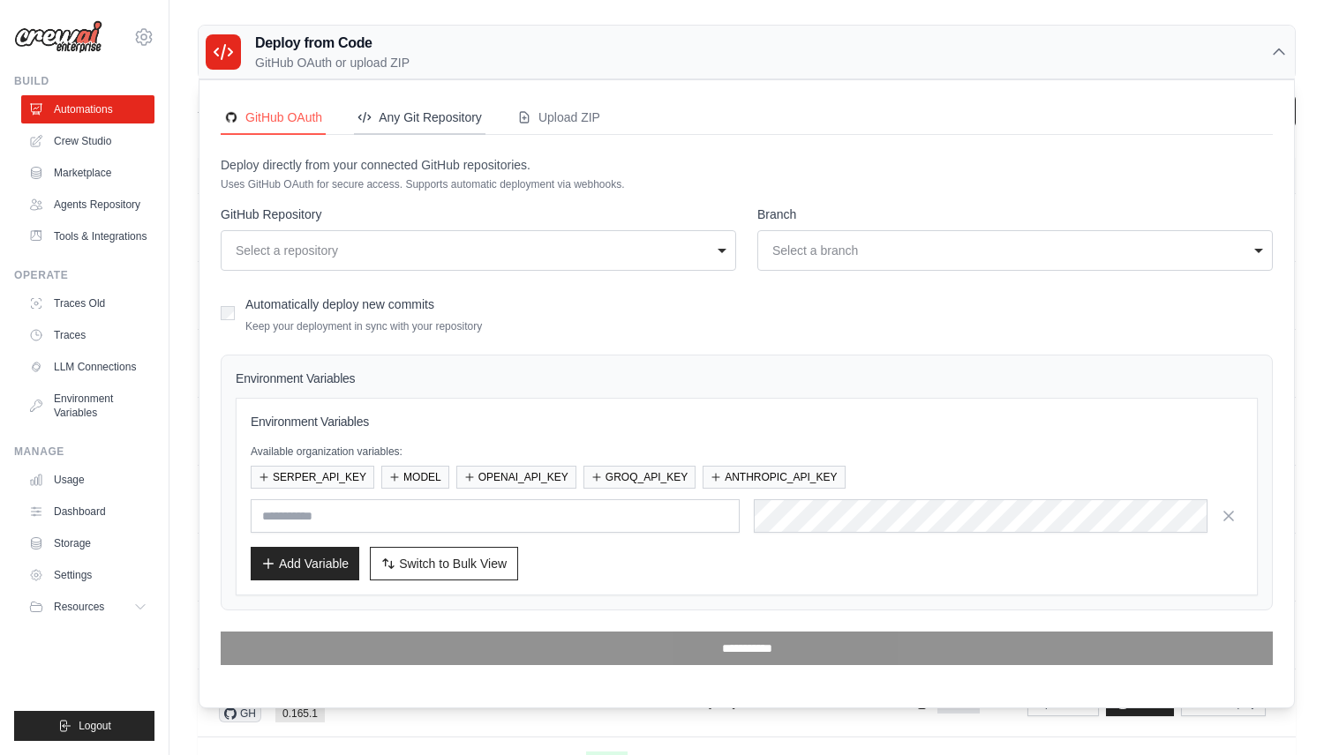
click at [397, 122] on div "Any Git Repository" at bounding box center [419, 118] width 124 height 18
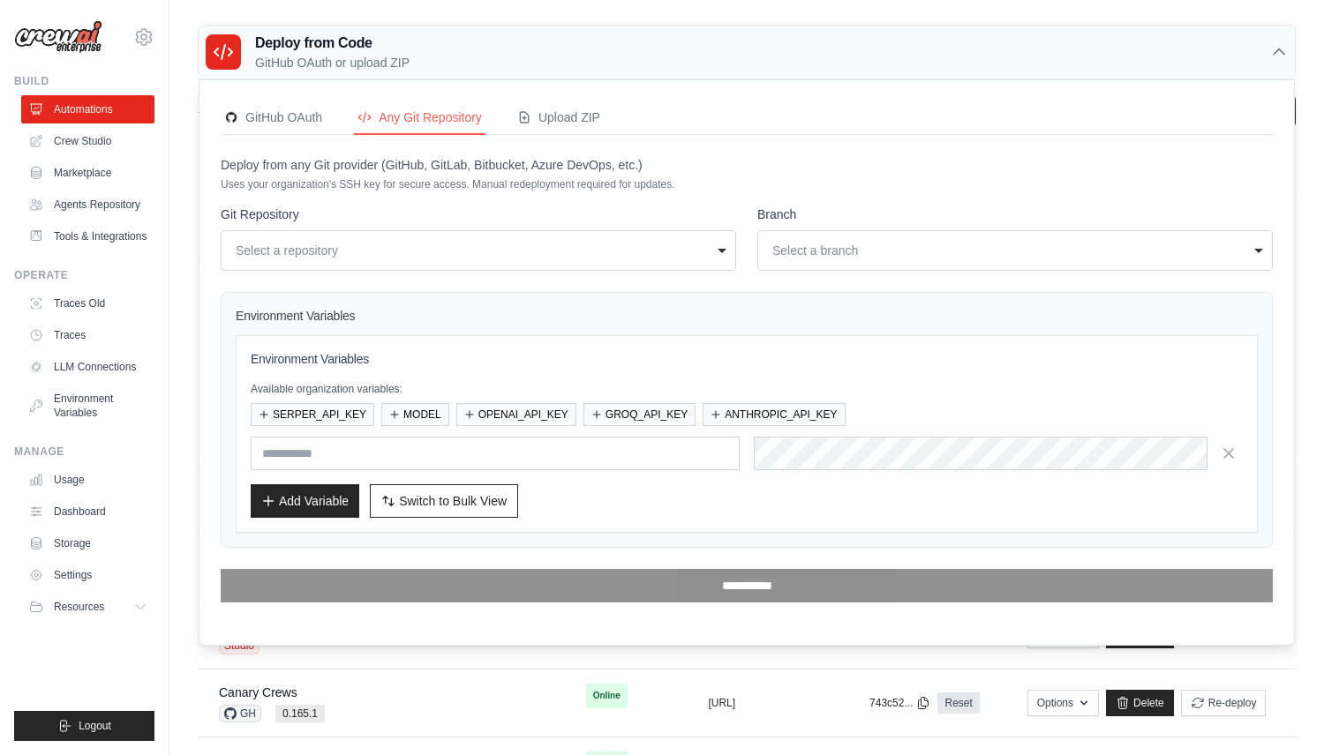
click at [392, 244] on div "Select a repository" at bounding box center [473, 251] width 475 height 18
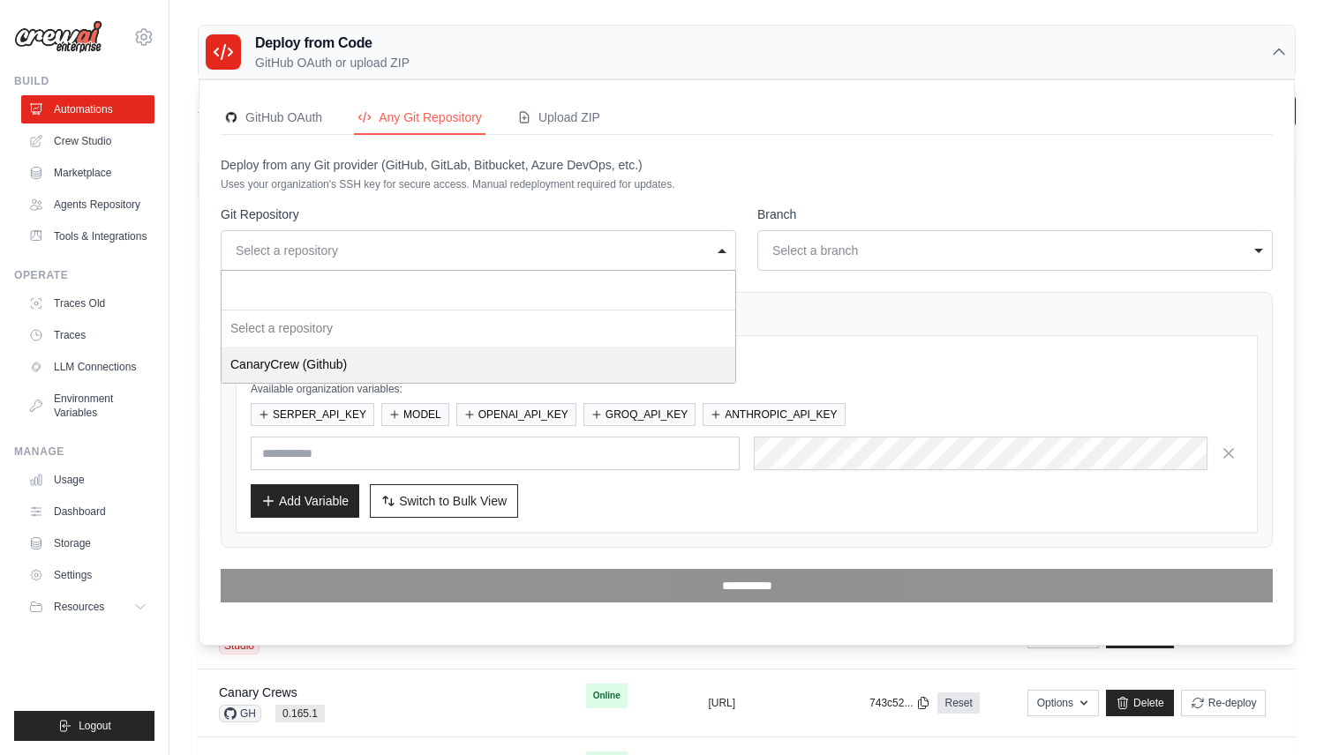
select select "*"
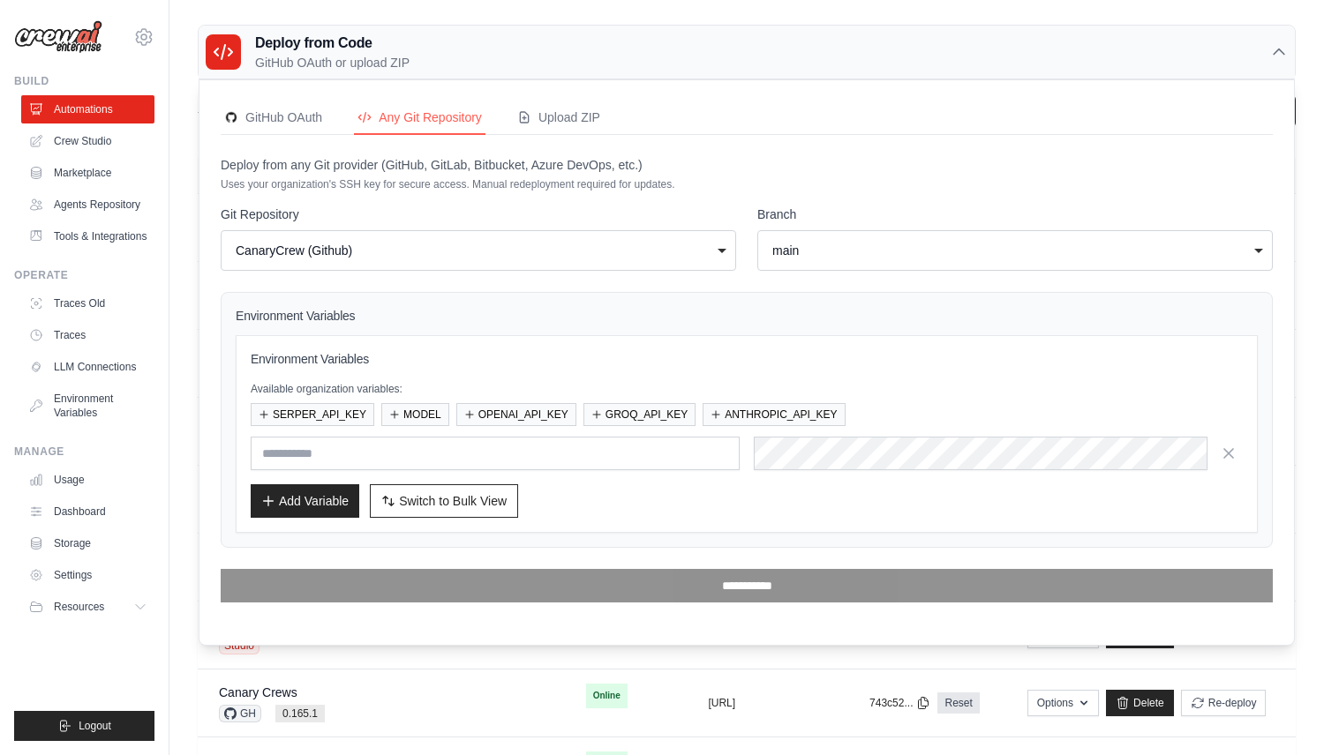
click at [788, 252] on div "main" at bounding box center [1009, 251] width 475 height 18
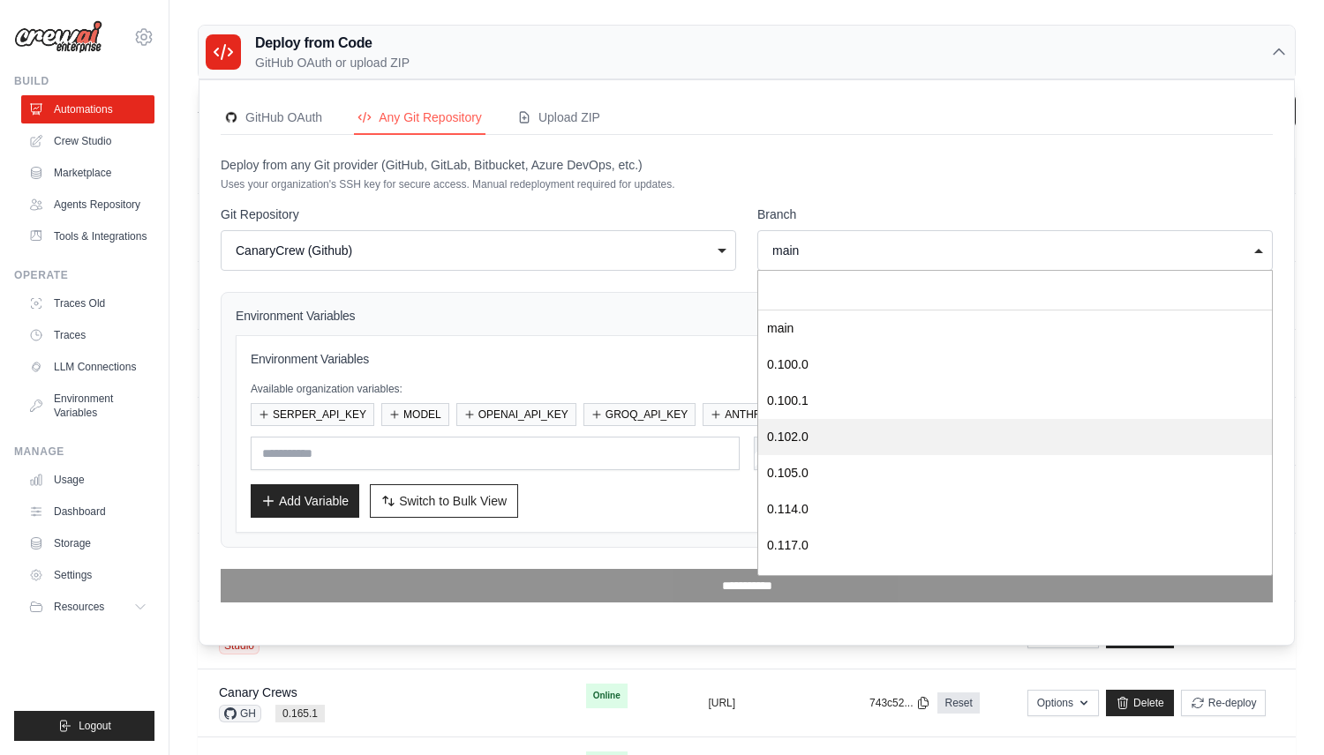
scroll to position [350, 0]
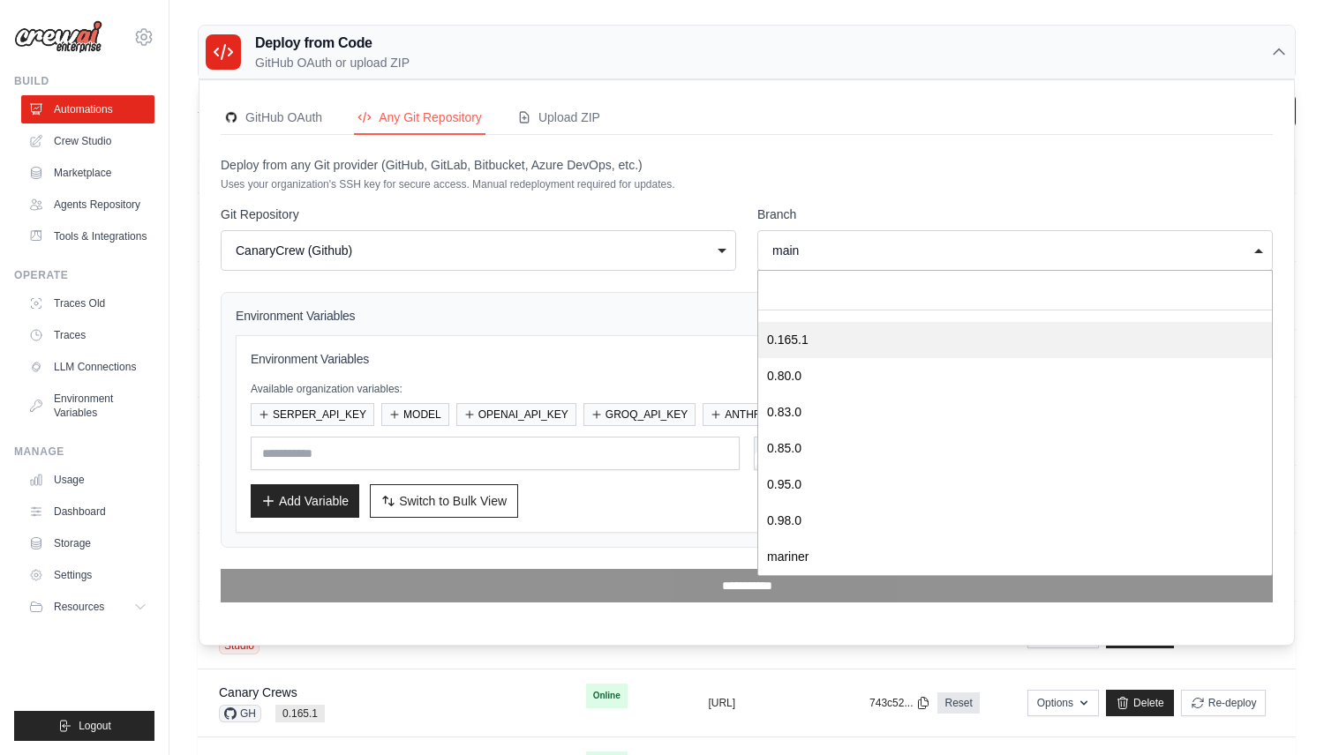
select select "*******"
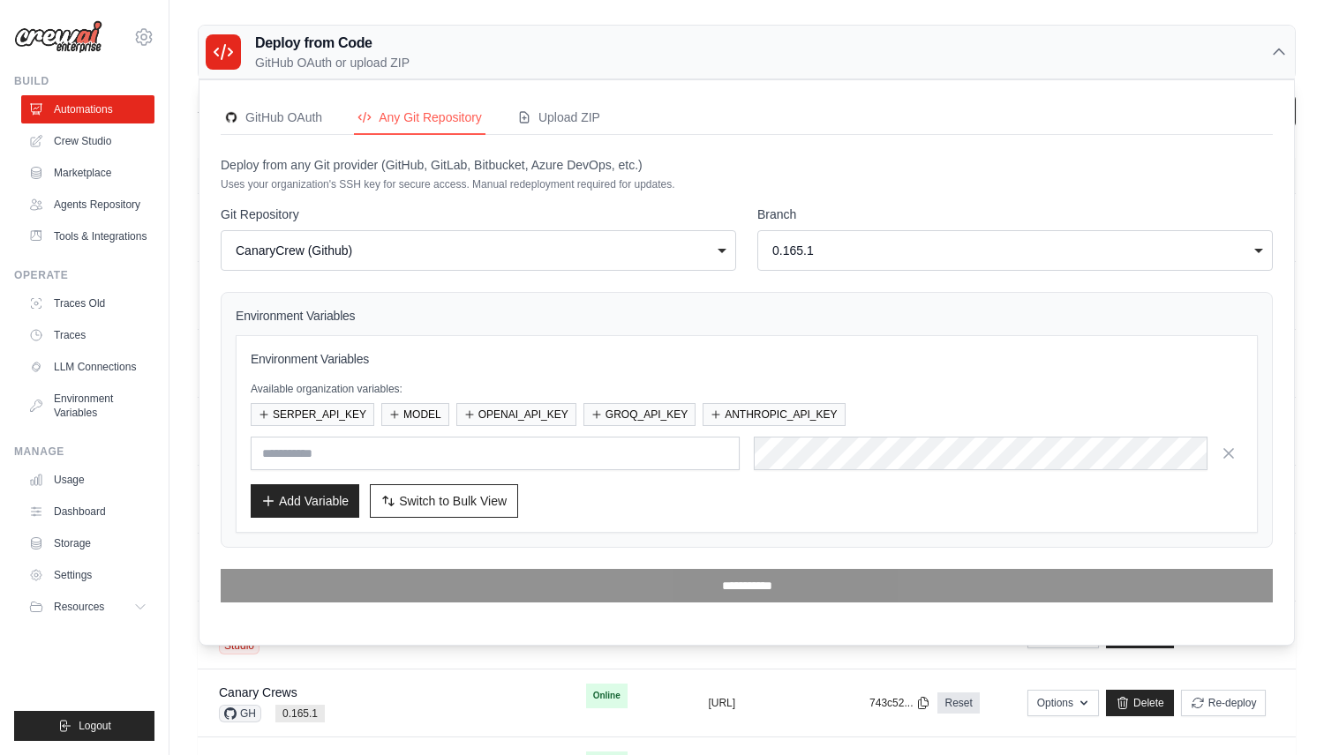
scroll to position [0, 0]
click at [323, 423] on button "SERPER_API_KEY" at bounding box center [313, 413] width 124 height 23
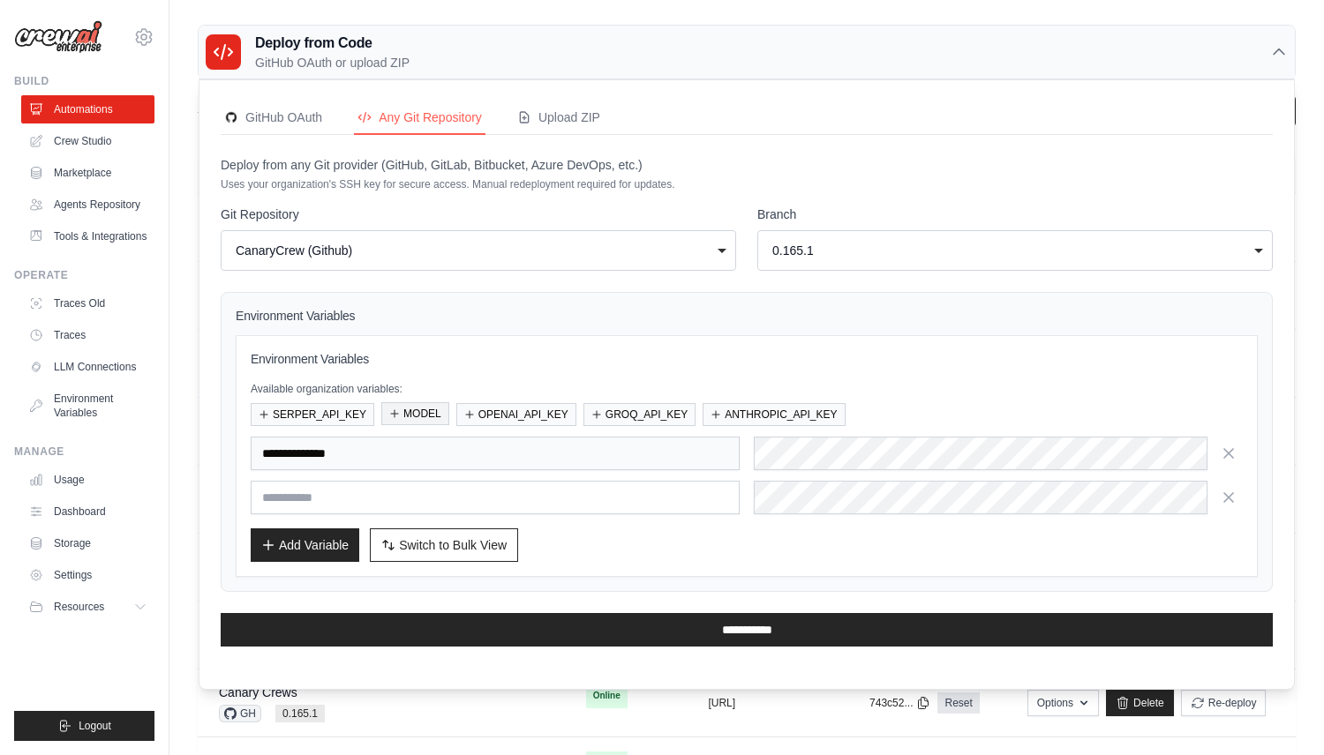
click at [434, 423] on button "MODEL" at bounding box center [415, 413] width 68 height 23
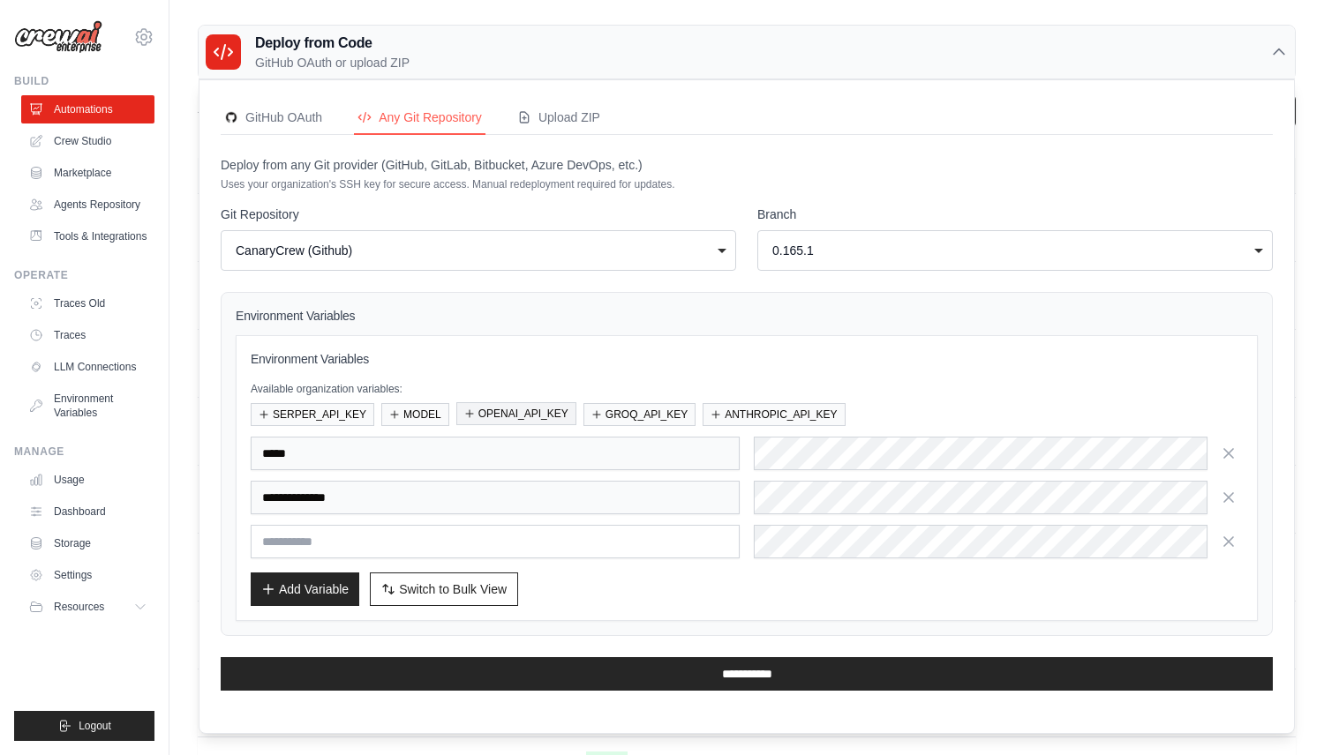
click at [510, 423] on button "OPENAI_API_KEY" at bounding box center [516, 413] width 120 height 23
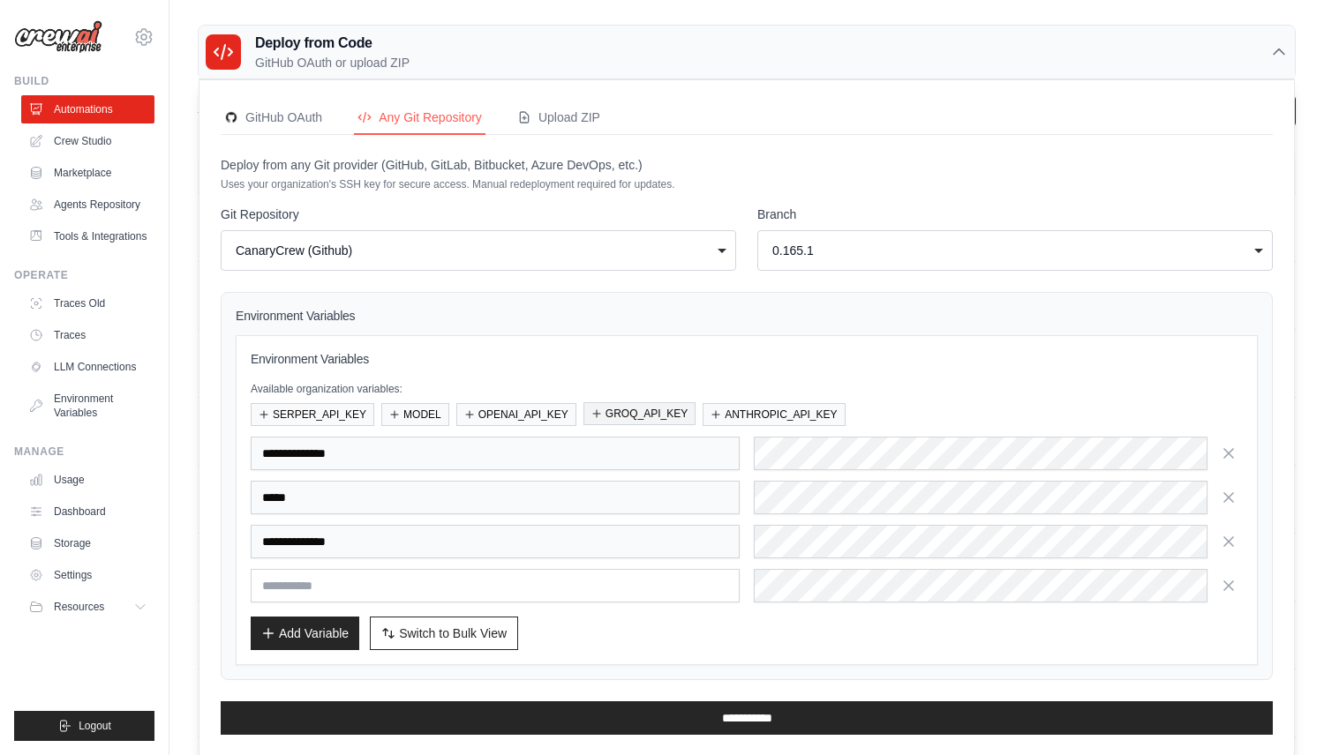
click at [662, 424] on button "GROQ_API_KEY" at bounding box center [639, 413] width 112 height 23
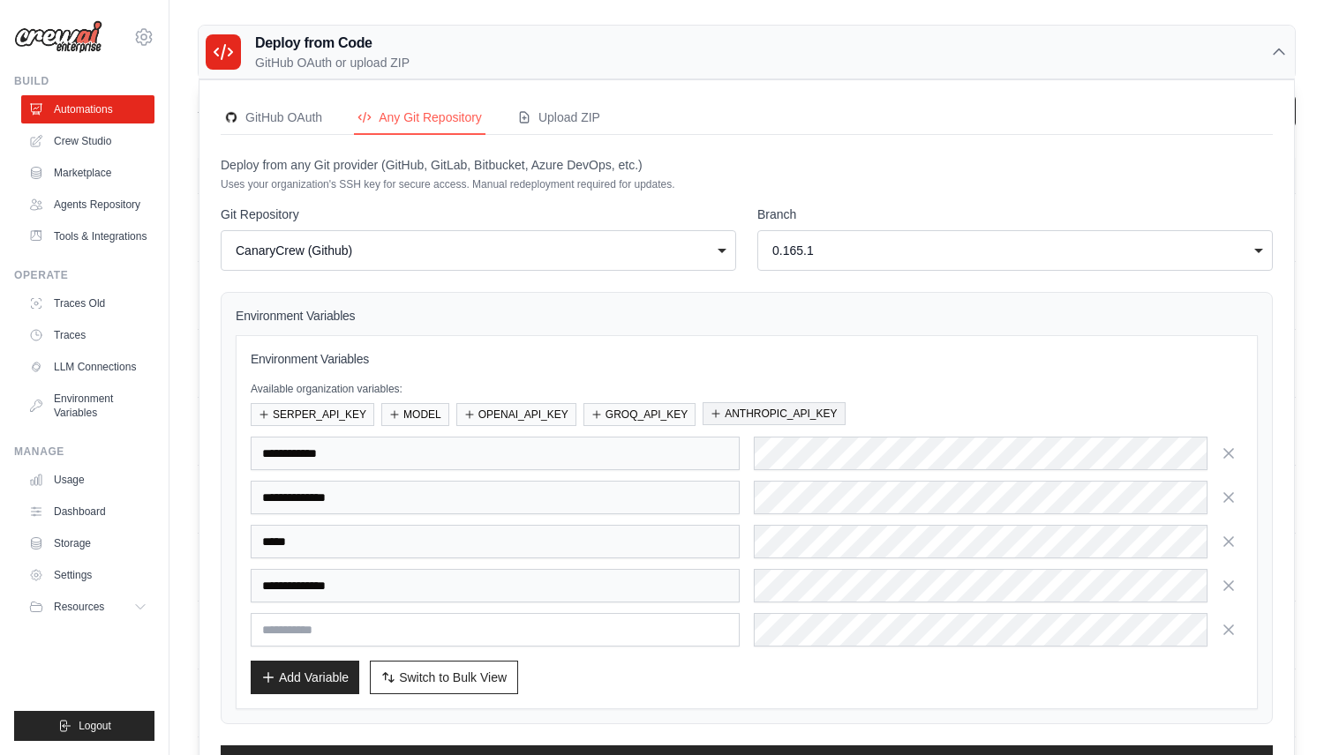
click at [751, 424] on button "ANTHROPIC_API_KEY" at bounding box center [773, 413] width 142 height 23
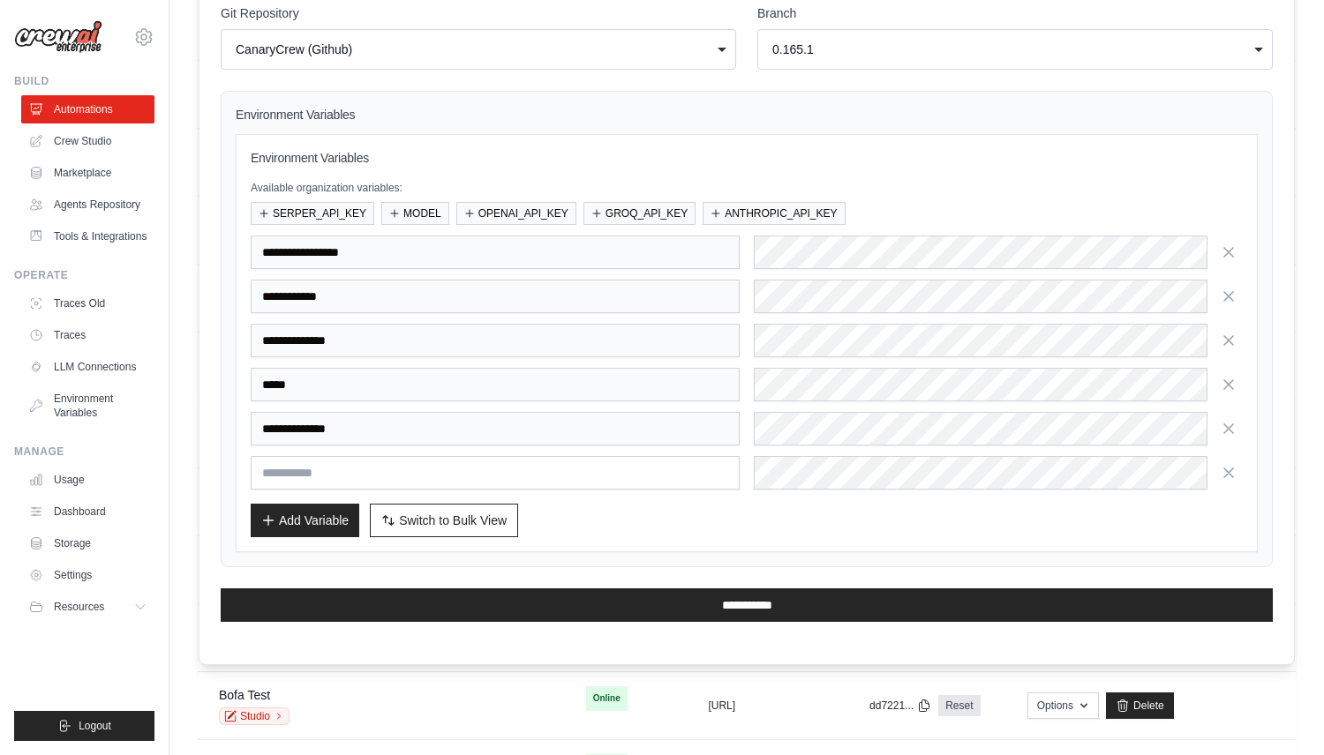
scroll to position [401, 0]
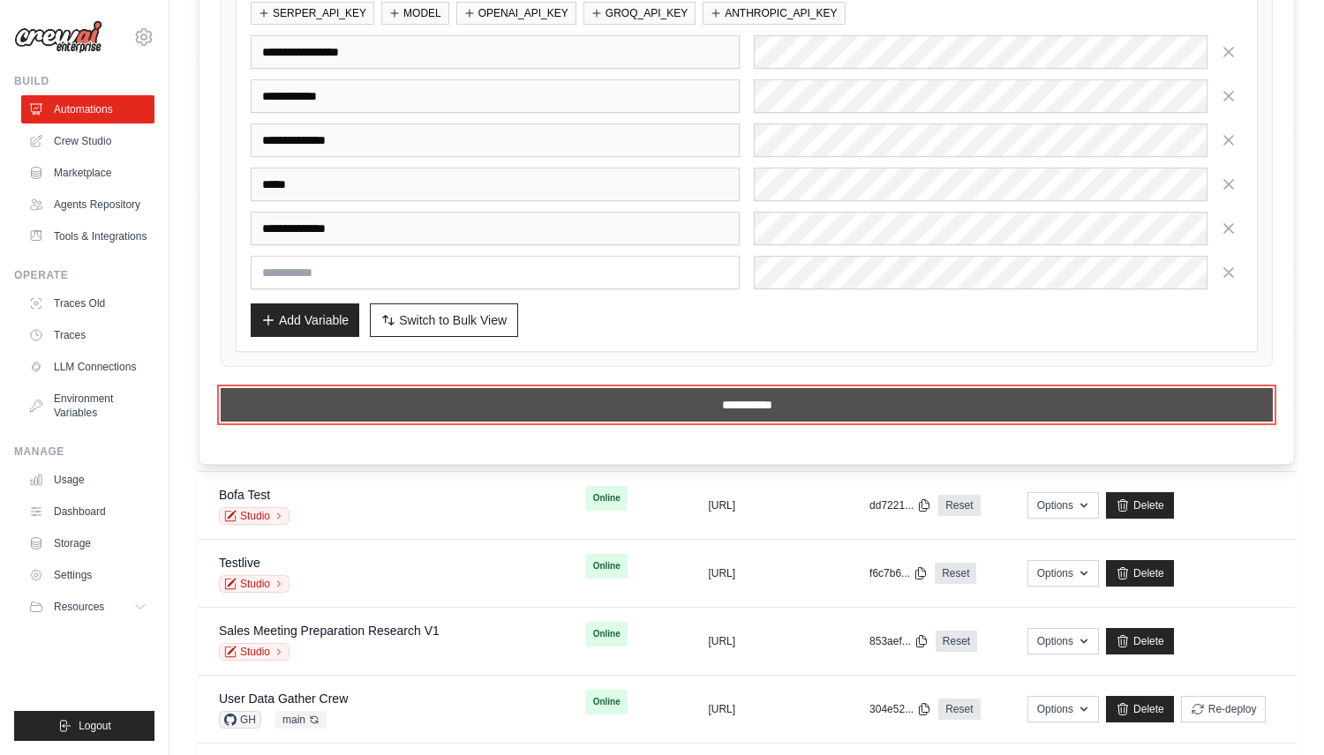
click at [514, 409] on input "**********" at bounding box center [747, 405] width 1052 height 34
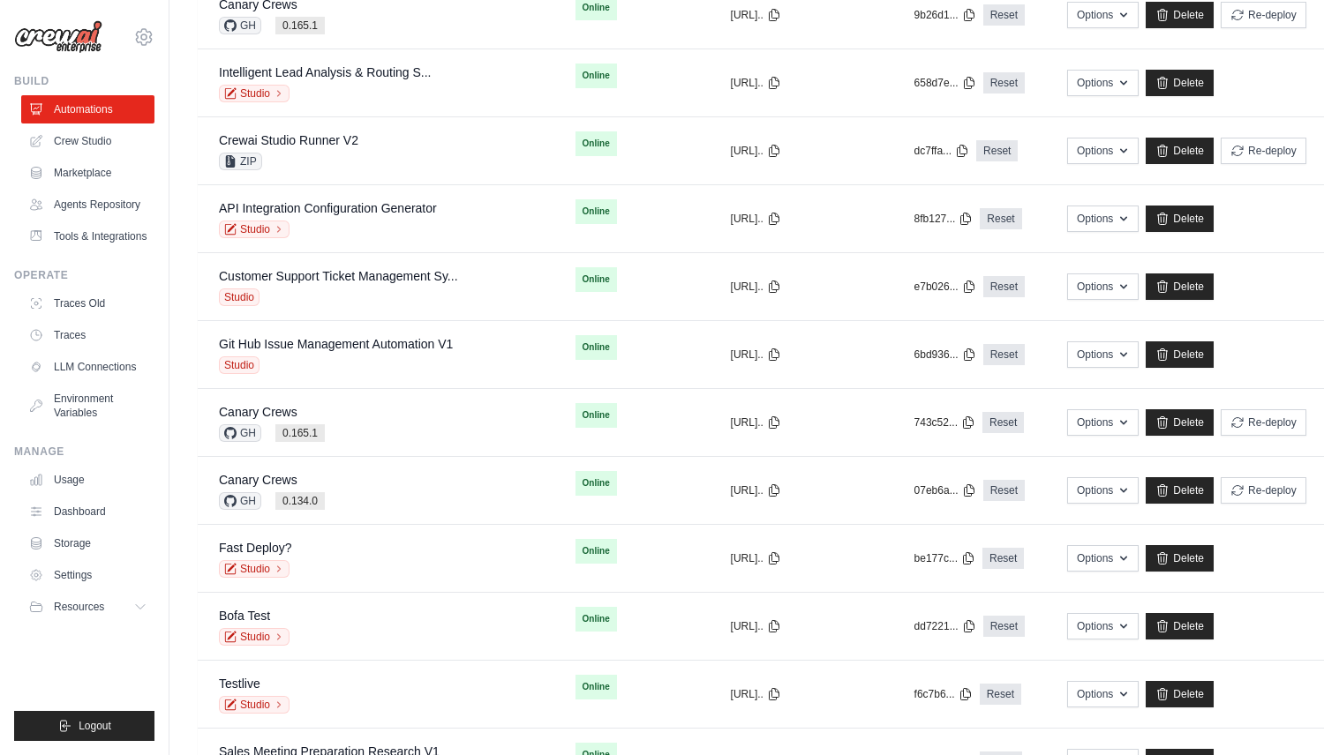
scroll to position [0, 0]
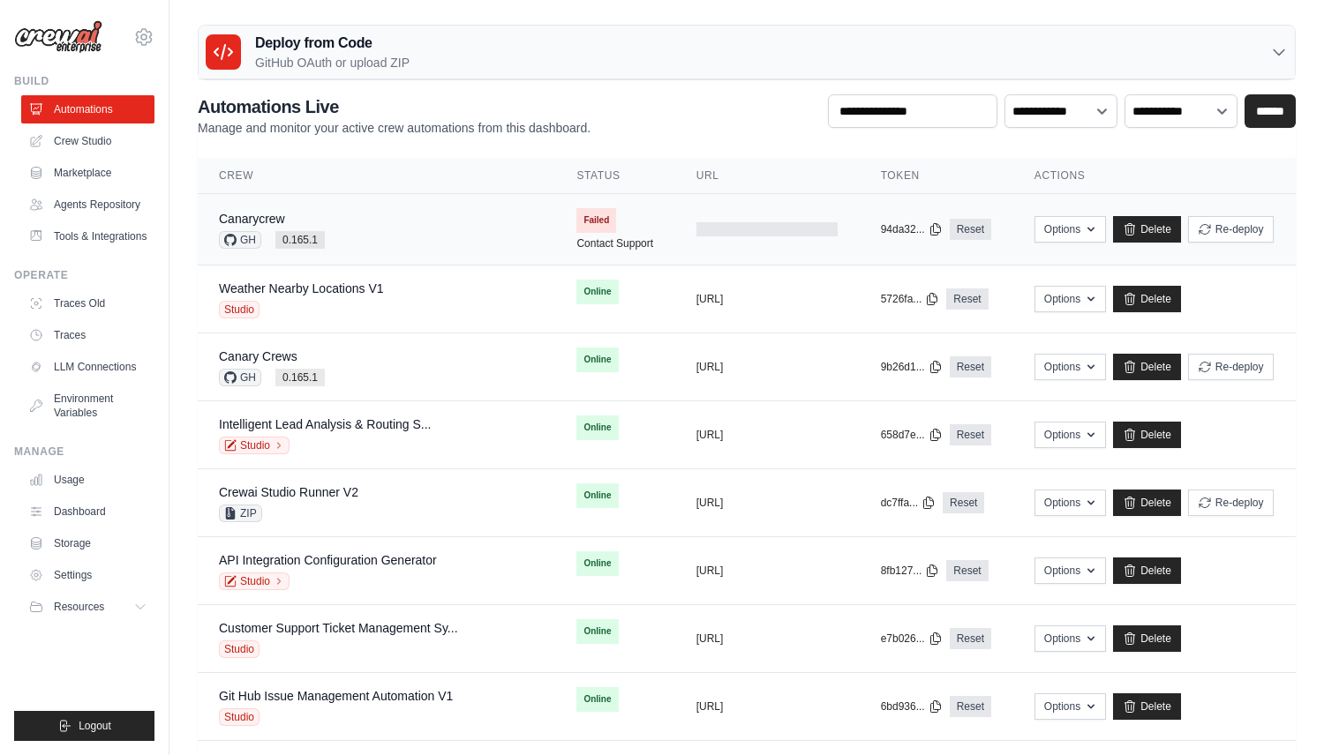
click at [415, 231] on div "Canarycrew GH 0.165.1" at bounding box center [376, 229] width 315 height 39
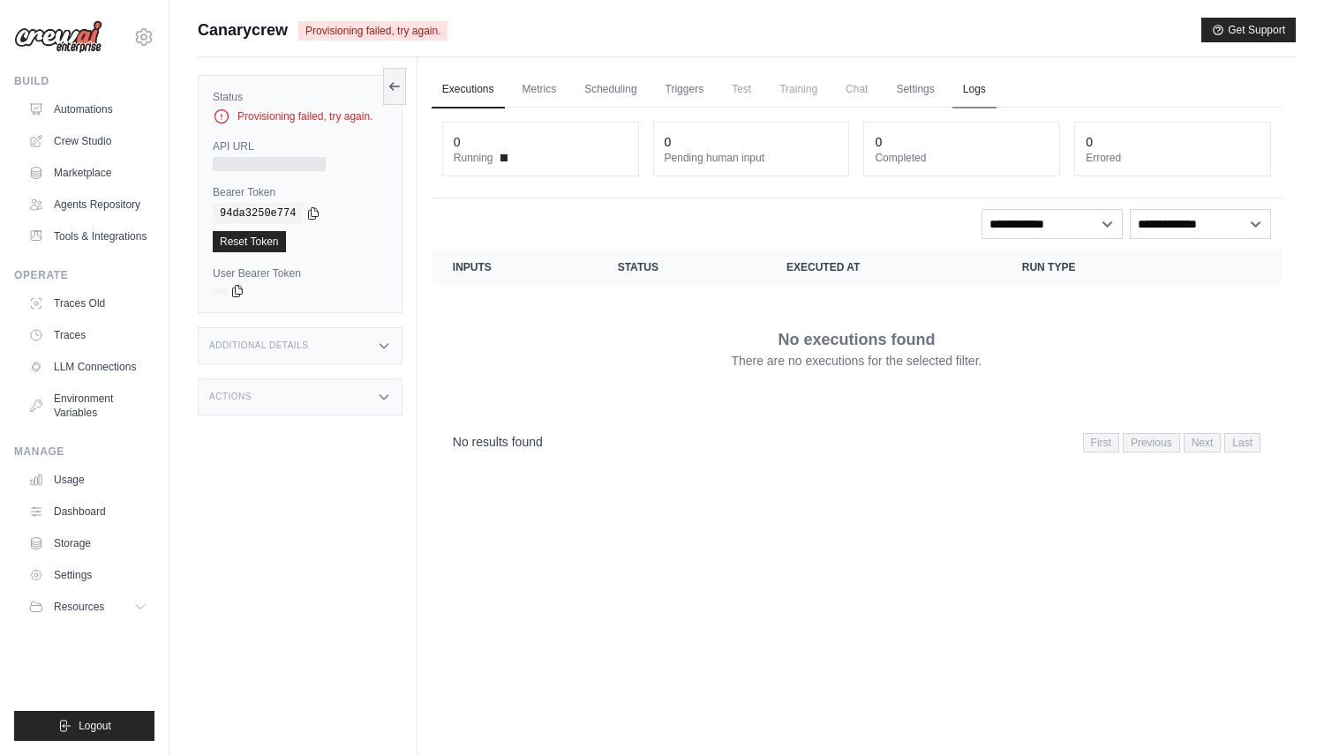
click at [981, 89] on link "Logs" at bounding box center [974, 89] width 44 height 37
